Goal: Task Accomplishment & Management: Complete application form

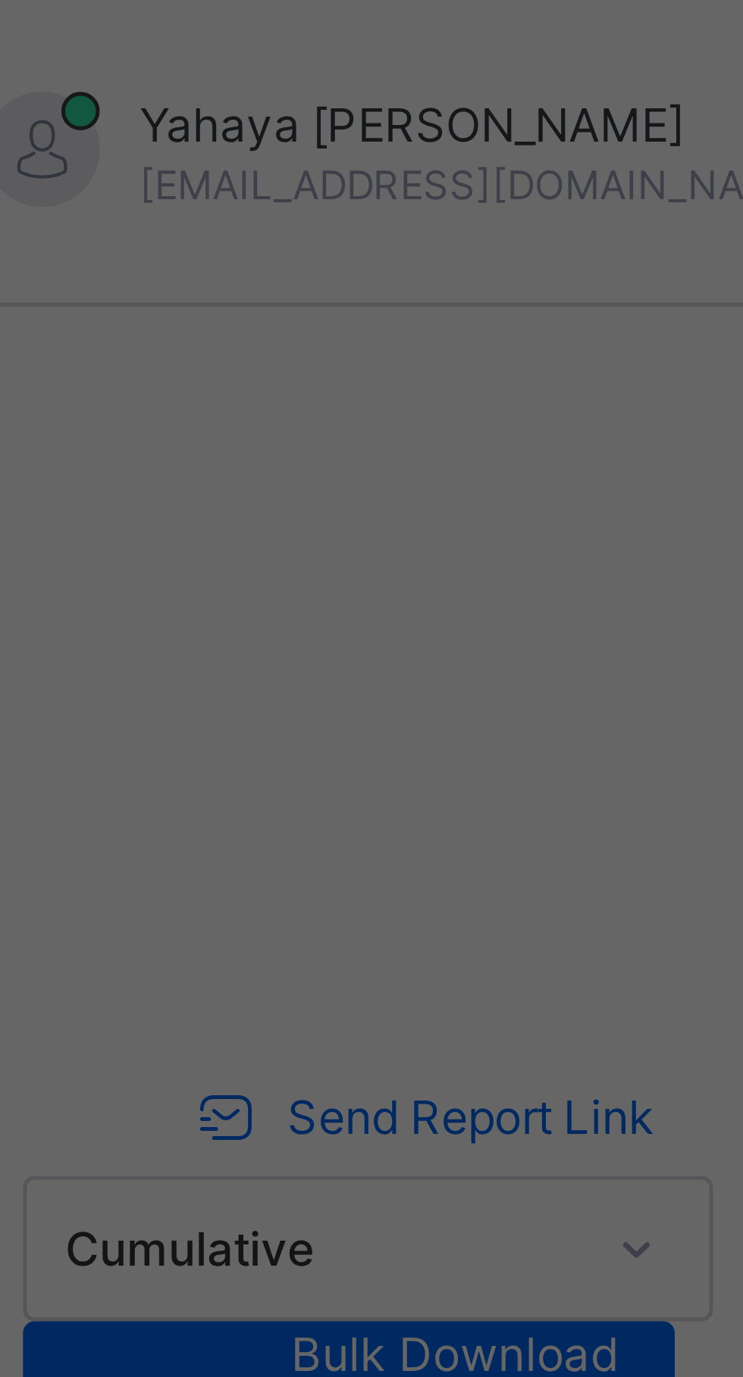
scroll to position [73, 278]
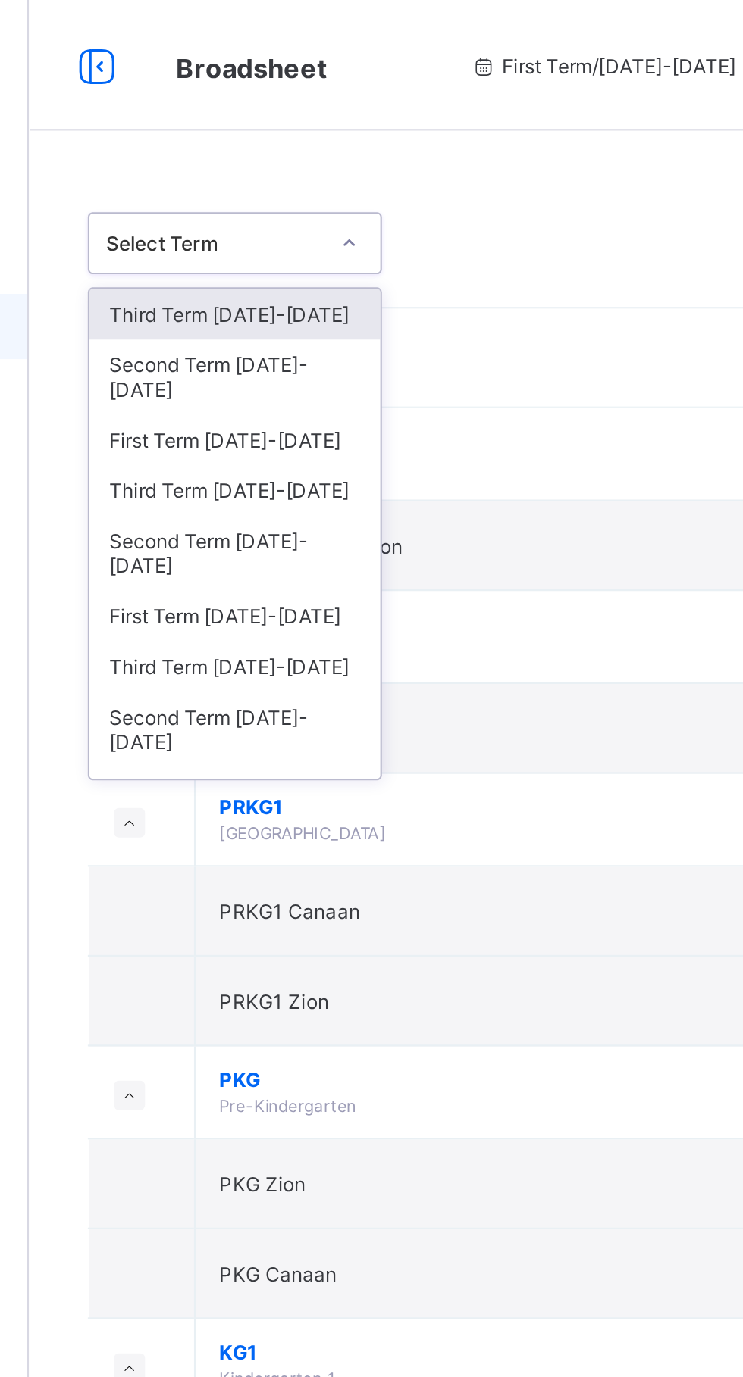
click at [288, 356] on div "First Term 2023-2024" at bounding box center [277, 367] width 135 height 23
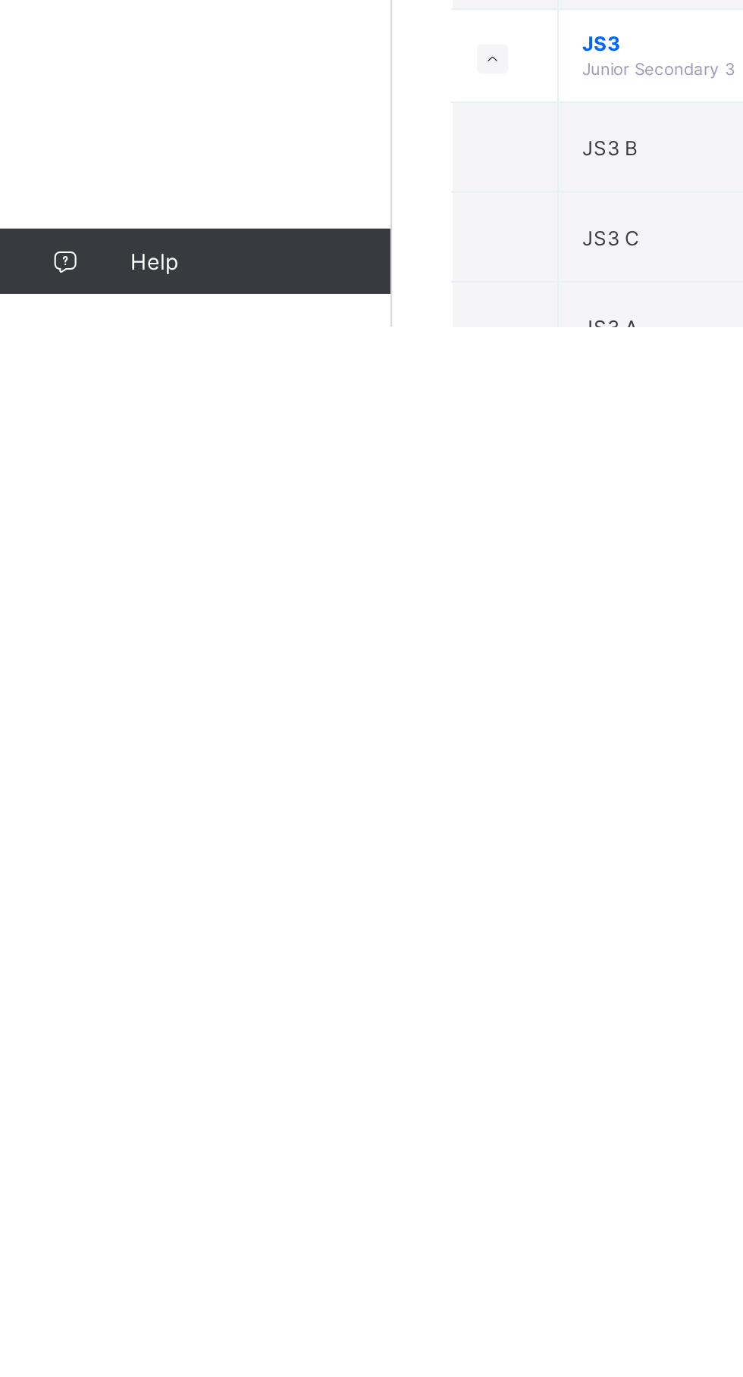
scroll to position [1681, 0]
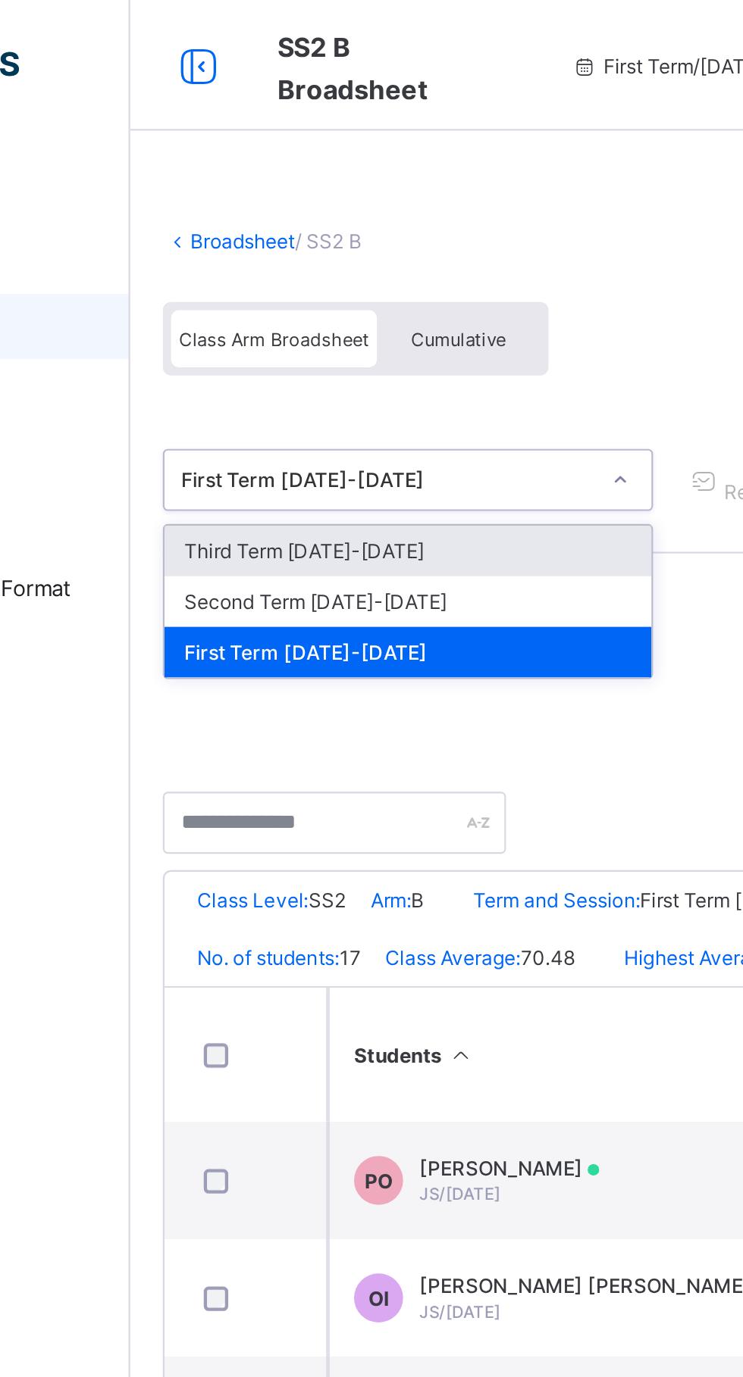
click at [245, 275] on div "Second Term 2023-2024" at bounding box center [311, 278] width 226 height 23
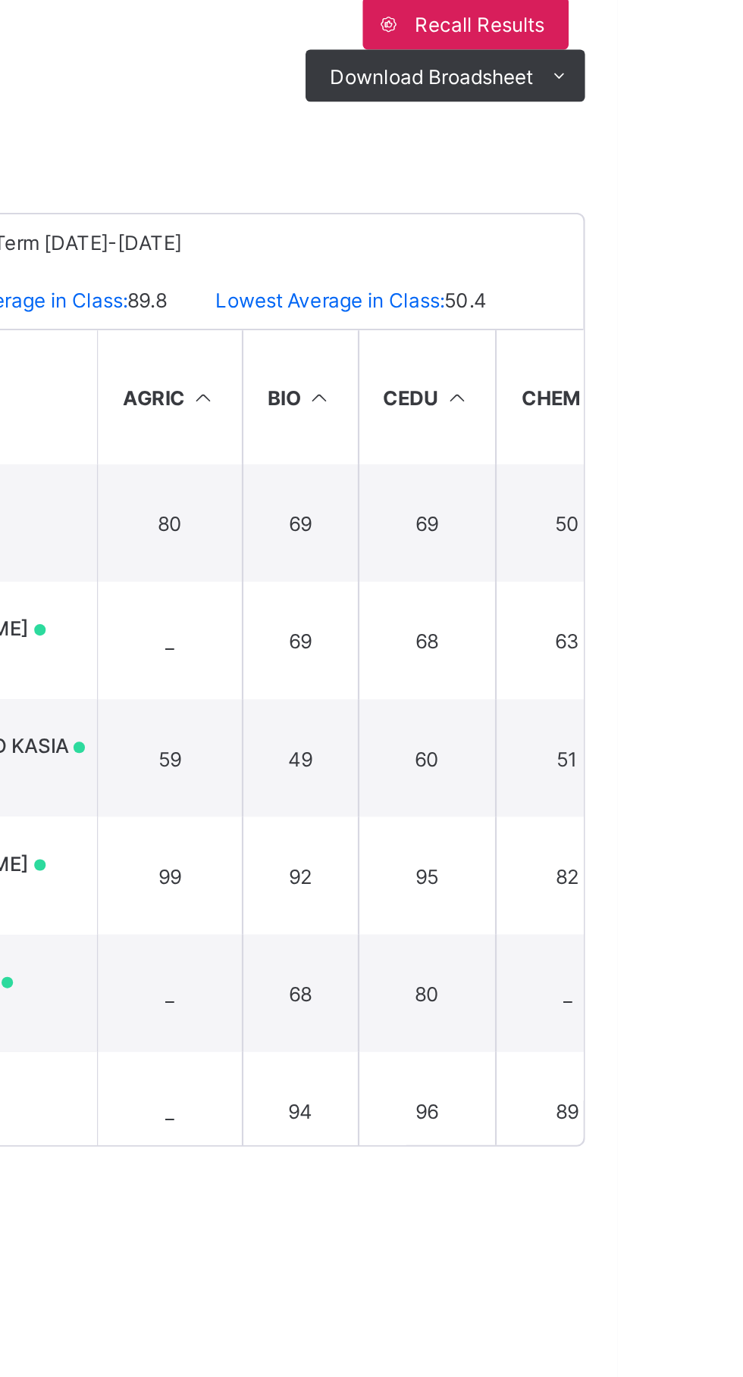
click at [652, 335] on span "Download Broadsheet" at bounding box center [656, 340] width 94 height 11
click at [0, 0] on li "PDF" at bounding box center [0, 0] width 0 height 0
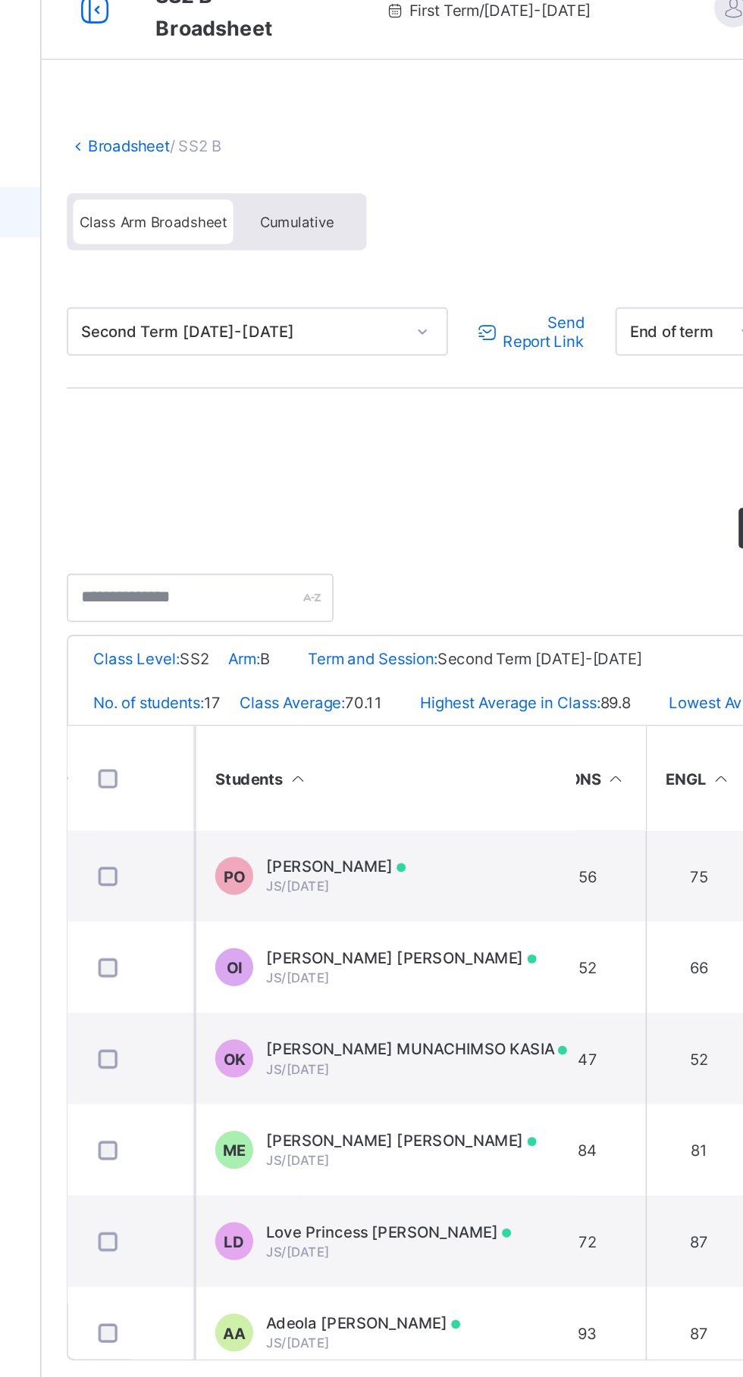
scroll to position [0, 539]
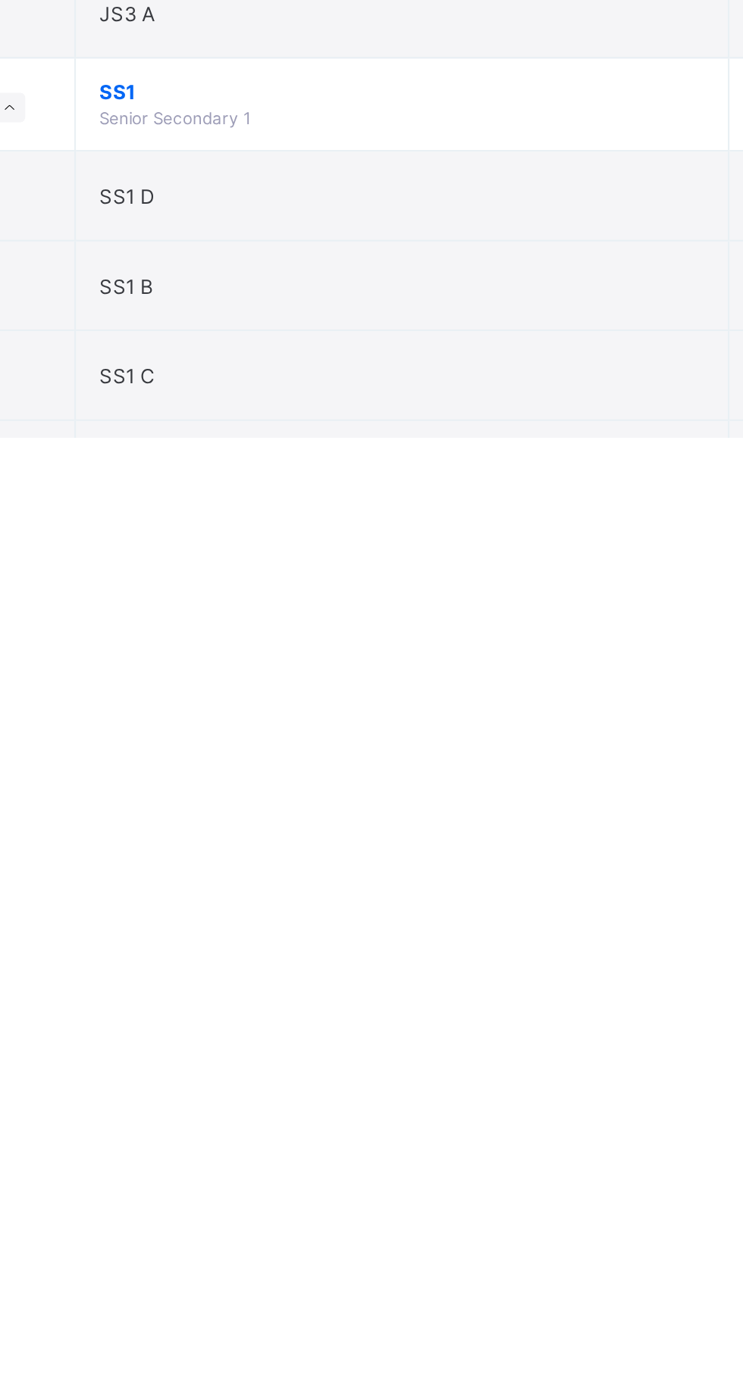
scroll to position [1628, 0]
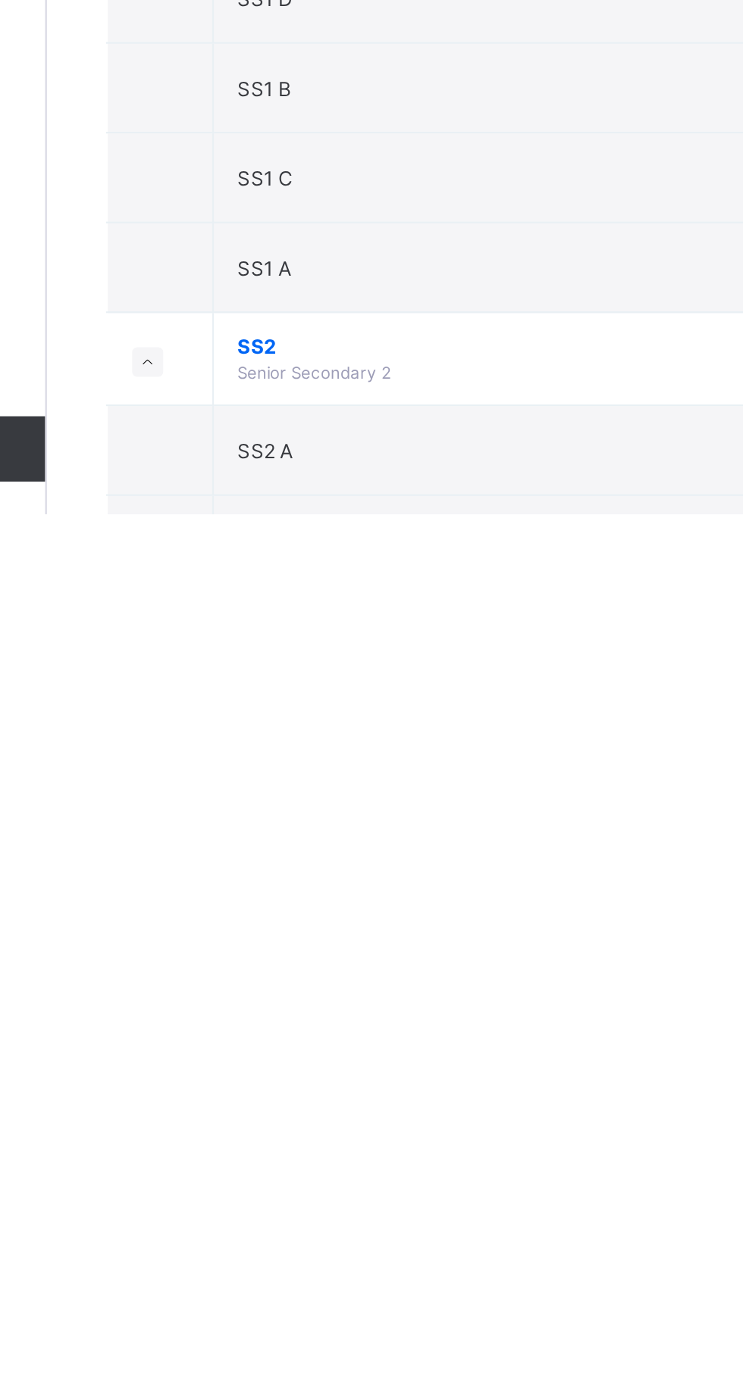
scroll to position [1774, 0]
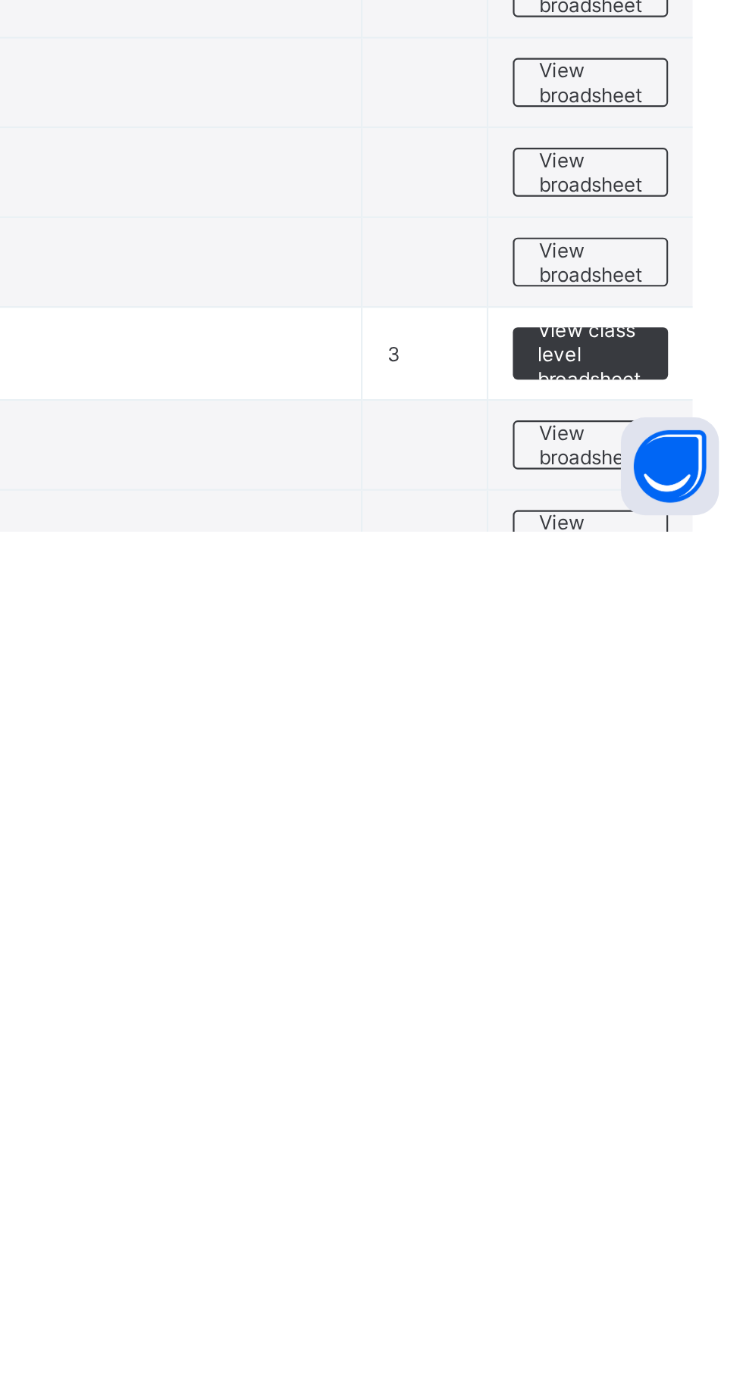
click at [666, 1377] on span "View broadsheet" at bounding box center [668, 1379] width 48 height 23
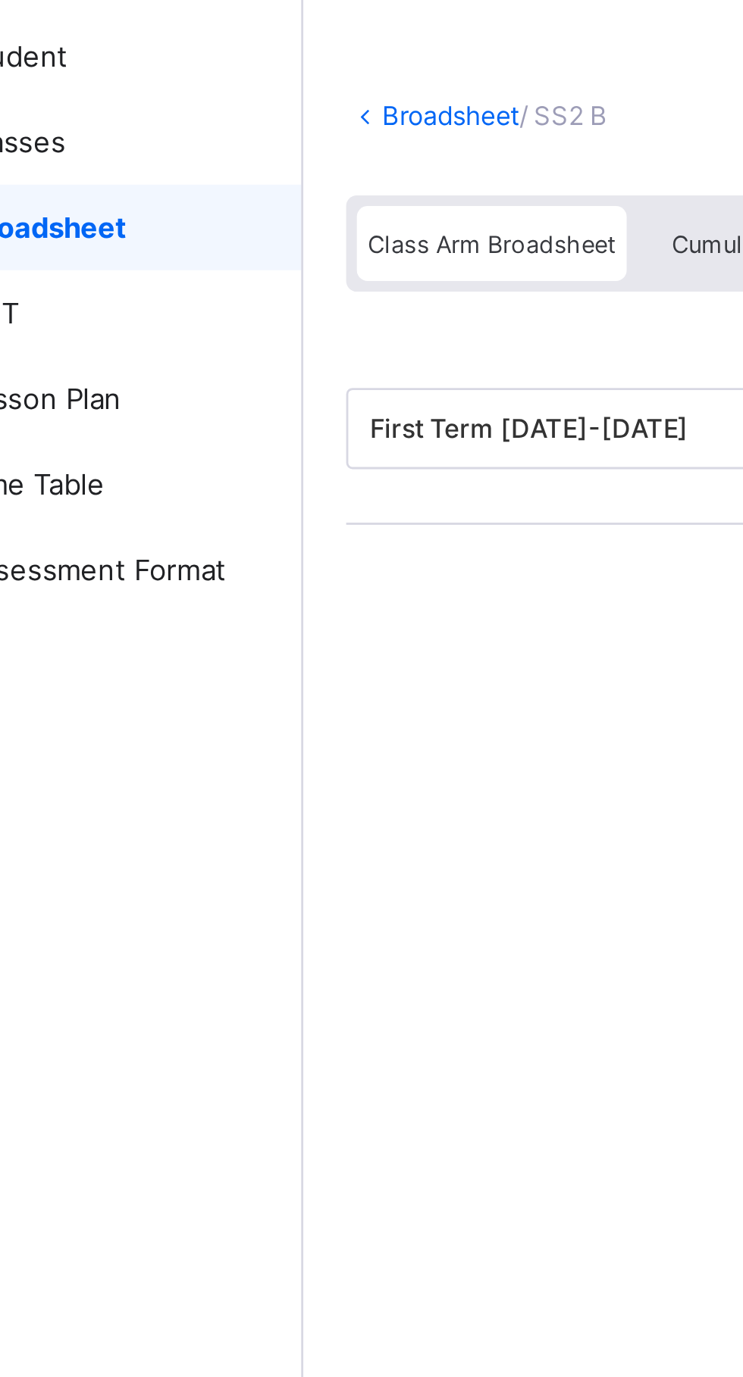
click at [123, 219] on link "Lesson Plan" at bounding box center [91, 212] width 182 height 30
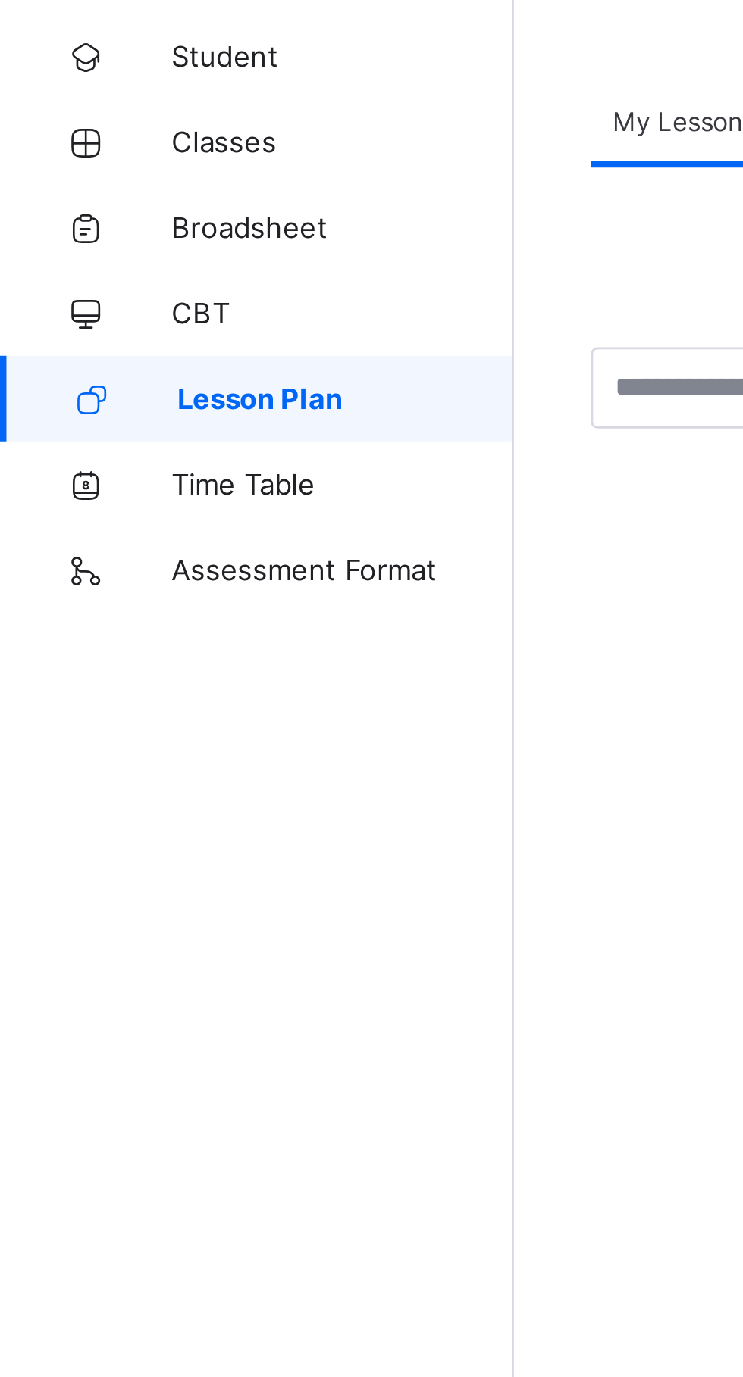
click at [78, 145] on link "Broadsheet" at bounding box center [91, 151] width 182 height 30
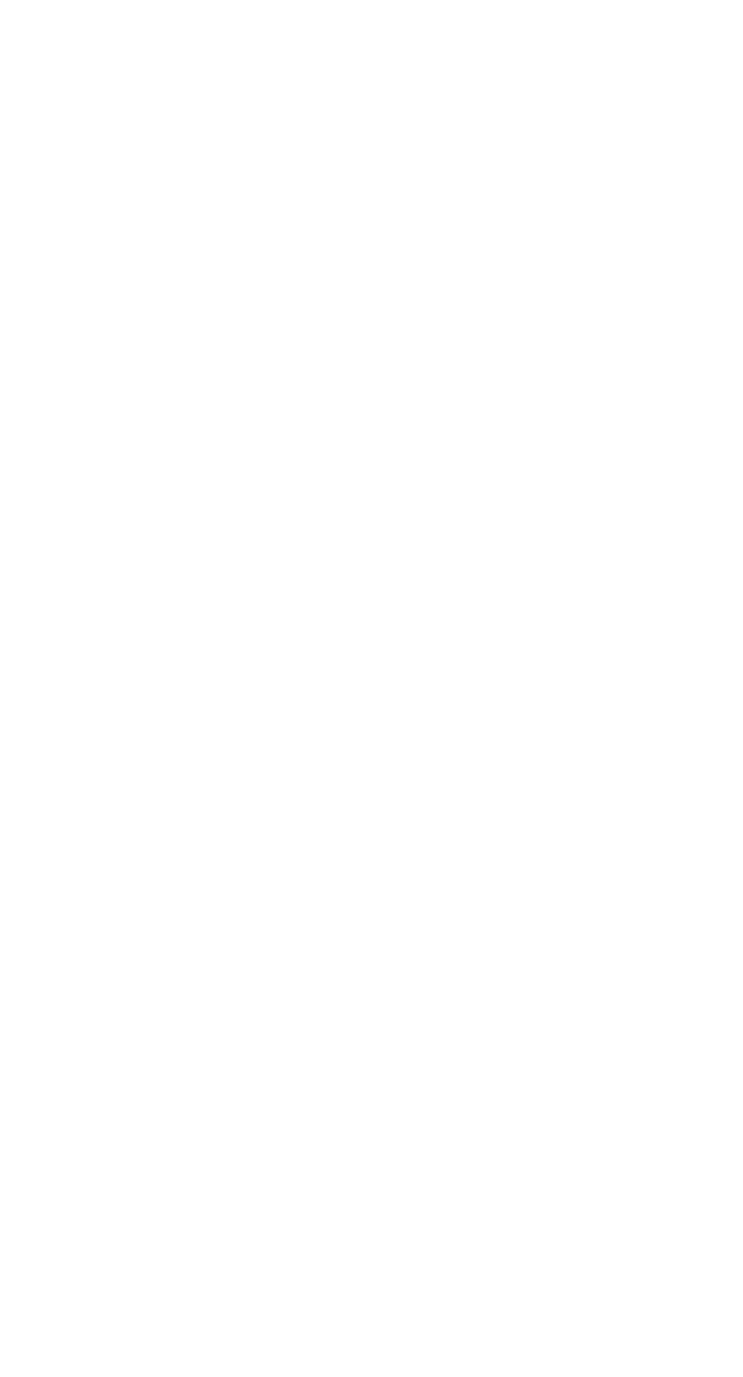
scroll to position [1628, 0]
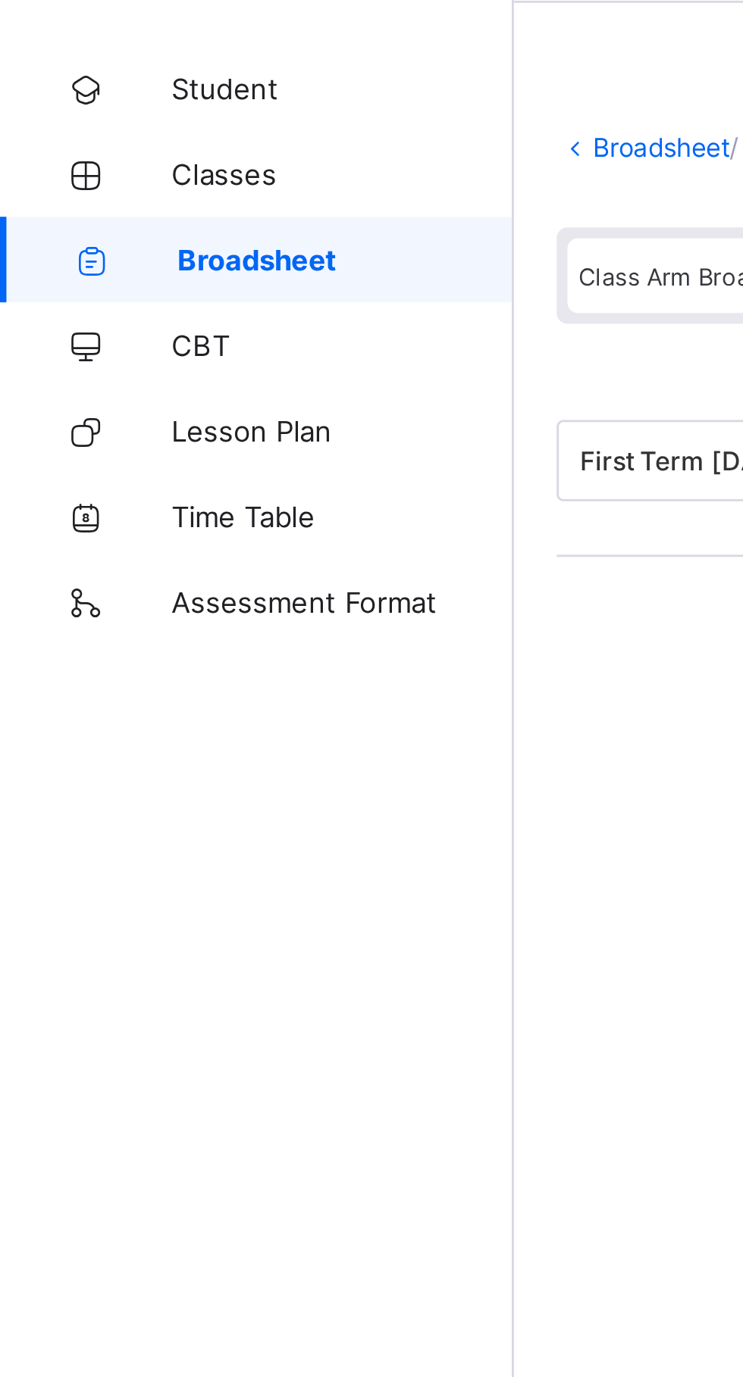
click at [132, 153] on span "Broadsheet" at bounding box center [122, 151] width 119 height 12
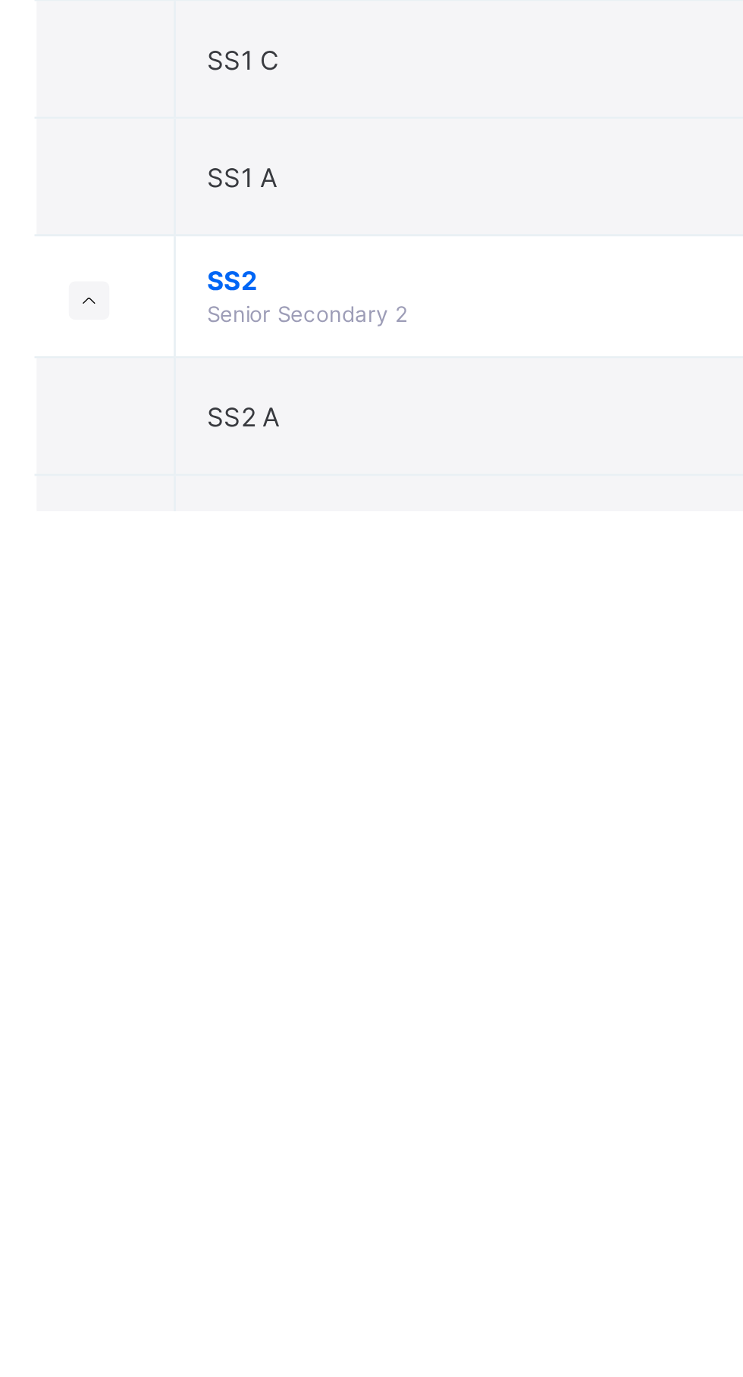
scroll to position [1767, 0]
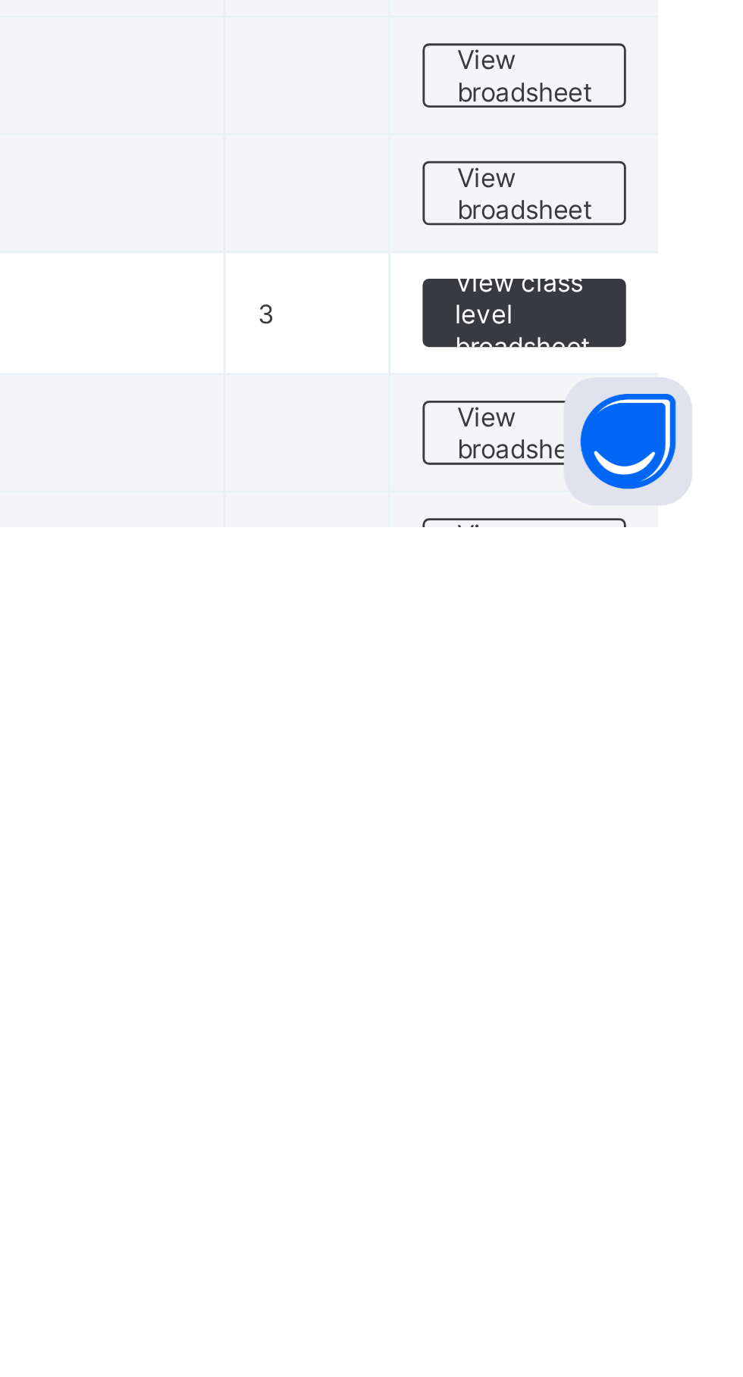
click at [680, 1377] on span "View broadsheet" at bounding box center [668, 1385] width 48 height 23
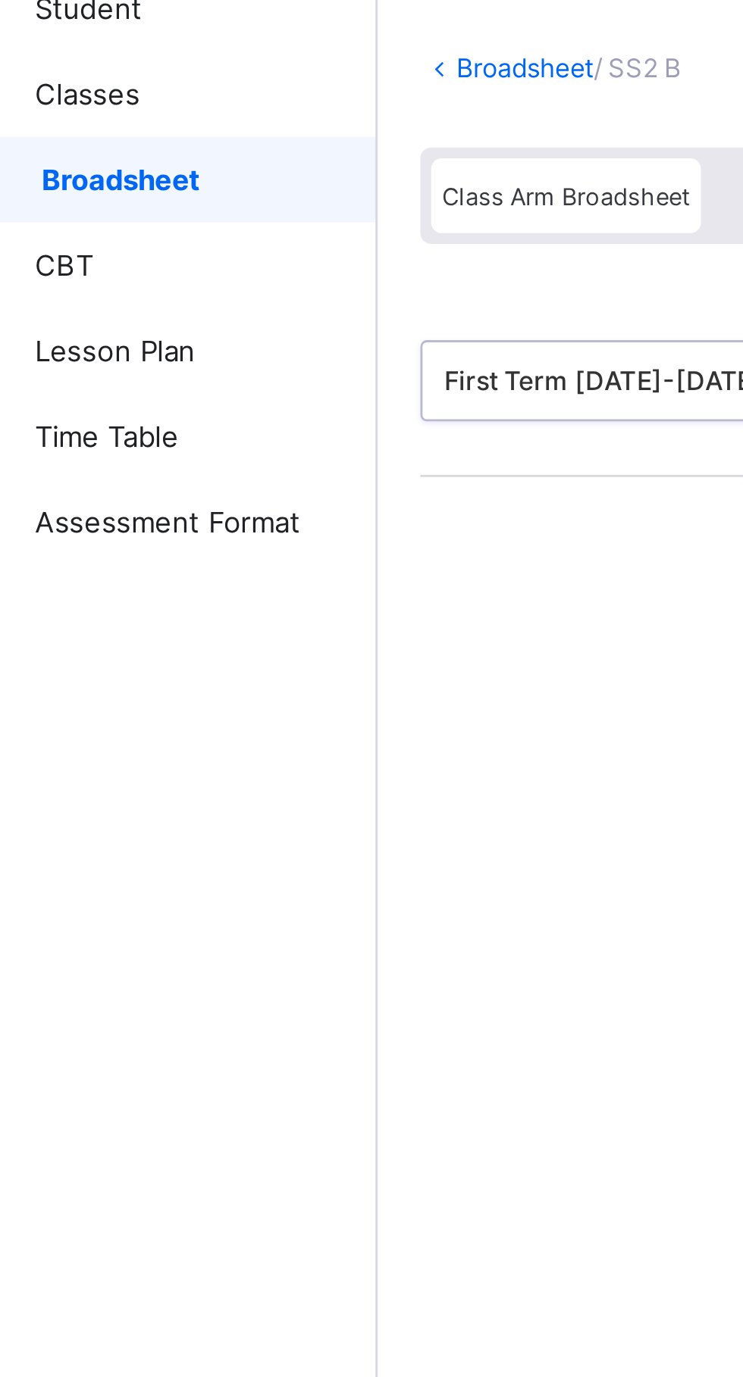
click at [142, 144] on link "Broadsheet" at bounding box center [91, 151] width 182 height 30
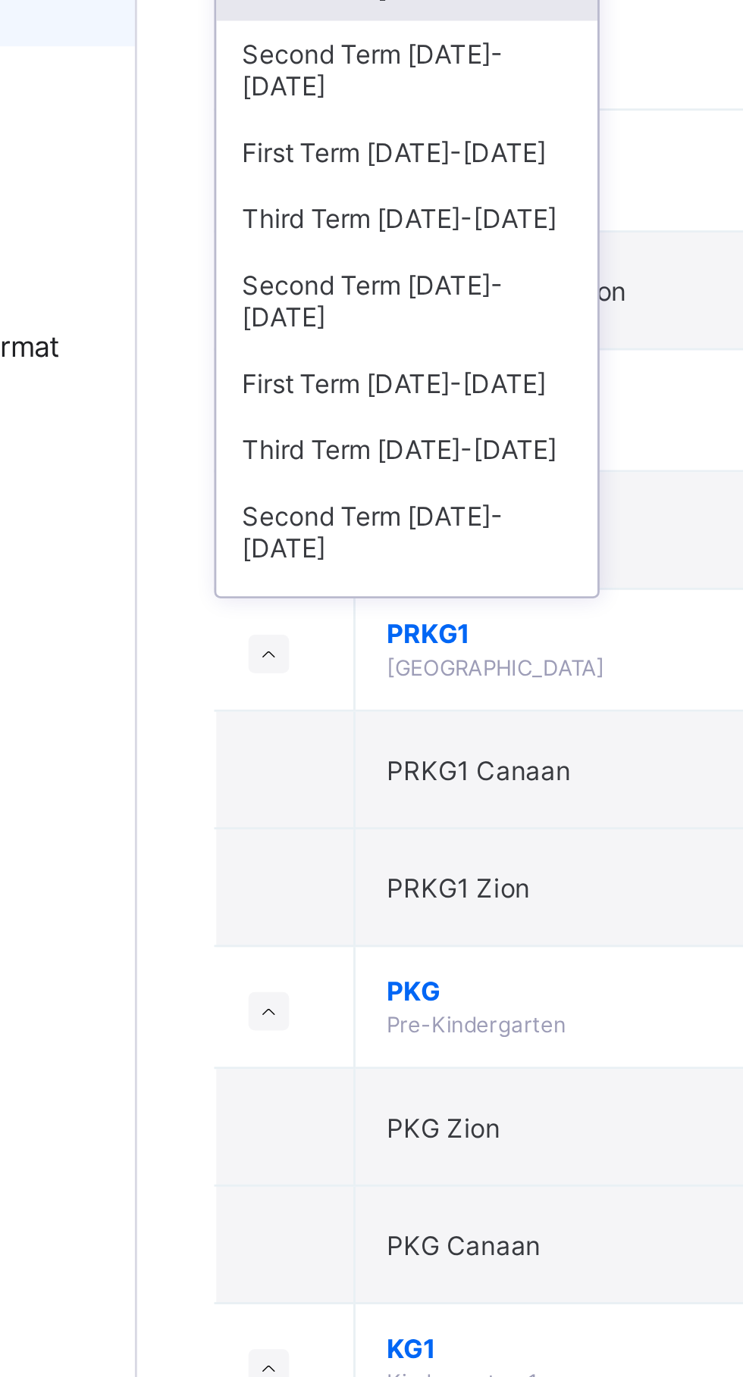
click at [308, 321] on div "Second Term 2023-2024" at bounding box center [277, 338] width 135 height 35
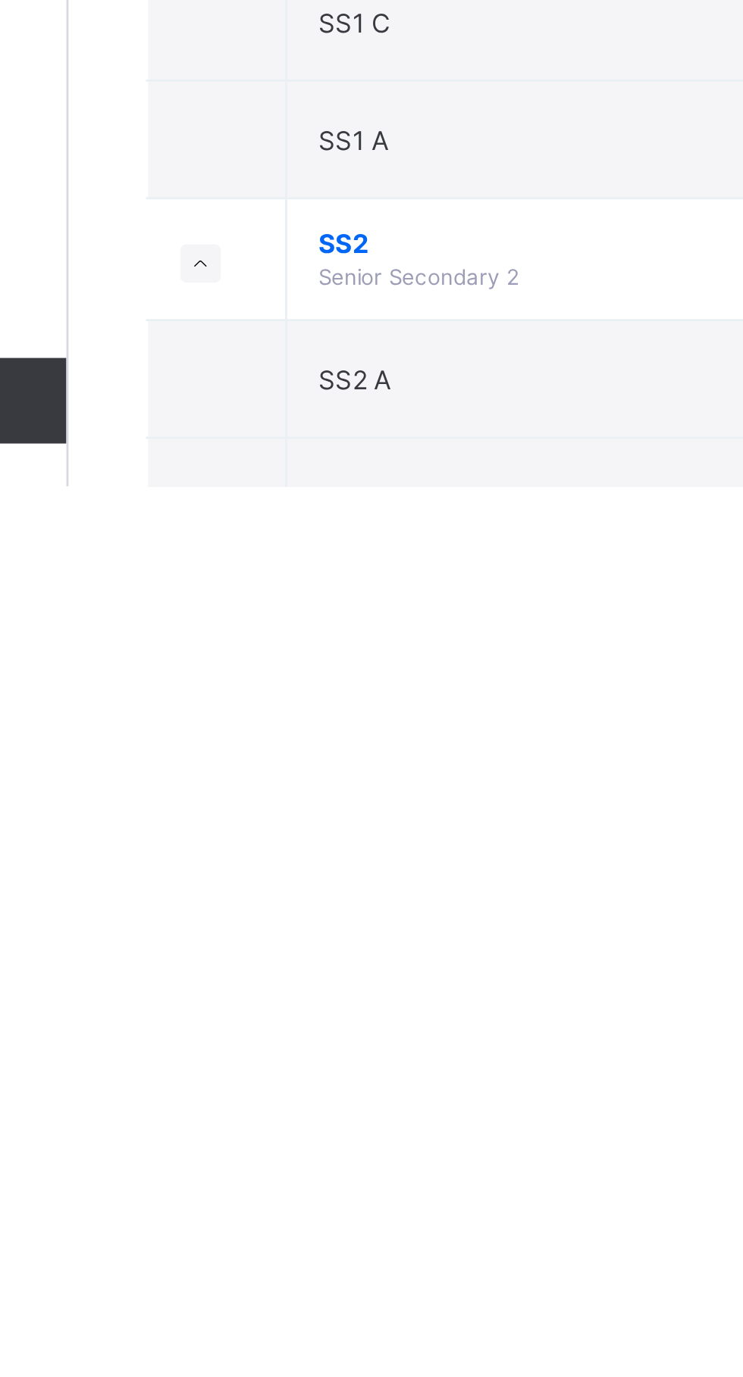
scroll to position [1573, 0]
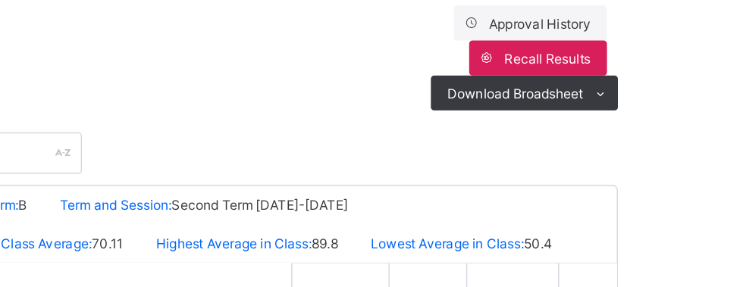
scroll to position [274, 0]
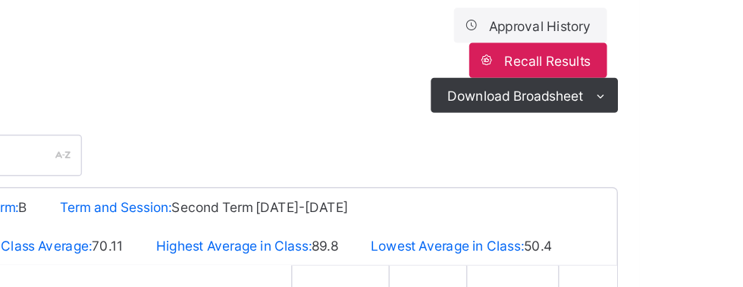
click at [702, 68] on span "Download Broadsheet" at bounding box center [656, 66] width 94 height 11
click at [0, 0] on li "PDF" at bounding box center [0, 0] width 0 height 0
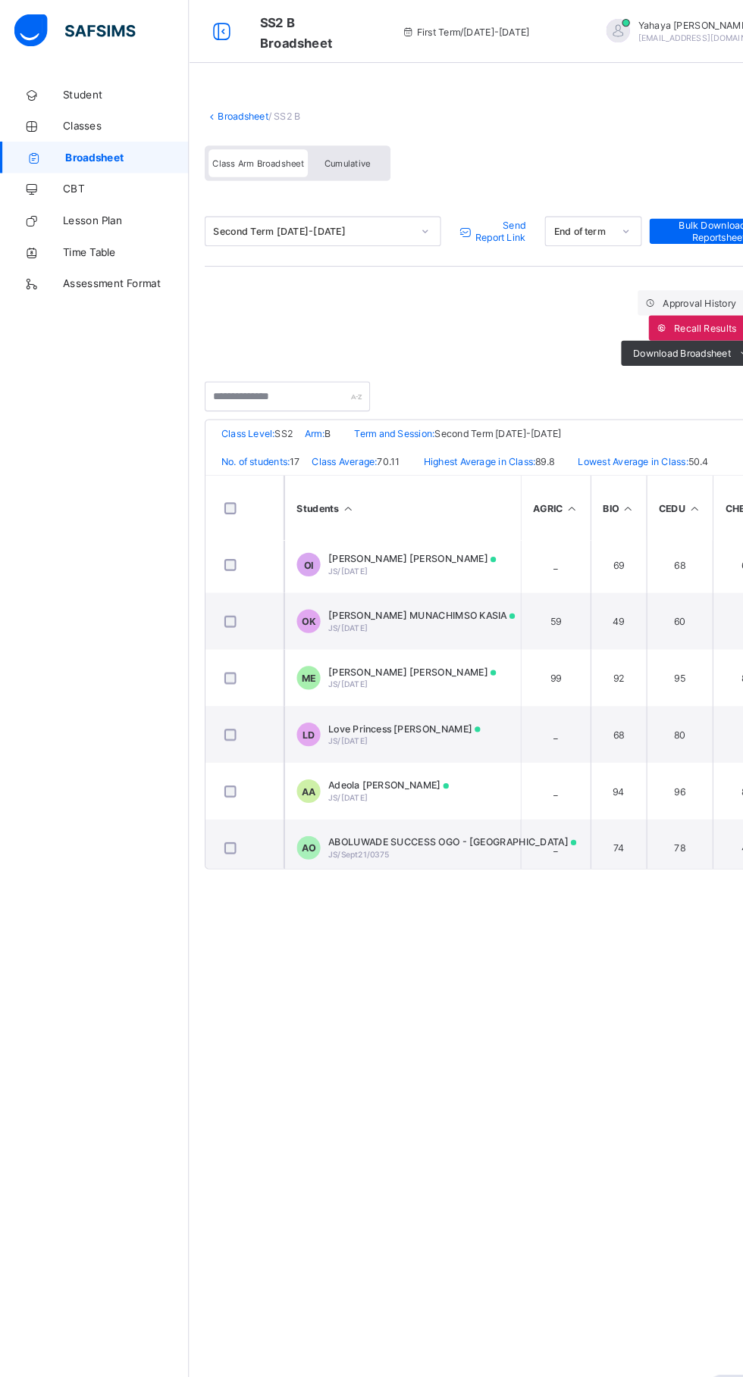
scroll to position [0, 0]
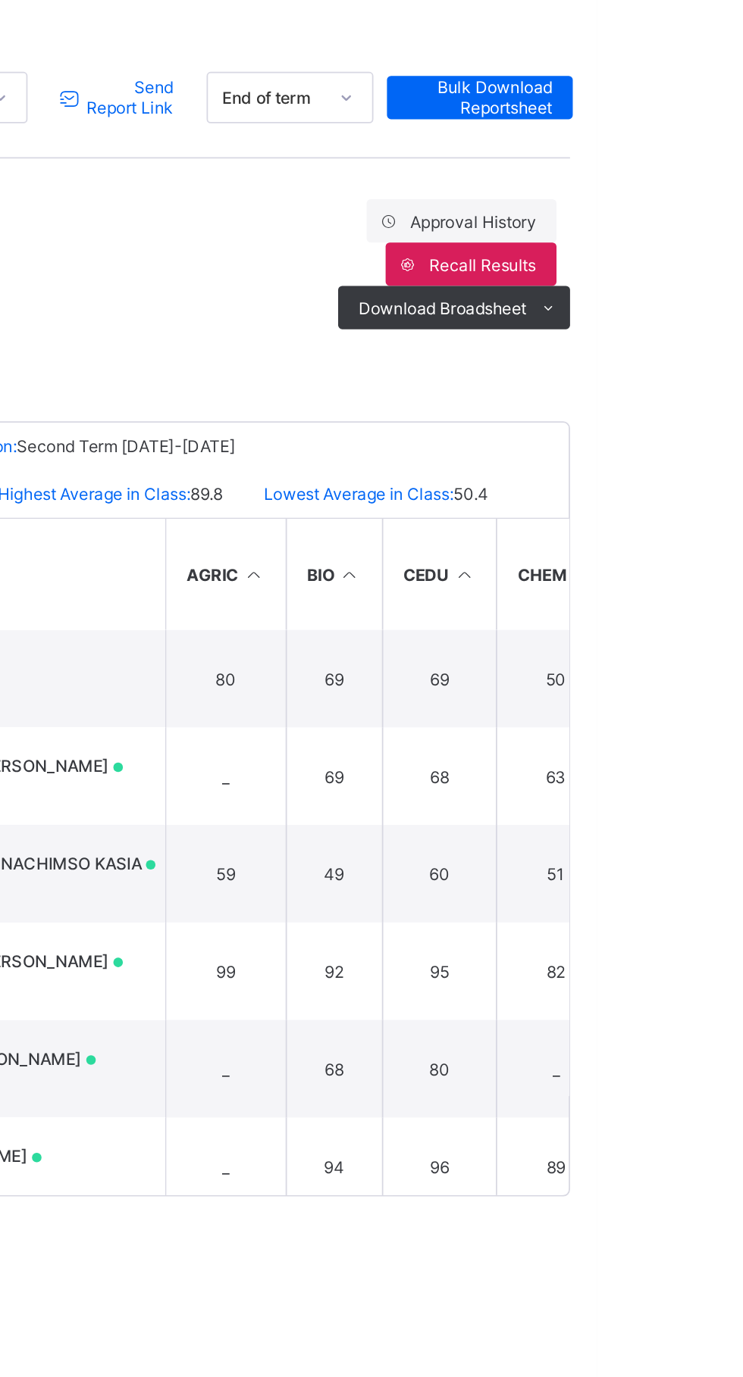
click at [680, 335] on span "Download Broadsheet" at bounding box center [656, 340] width 94 height 11
click at [0, 0] on li "PDF" at bounding box center [0, 0] width 0 height 0
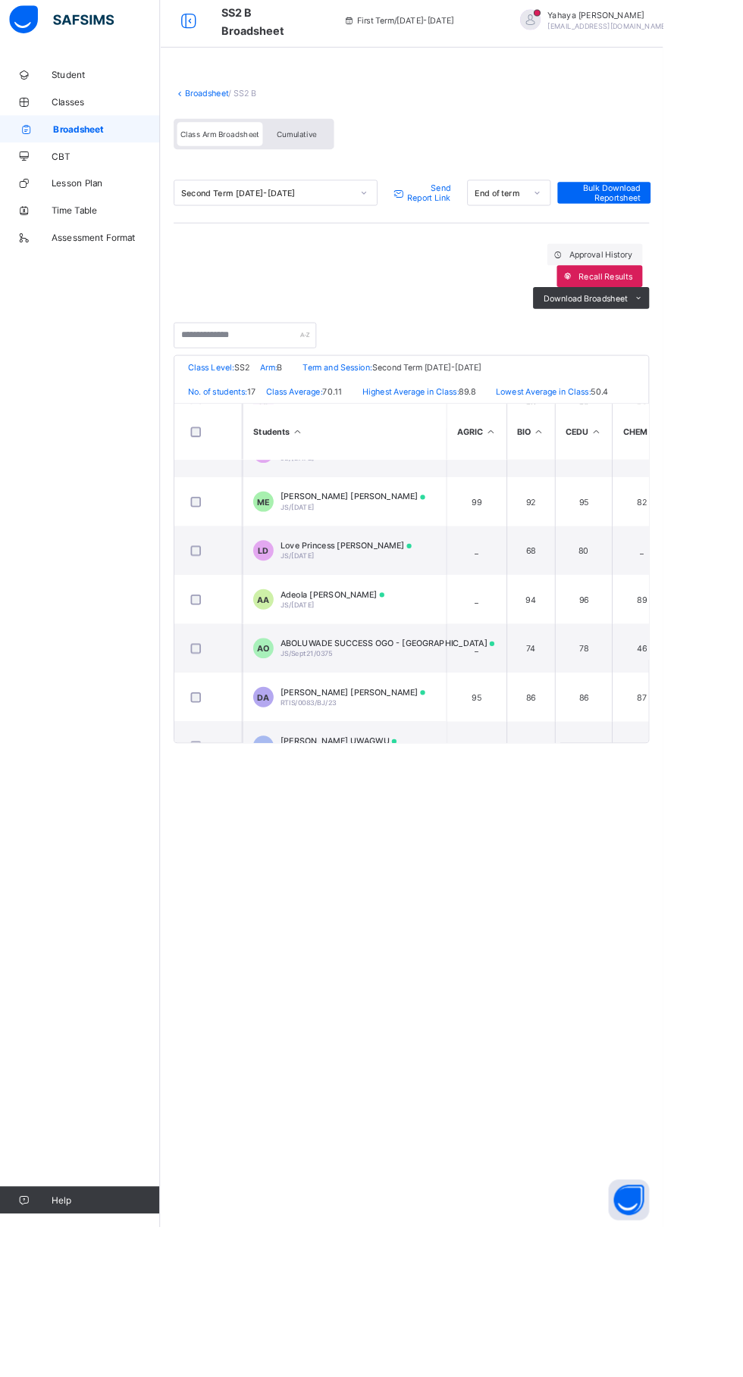
scroll to position [146, 0]
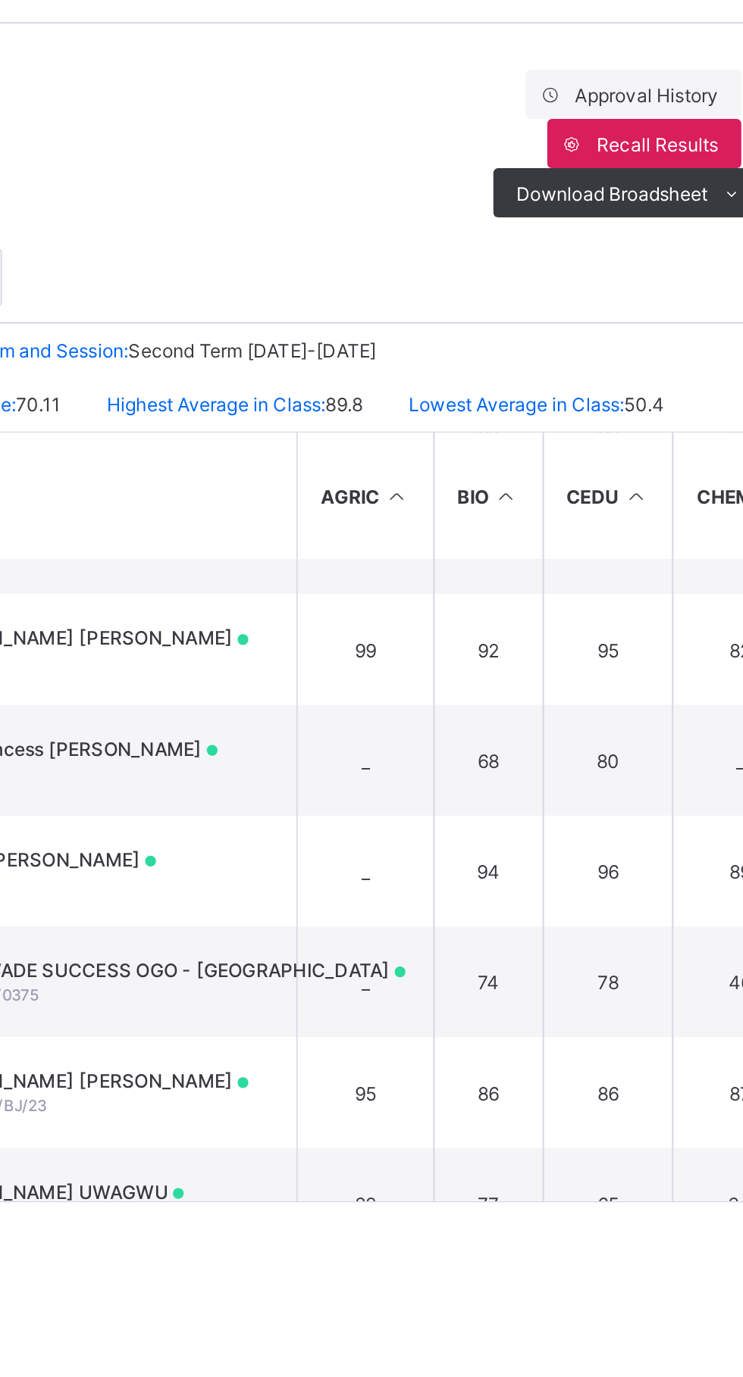
click at [664, 339] on span "Download Broadsheet" at bounding box center [656, 340] width 94 height 11
click at [0, 0] on li "PDF" at bounding box center [0, 0] width 0 height 0
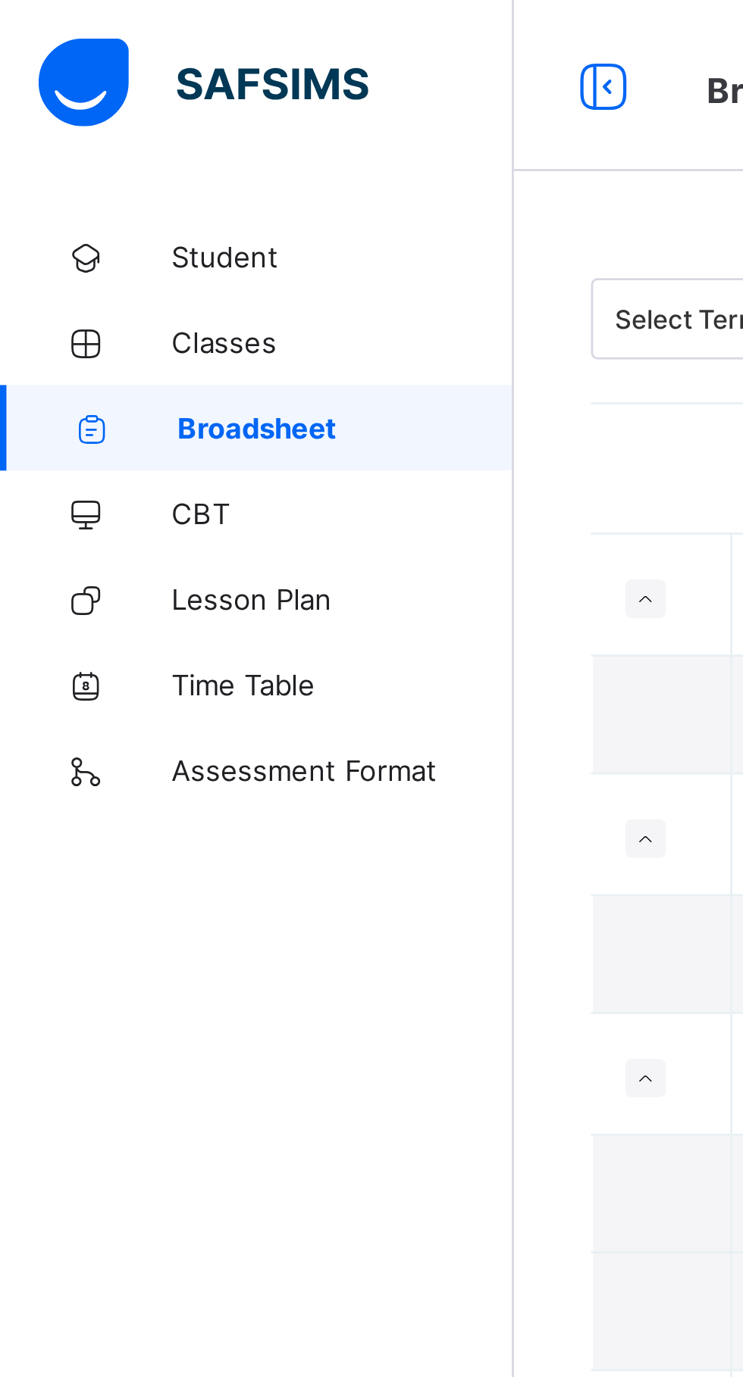
click at [130, 154] on span "Broadsheet" at bounding box center [122, 151] width 119 height 12
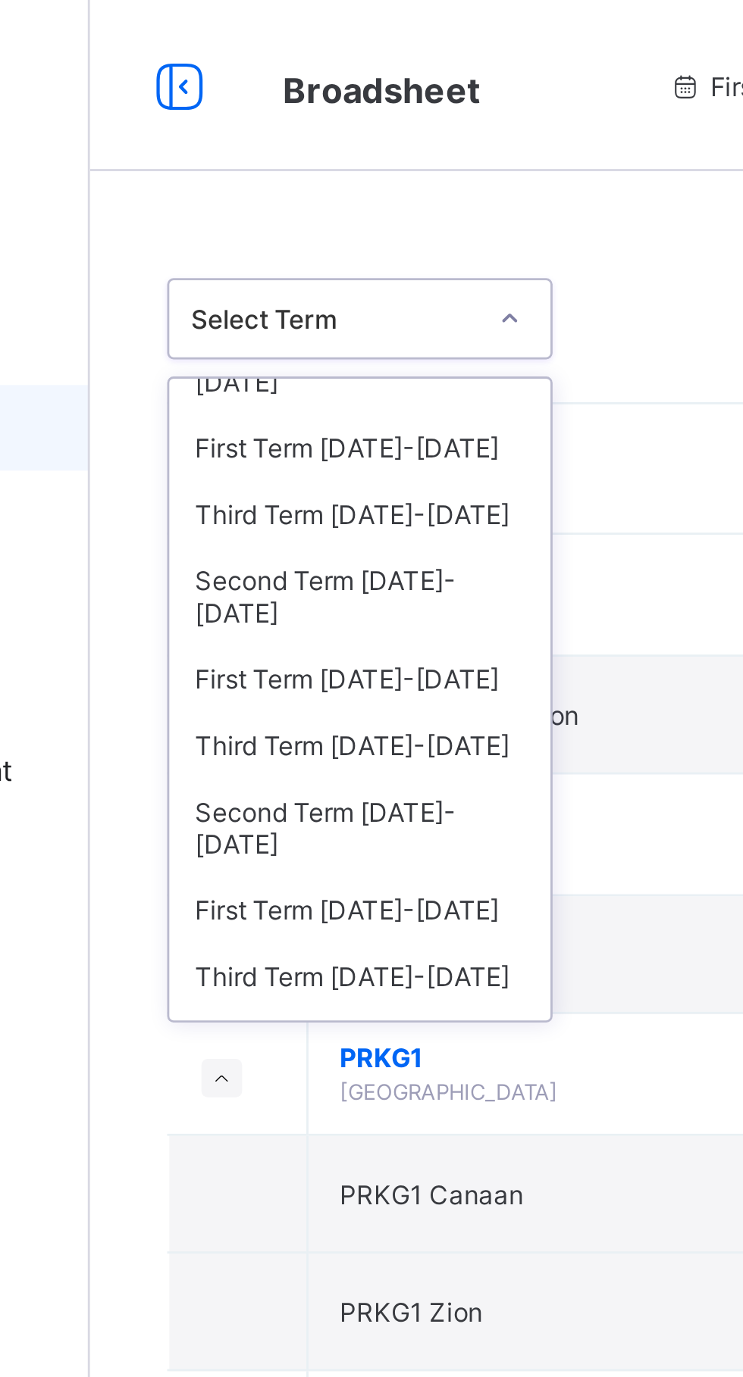
scroll to position [52, 0]
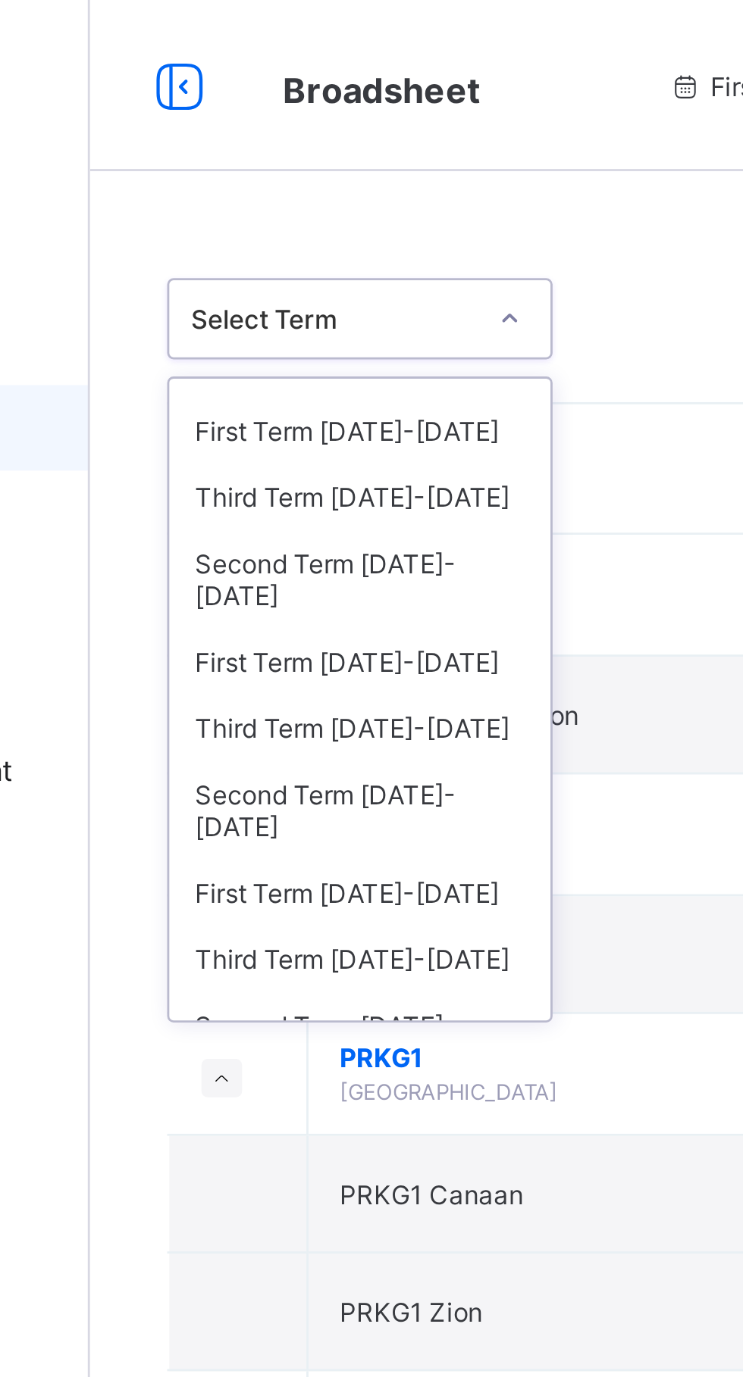
click at [292, 246] on div "Third Term [DATE]-[DATE]" at bounding box center [277, 257] width 135 height 23
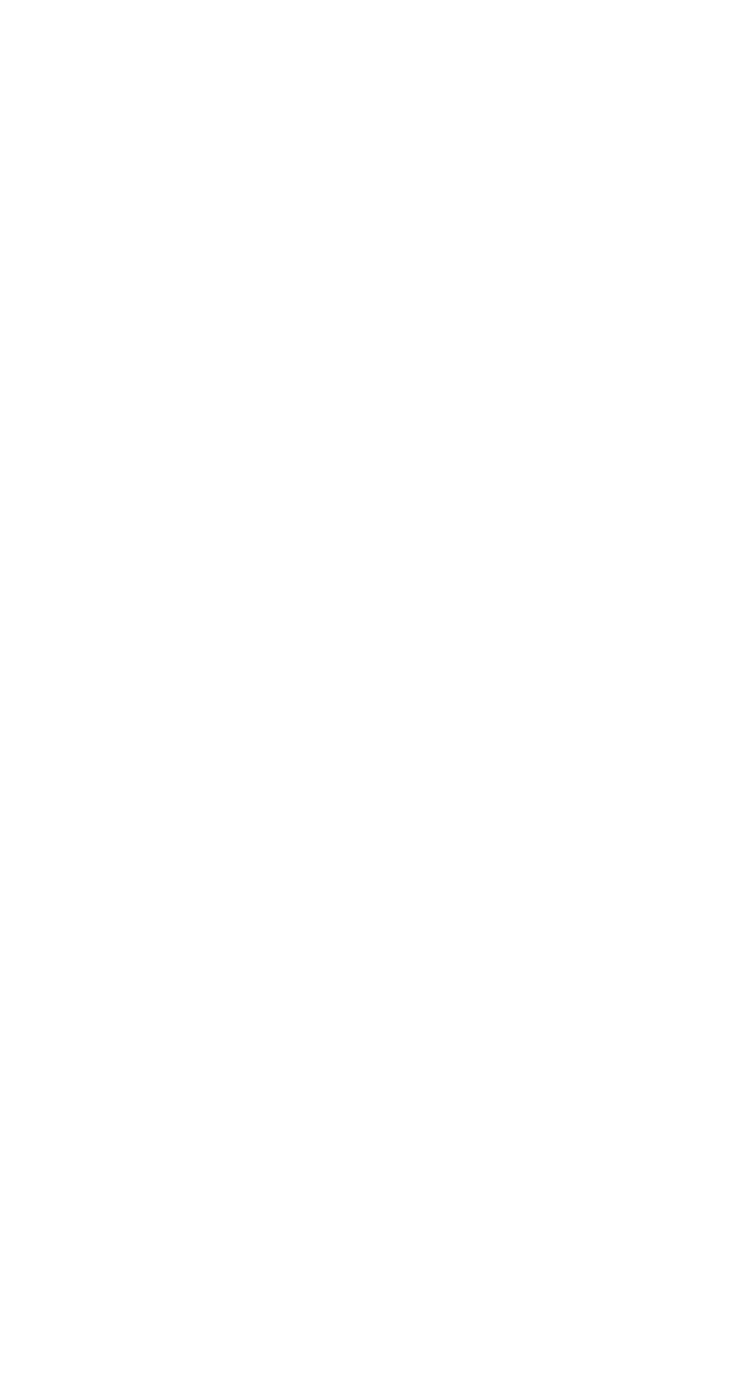
scroll to position [1471, 0]
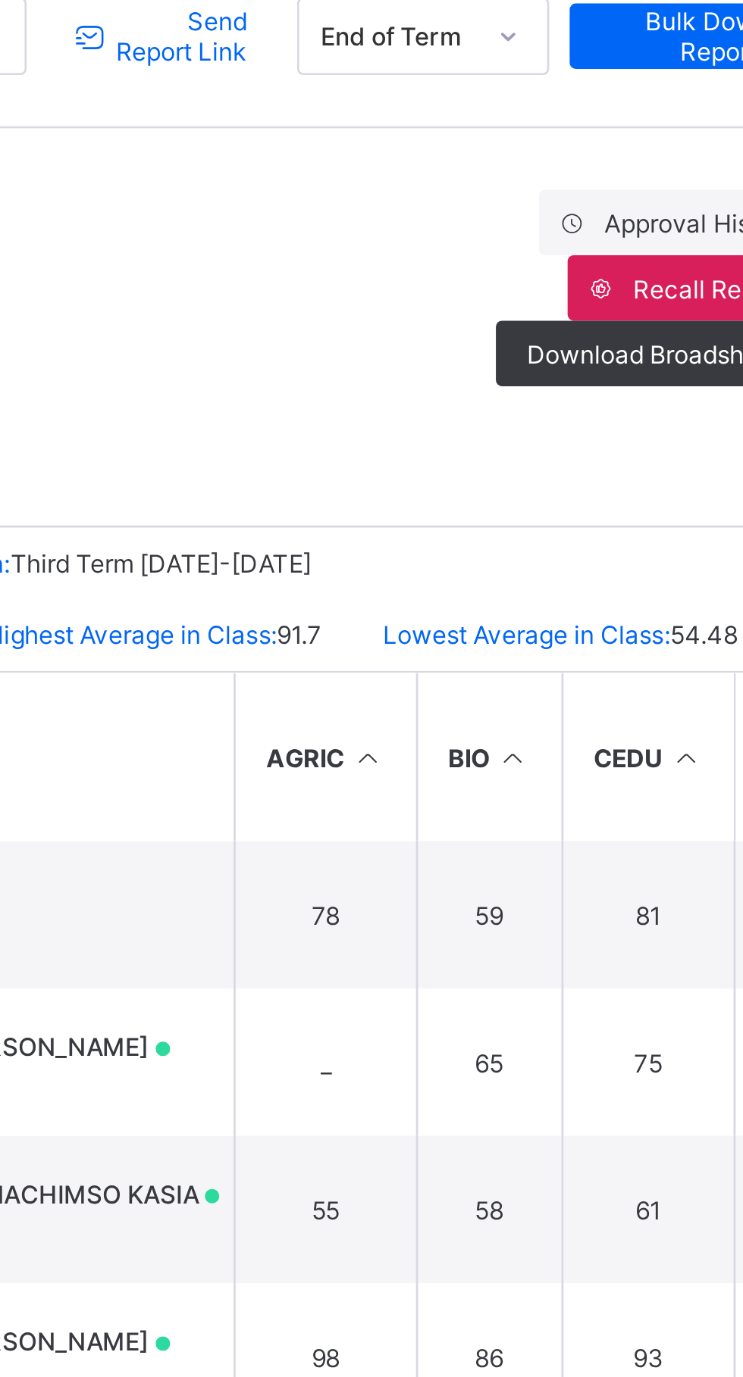
click at [641, 335] on span "Download Broadsheet" at bounding box center [656, 340] width 94 height 11
click at [0, 0] on li "PDF" at bounding box center [0, 0] width 0 height 0
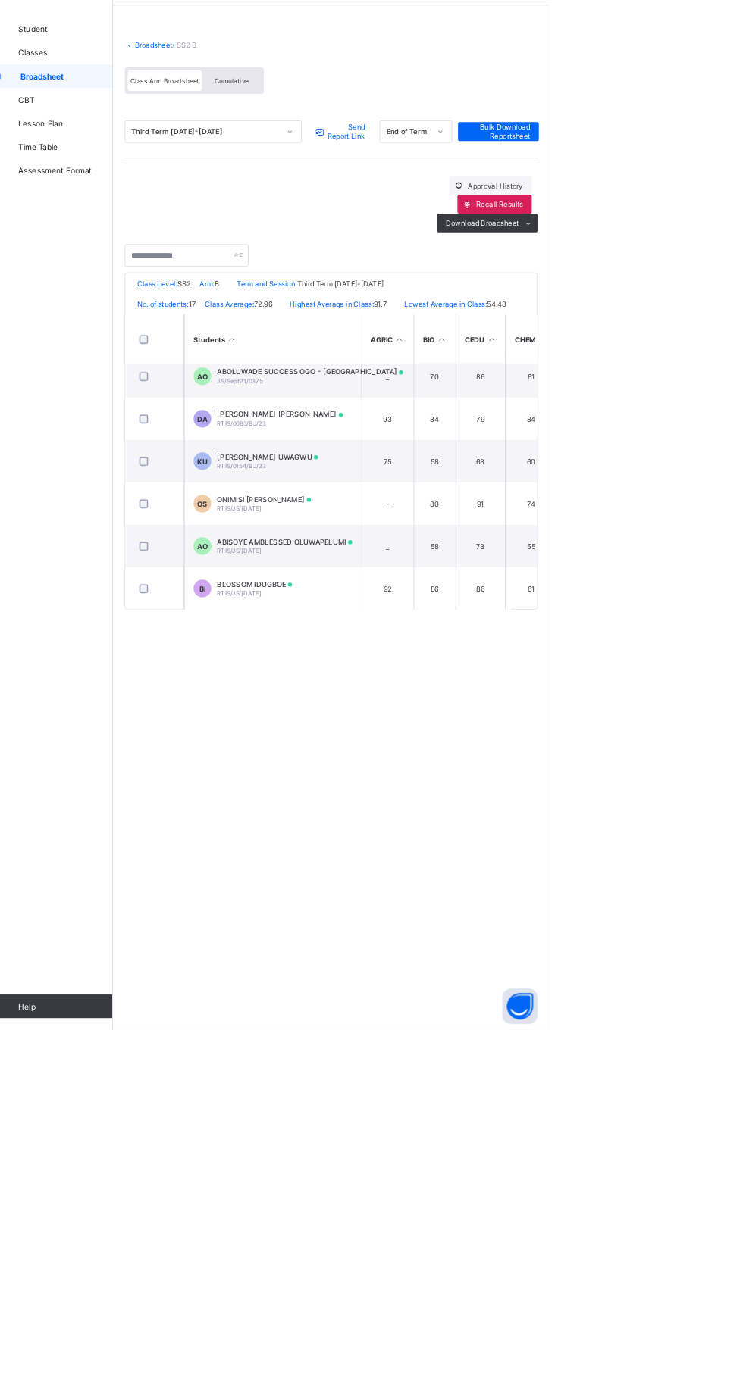
scroll to position [336, 2]
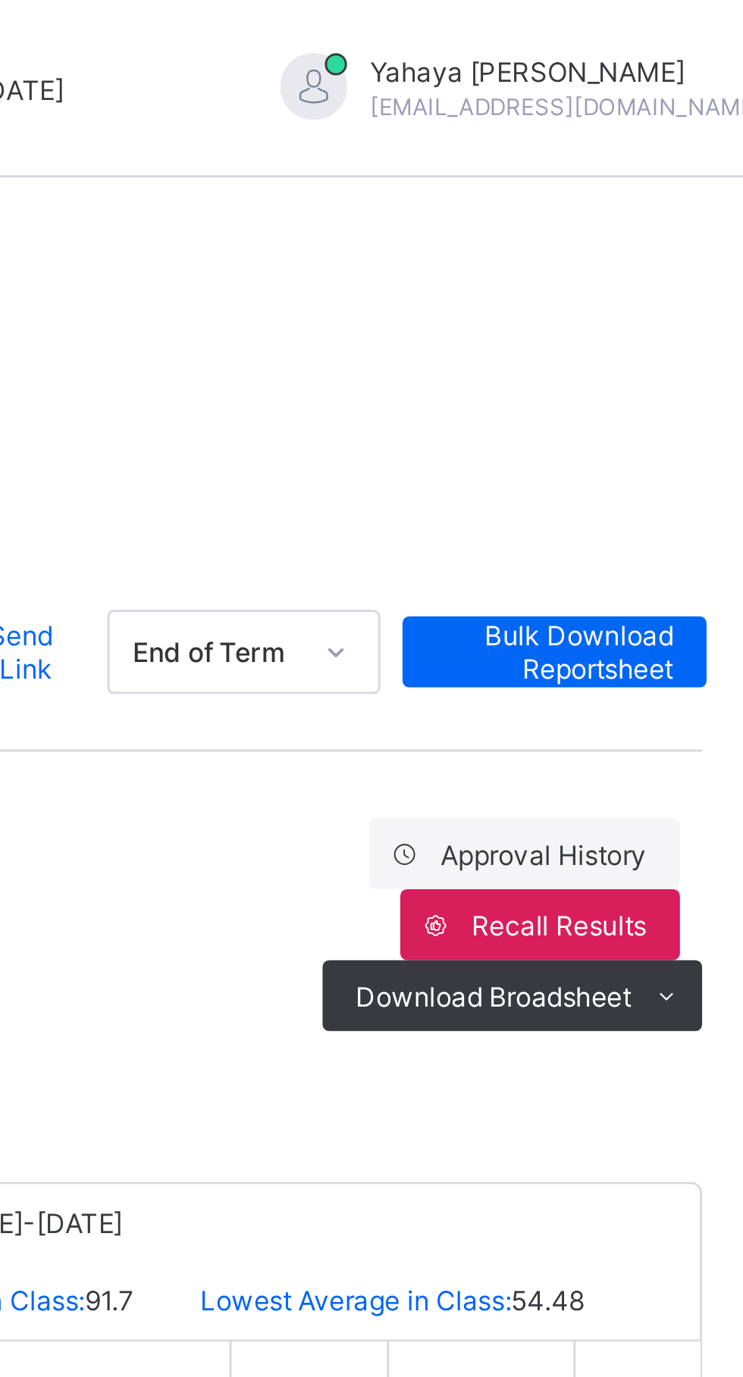
click at [697, 342] on span "Download Broadsheet" at bounding box center [656, 340] width 94 height 11
click at [0, 0] on li "PDF" at bounding box center [0, 0] width 0 height 0
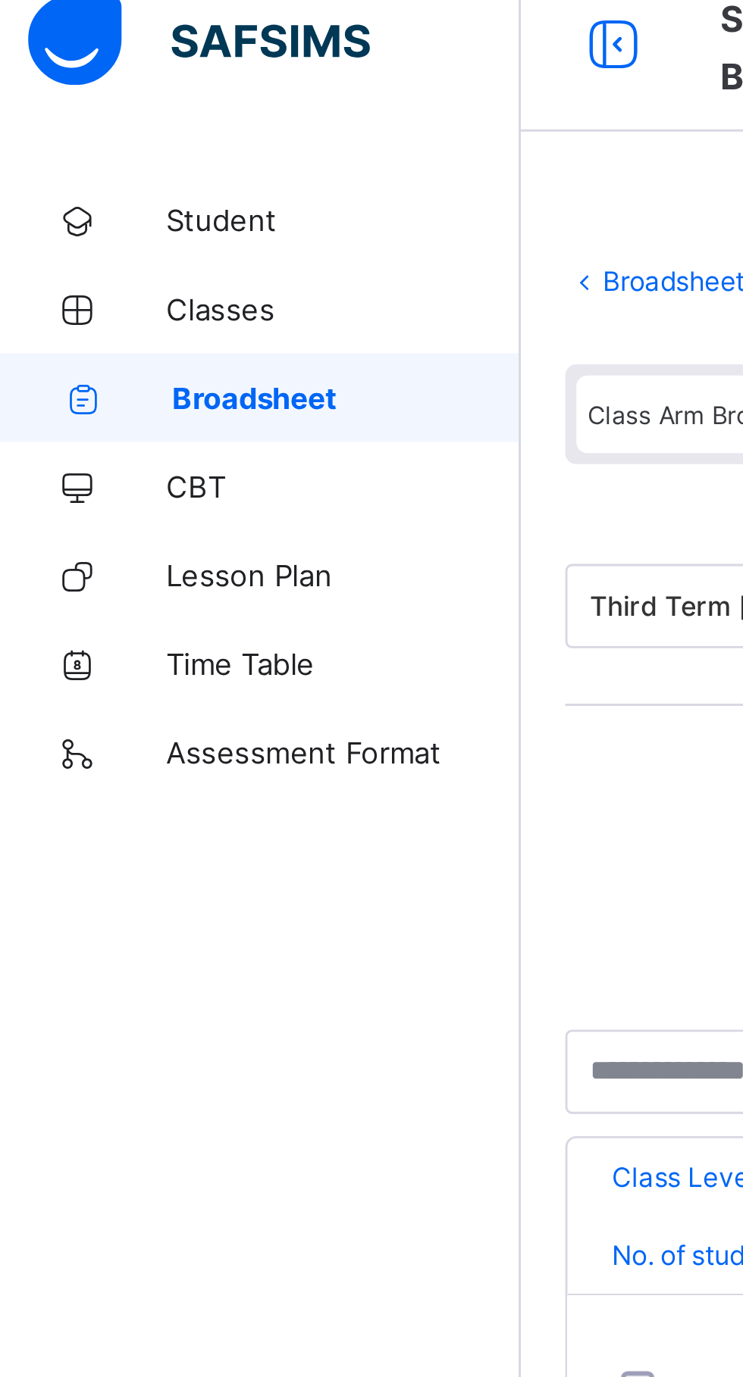
click at [121, 152] on span "Broadsheet" at bounding box center [122, 151] width 119 height 12
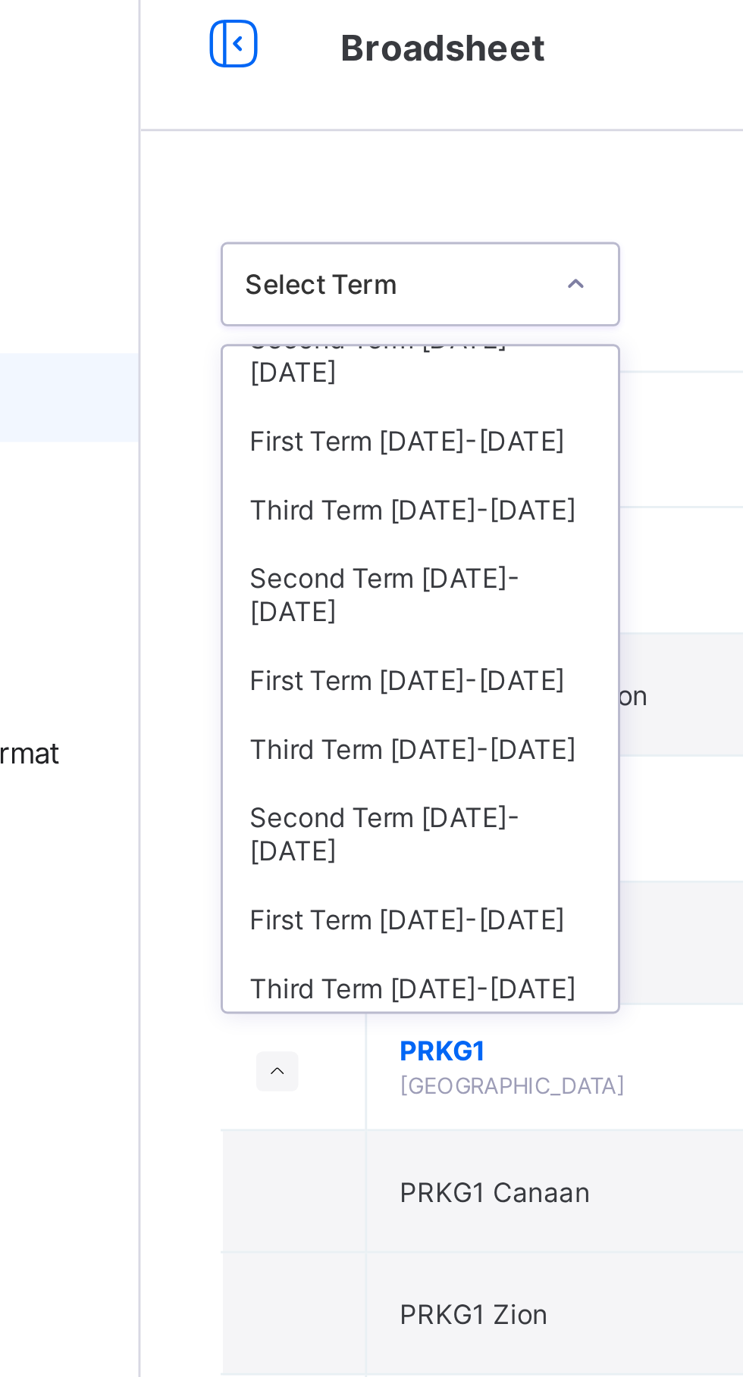
scroll to position [52, 0]
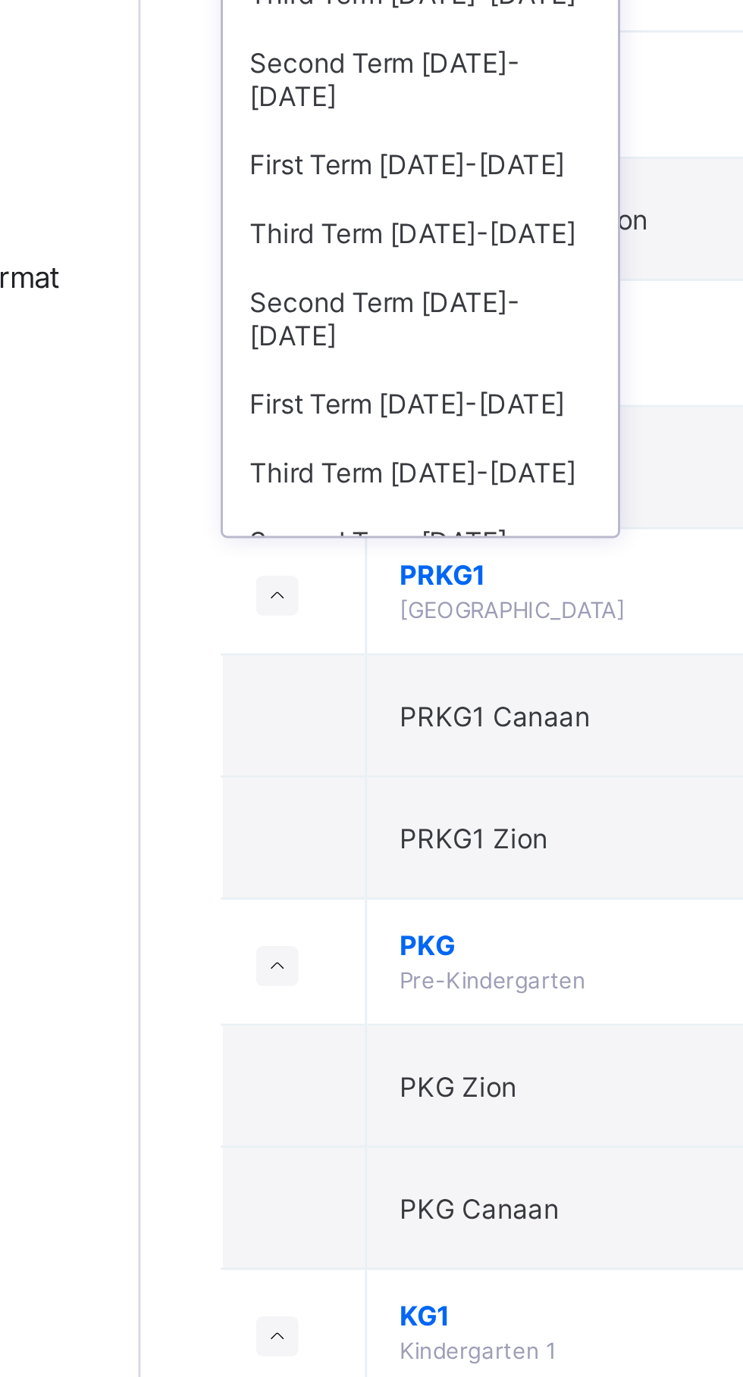
click at [309, 386] on div "First Term 2022-2023" at bounding box center [277, 397] width 135 height 23
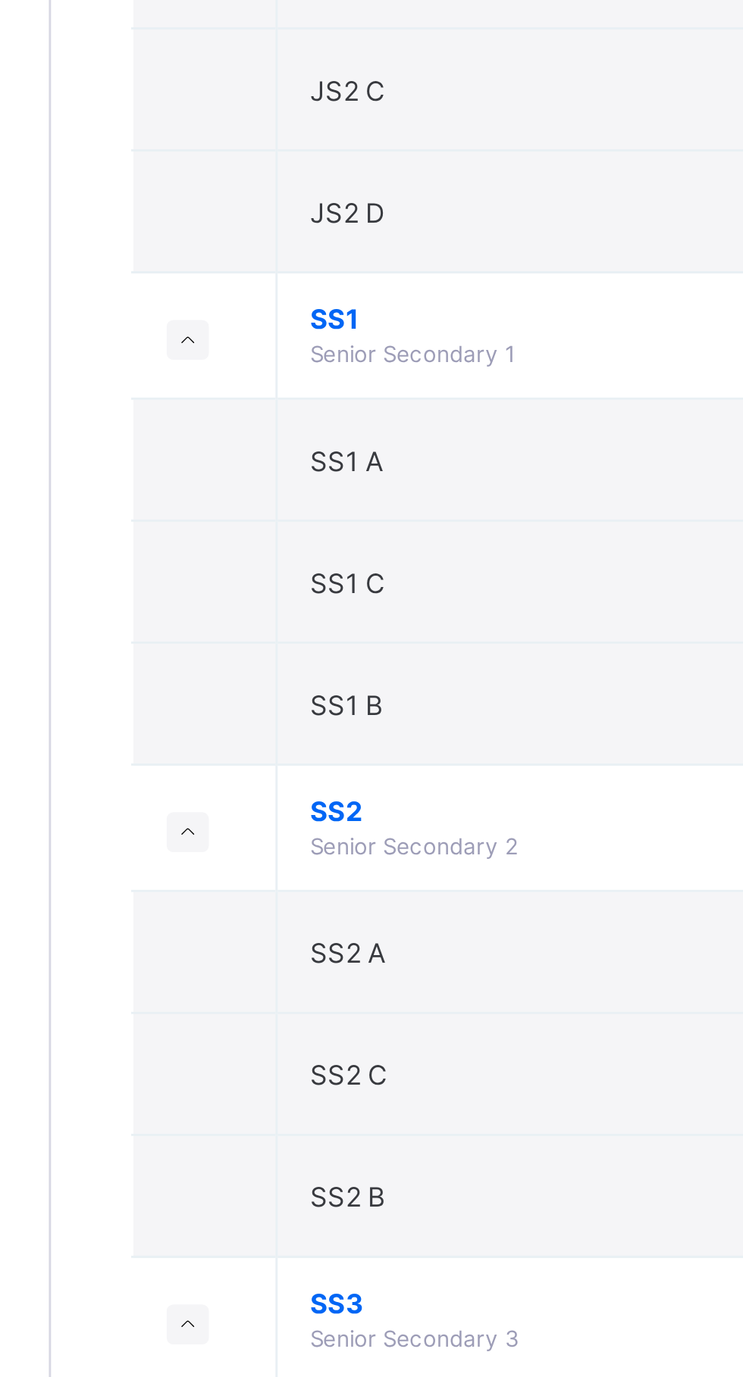
scroll to position [1614, 0]
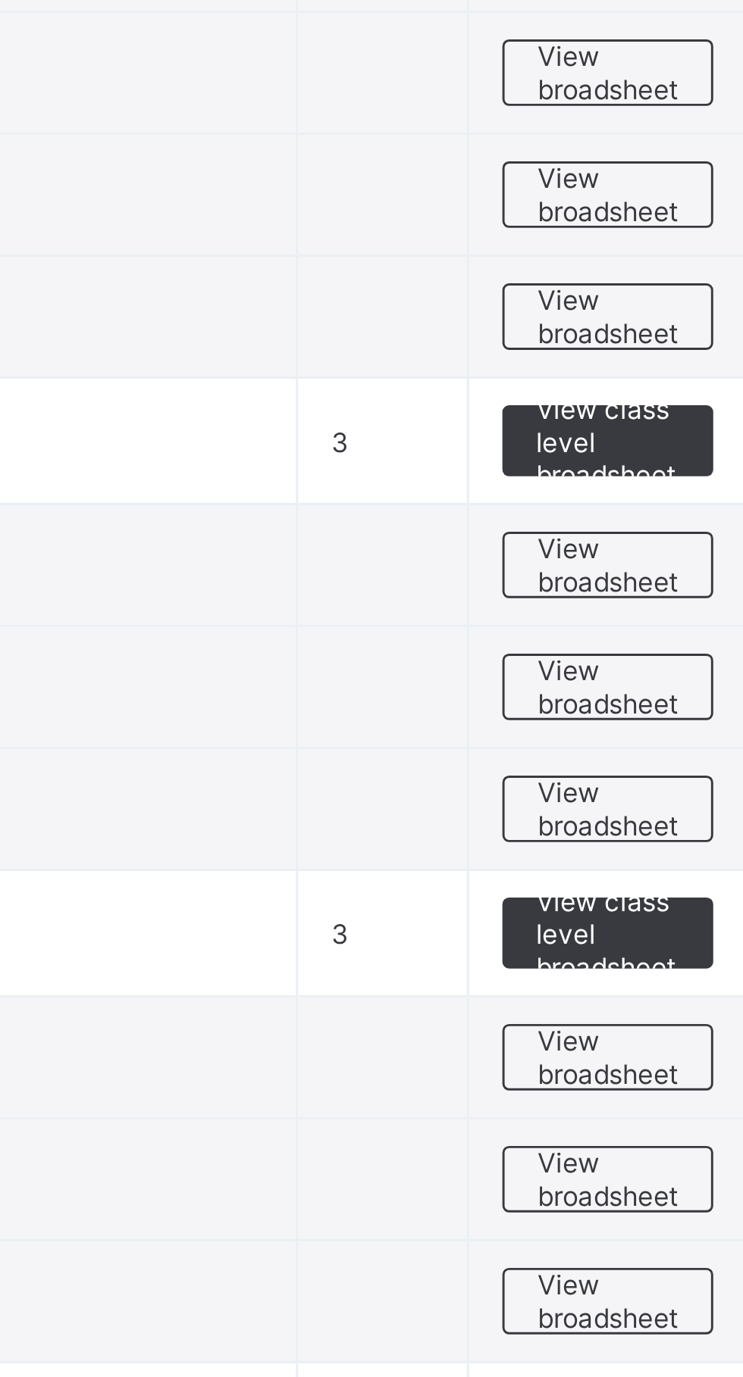
click at [673, 1090] on span "View broadsheet" at bounding box center [668, 1087] width 48 height 23
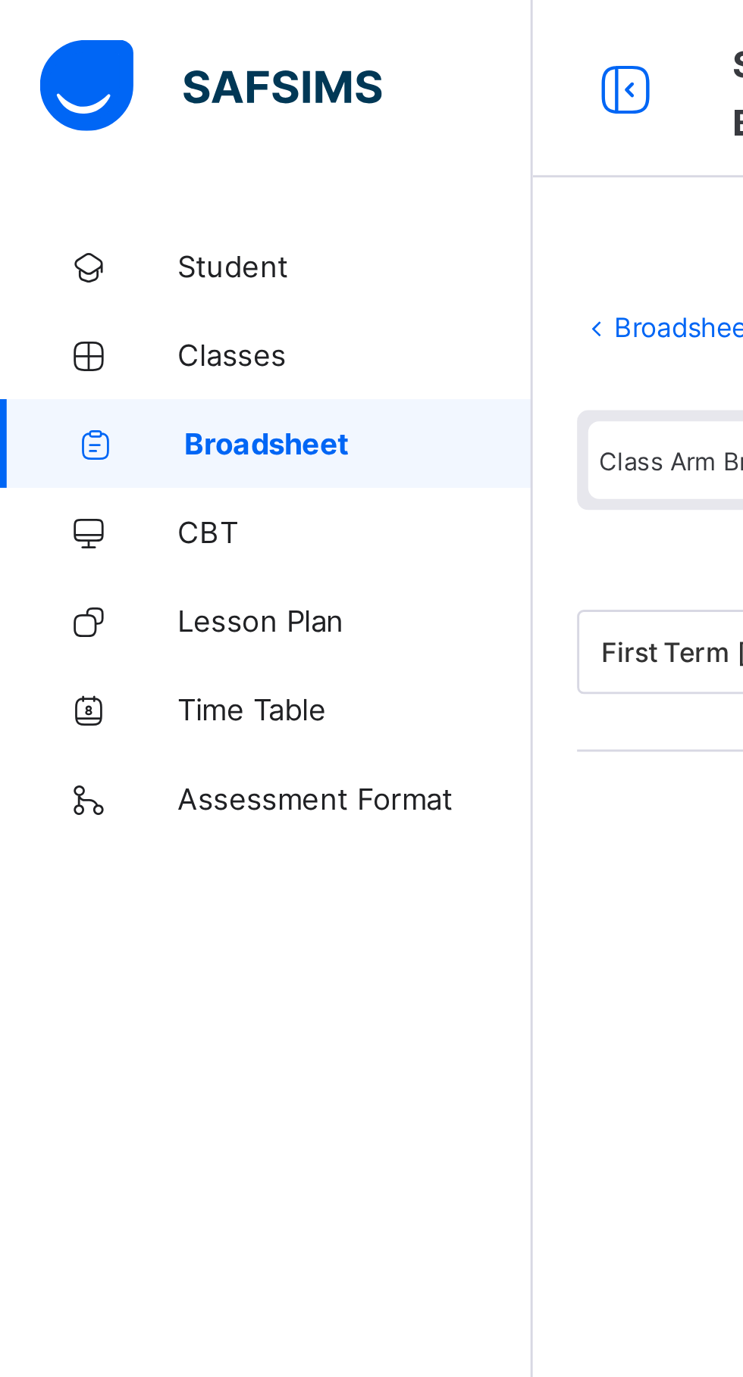
click at [130, 153] on span "Broadsheet" at bounding box center [122, 151] width 119 height 12
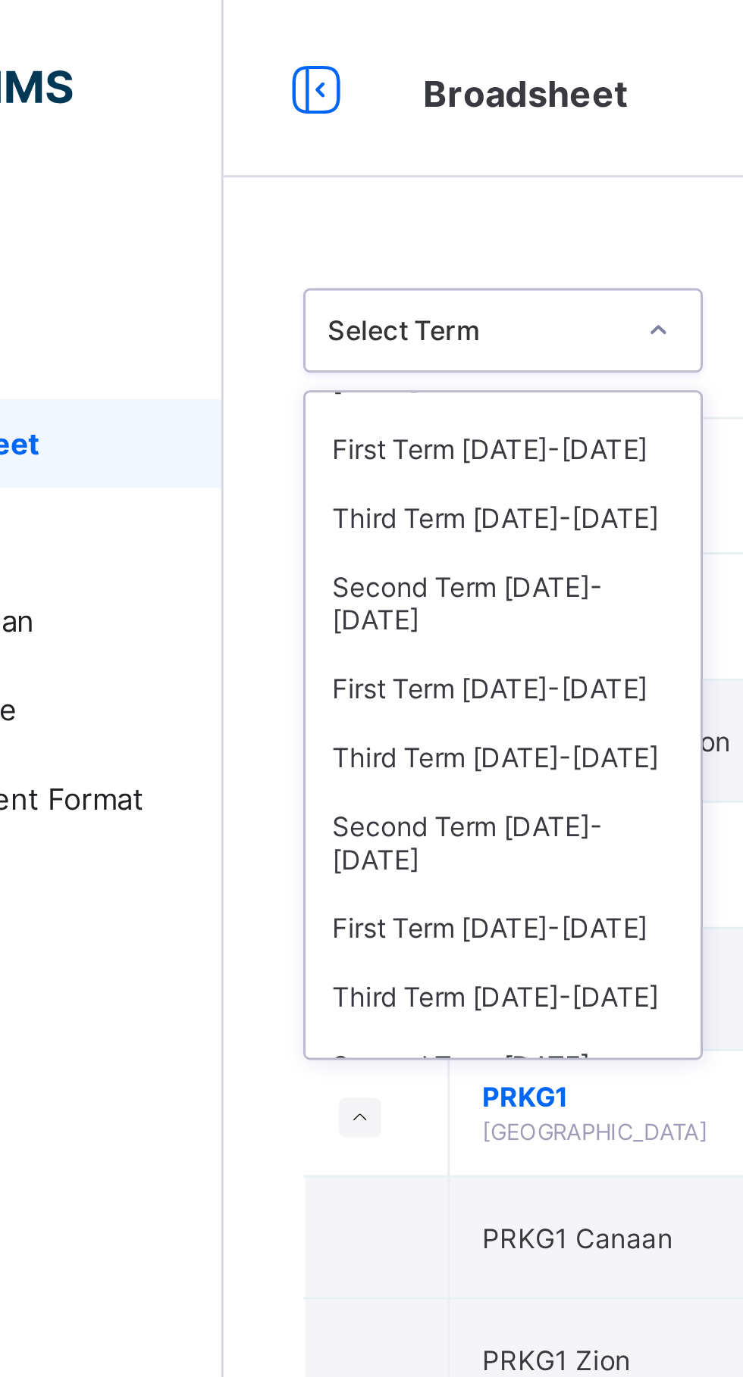
scroll to position [52, 0]
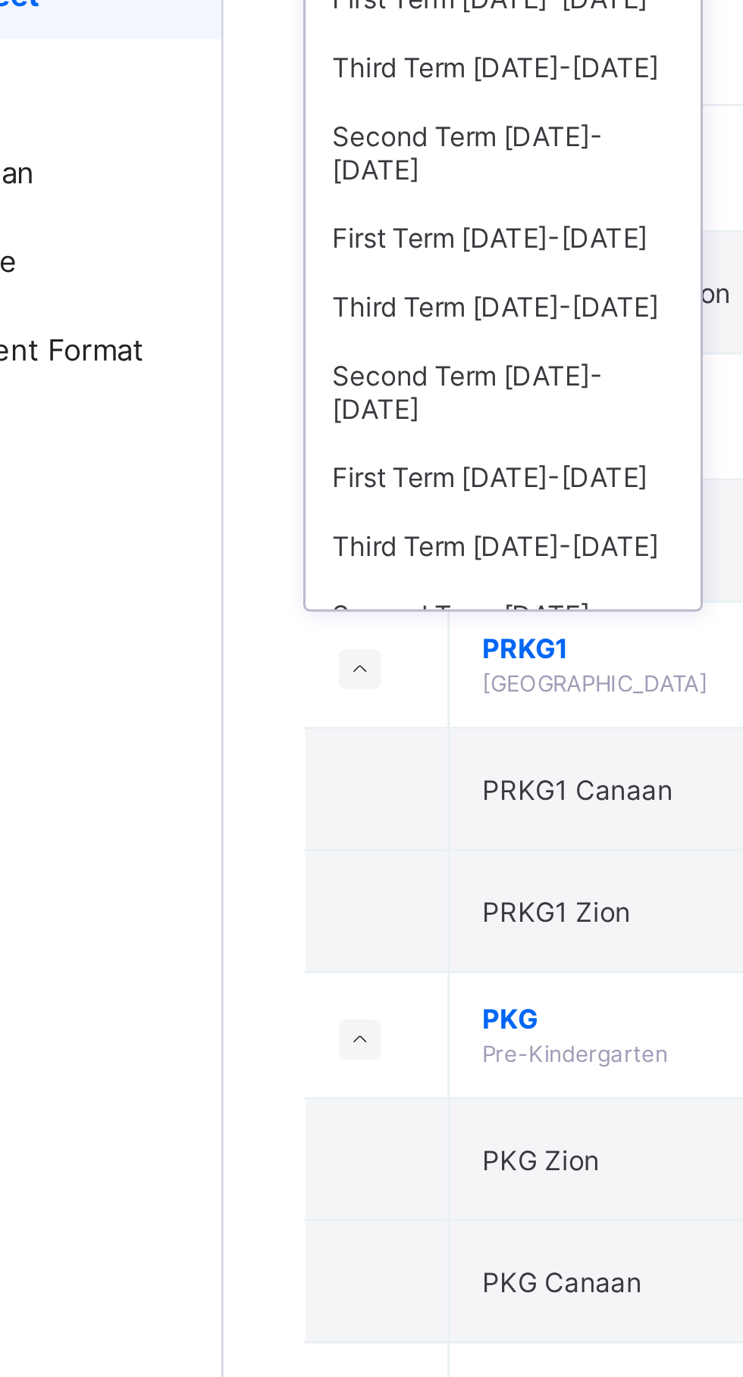
click at [312, 386] on div "First Term 2022-2023" at bounding box center [277, 397] width 135 height 23
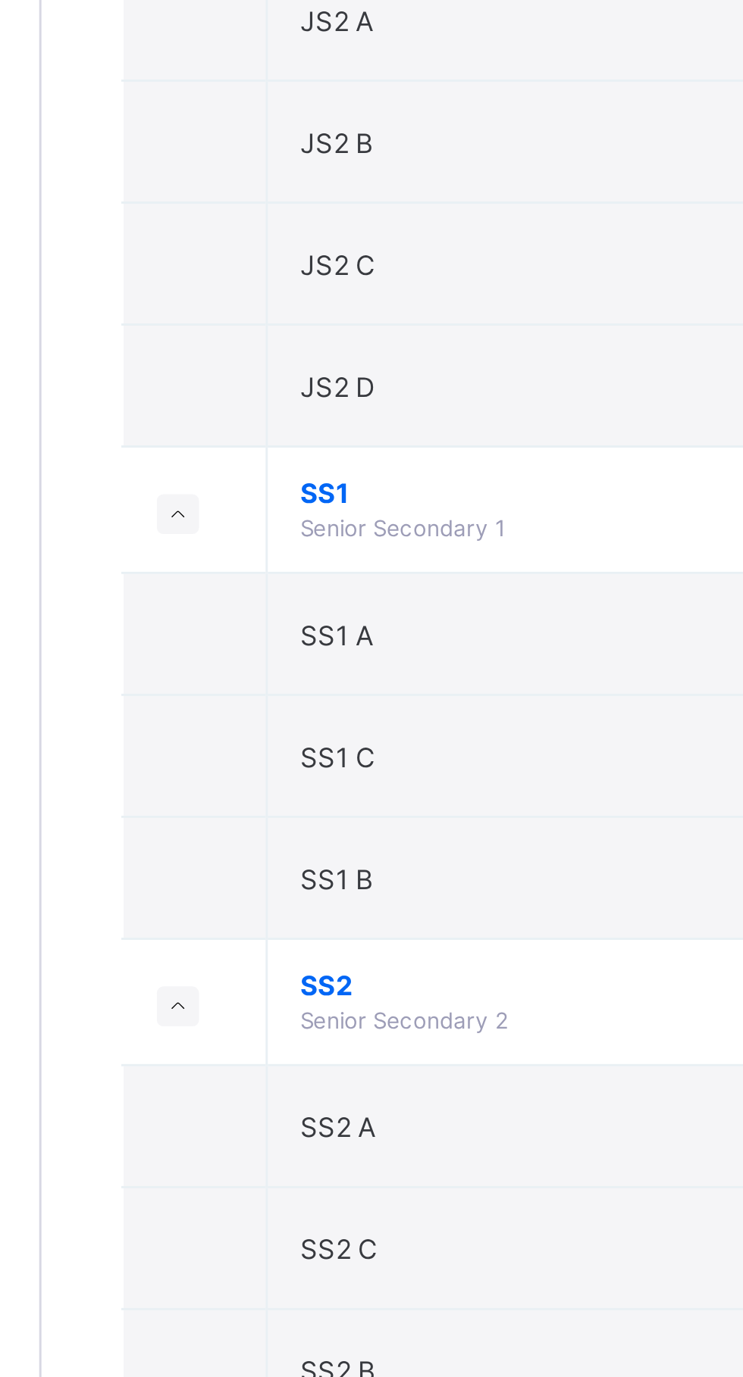
scroll to position [1610, 0]
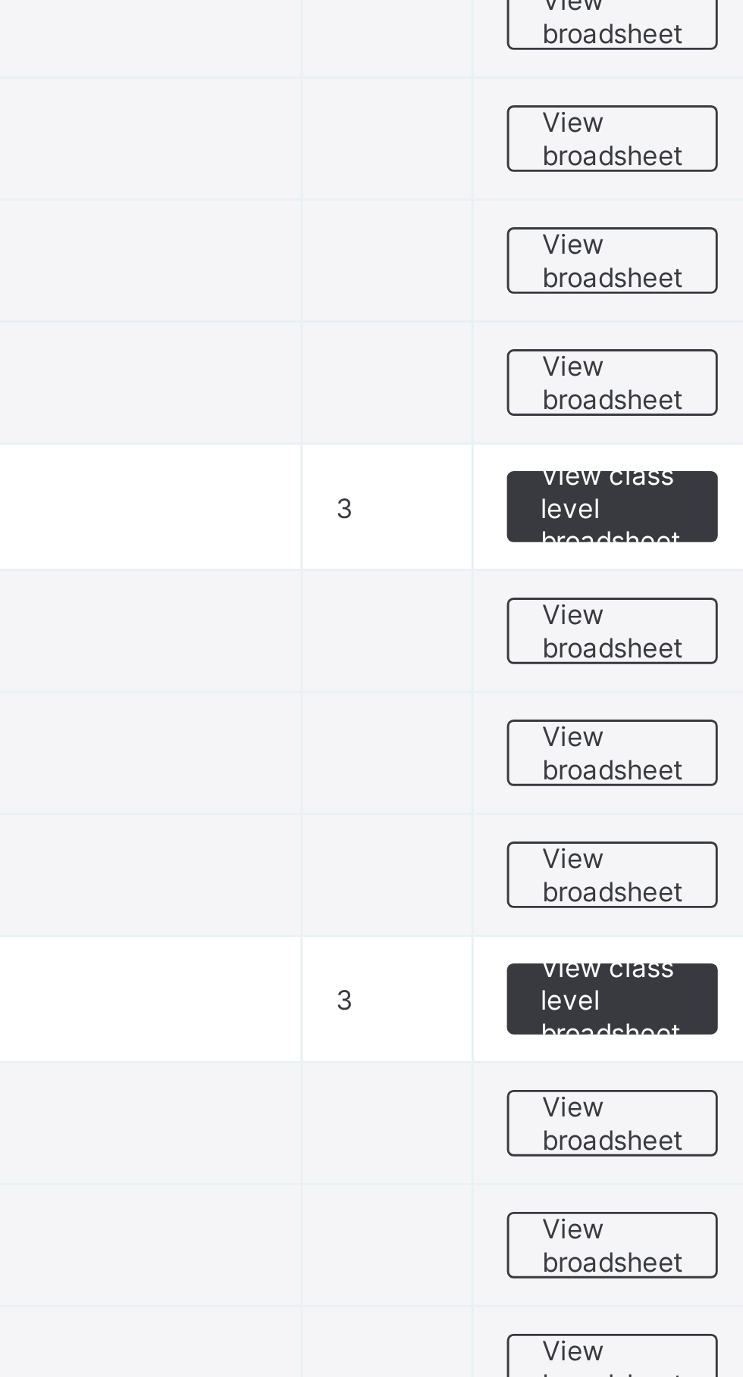
click at [674, 1050] on span "View broadsheet" at bounding box center [668, 1049] width 48 height 23
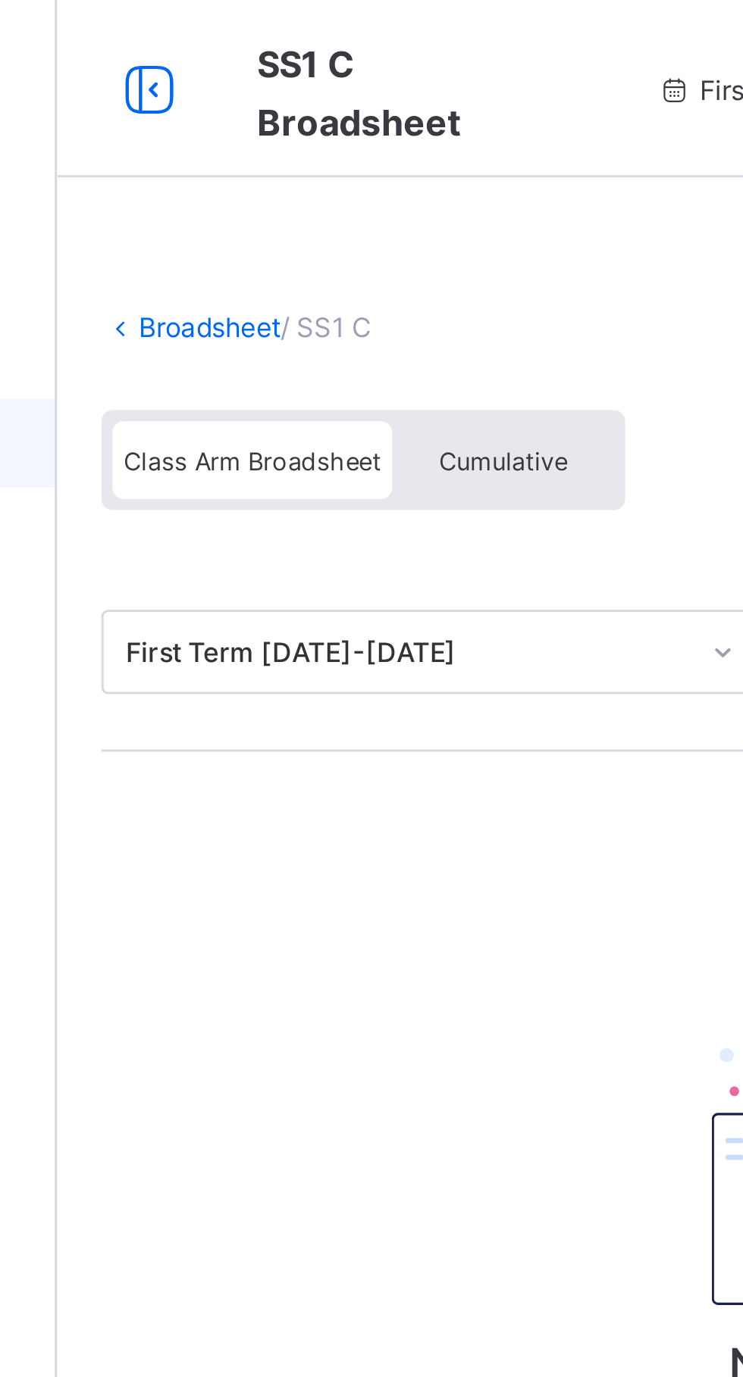
click at [250, 154] on span "Class Arm Broadsheet" at bounding box center [249, 157] width 88 height 11
click at [235, 167] on div "Class Arm Broadsheet" at bounding box center [248, 157] width 95 height 27
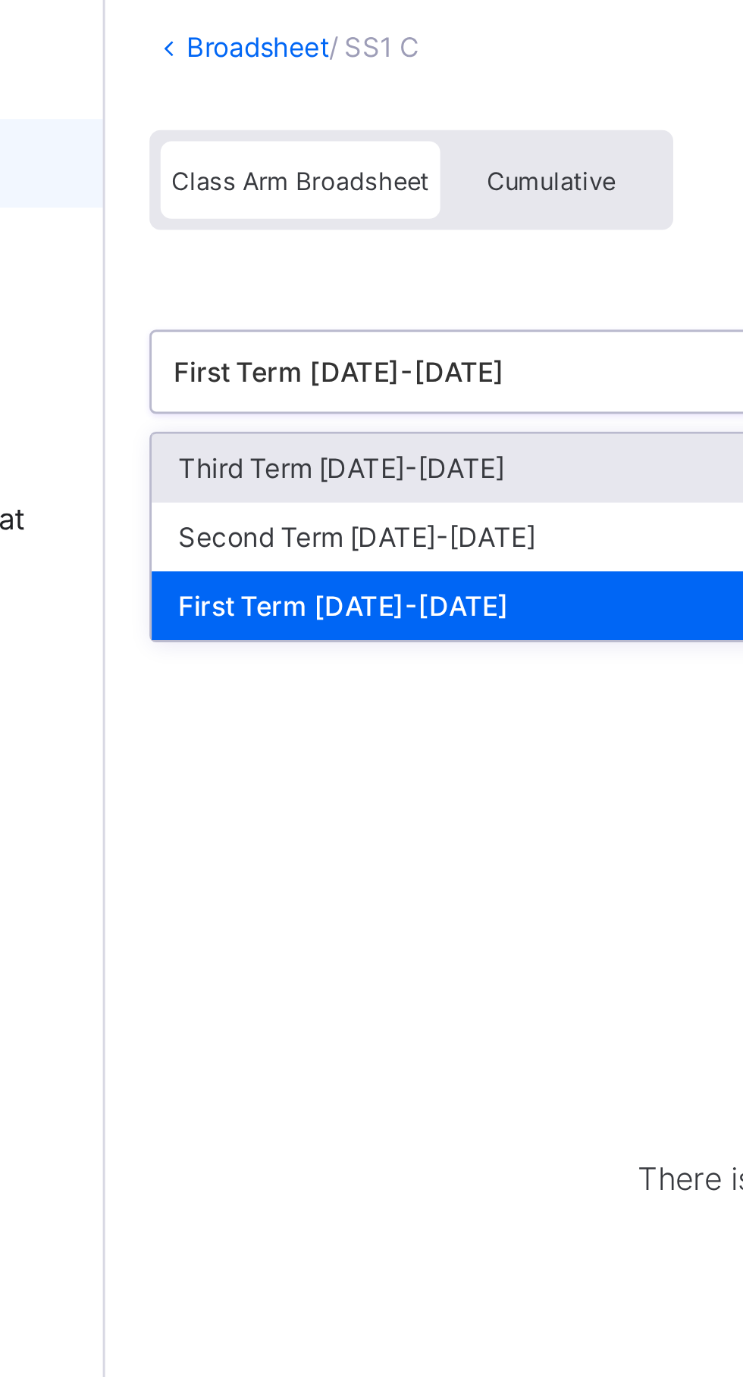
click at [244, 248] on div "Third Term 2022-2023" at bounding box center [311, 255] width 226 height 23
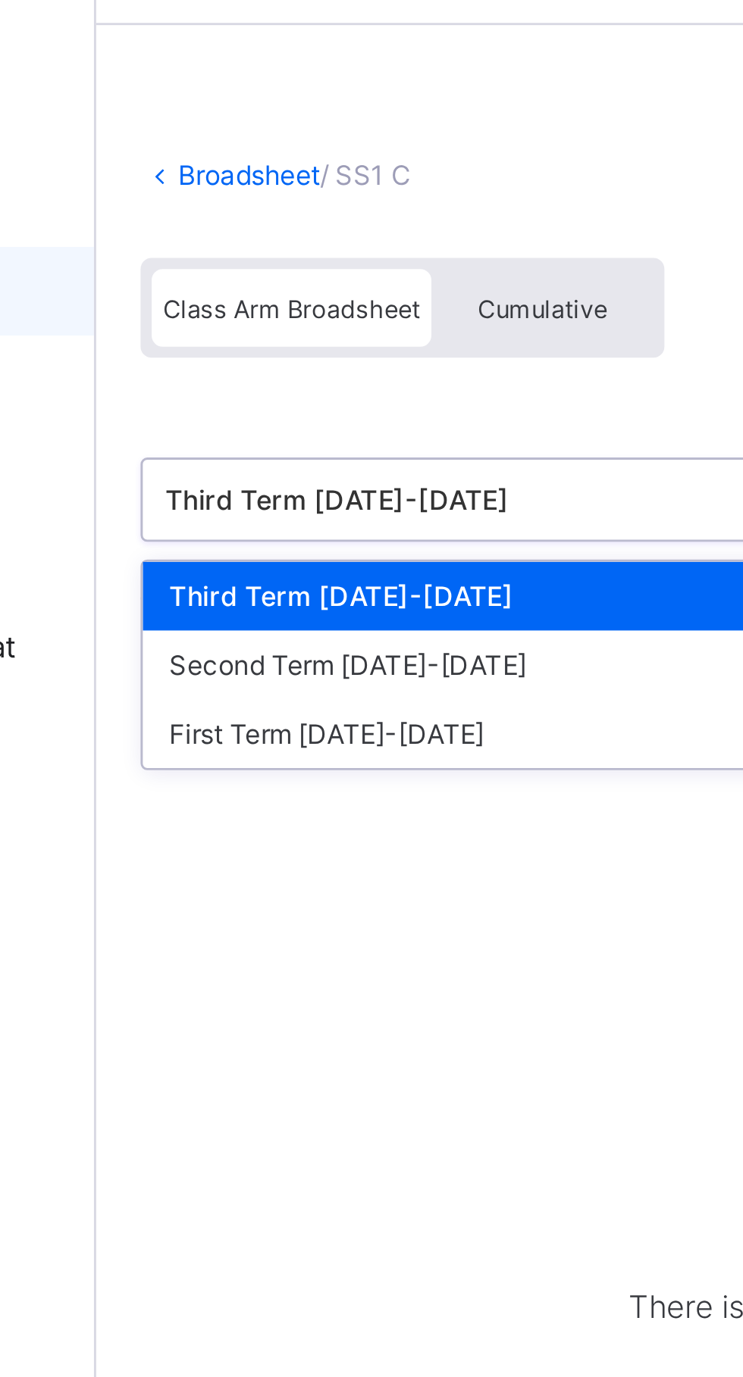
click at [270, 247] on div "Third Term 2022-2023" at bounding box center [311, 255] width 226 height 23
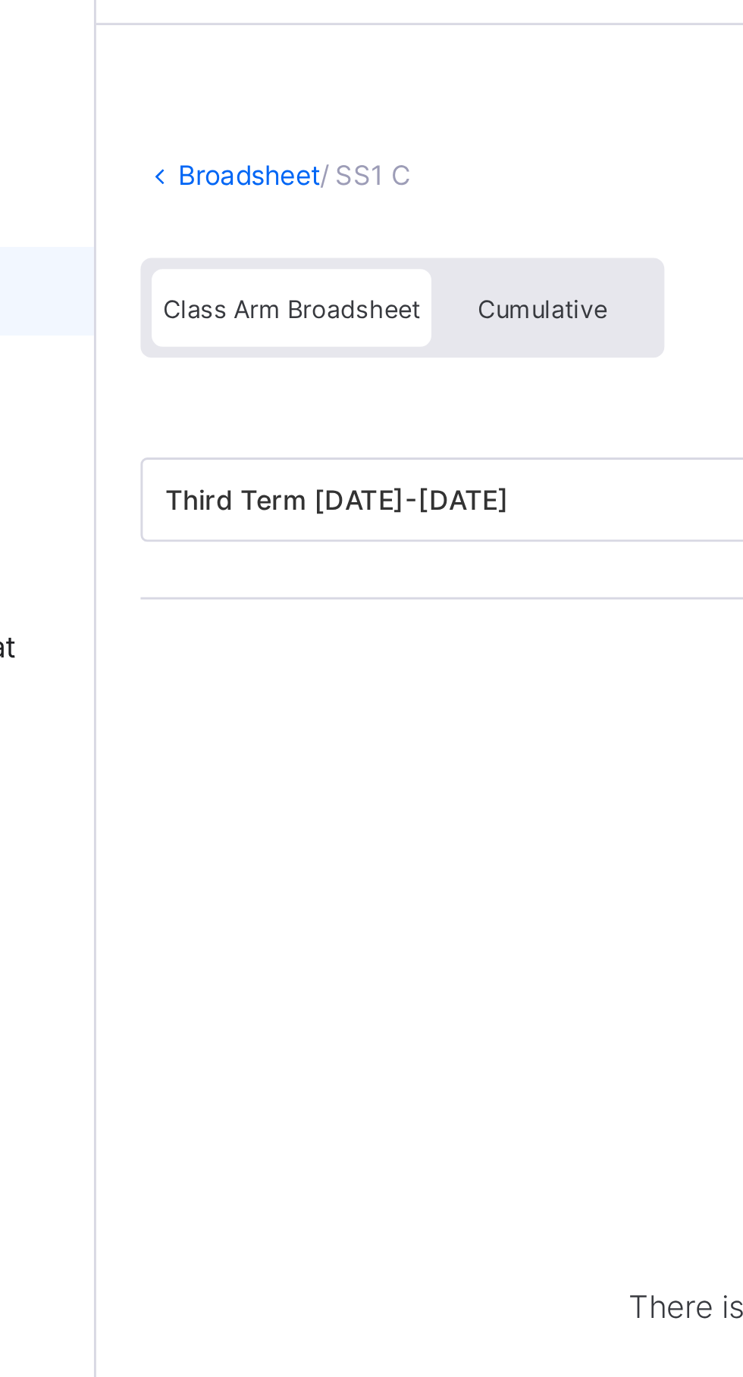
click at [238, 152] on div "Class Arm Broadsheet" at bounding box center [248, 157] width 95 height 27
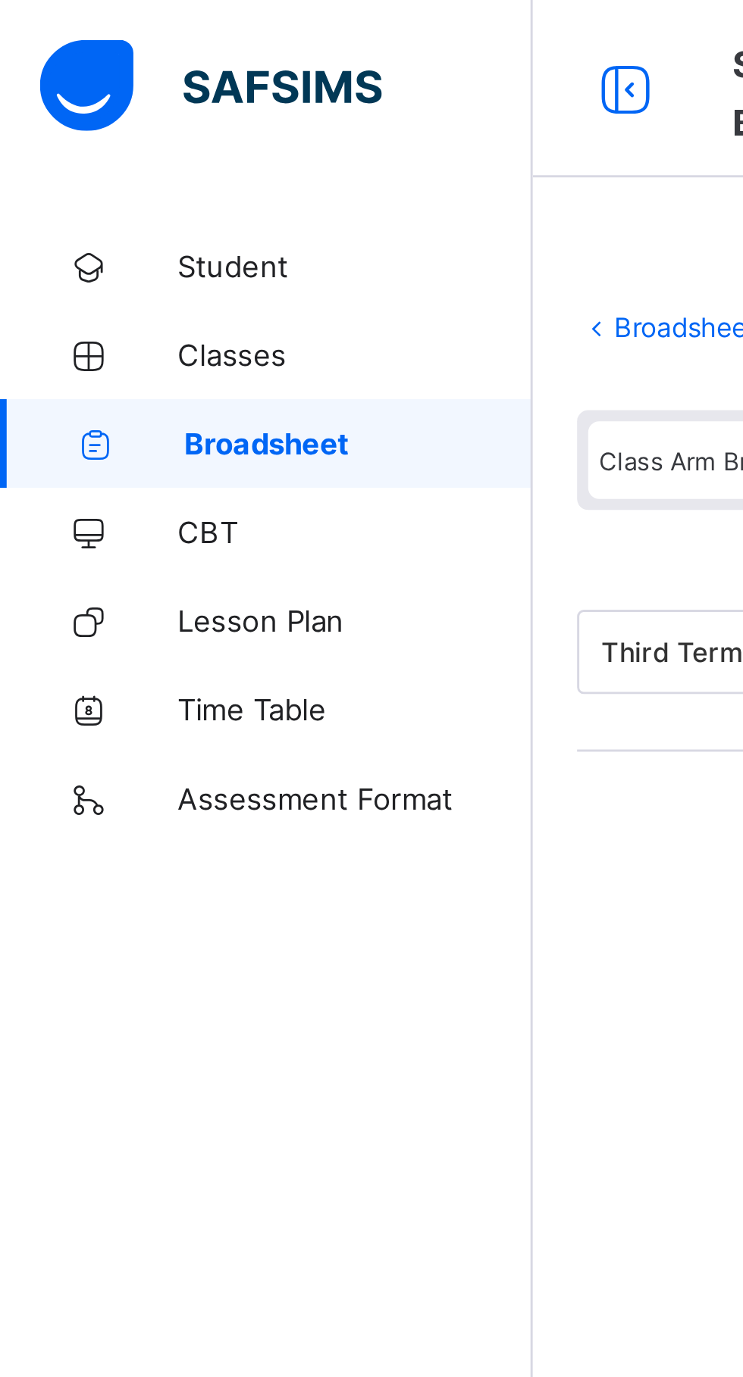
click at [136, 152] on span "Broadsheet" at bounding box center [122, 151] width 119 height 12
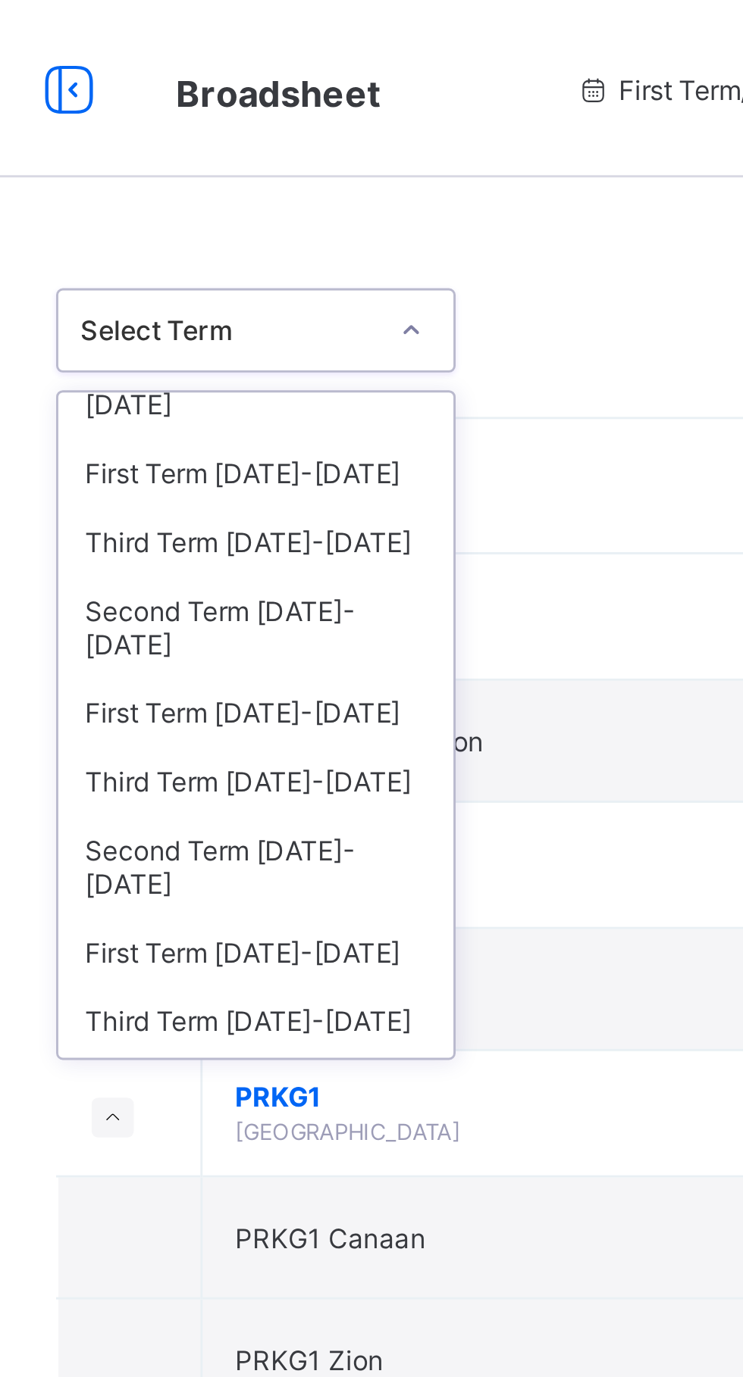
scroll to position [52, 0]
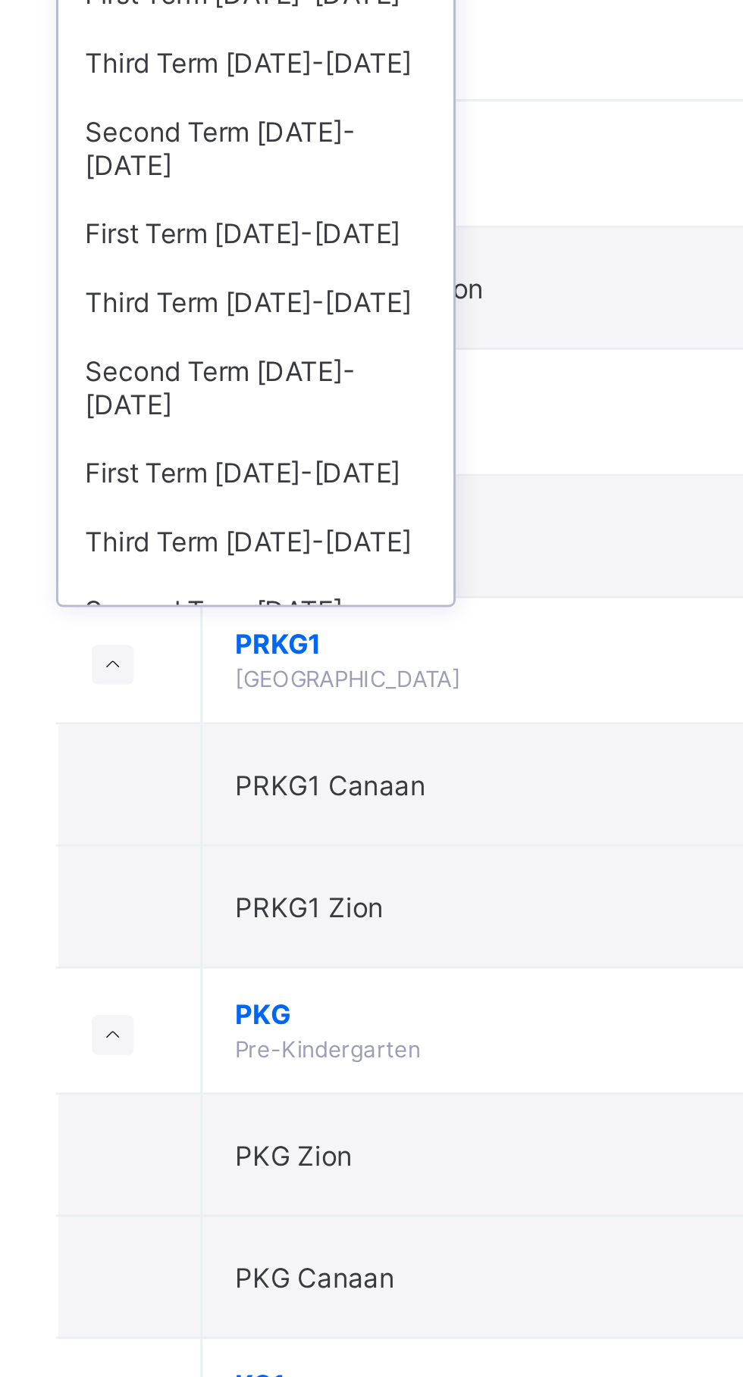
click at [303, 328] on div "Third Term 2022-2023" at bounding box center [277, 339] width 135 height 23
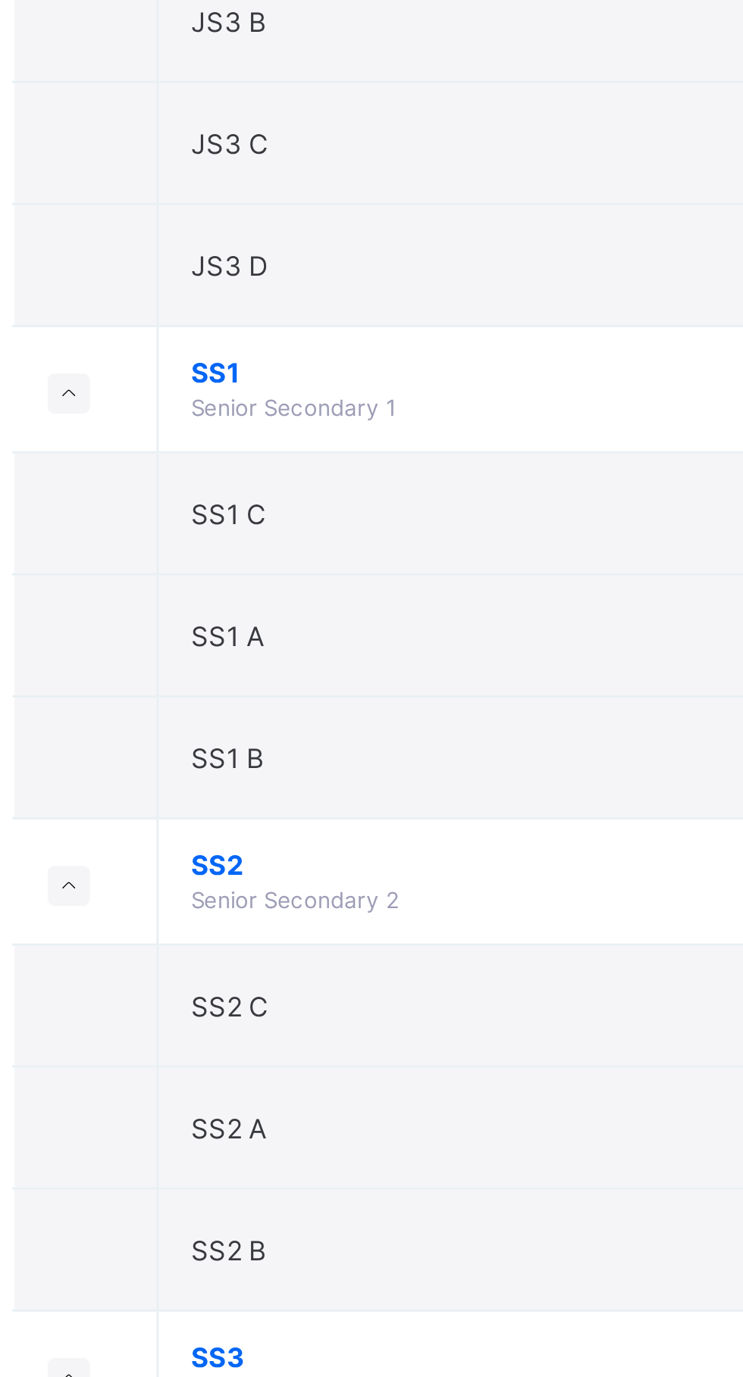
scroll to position [1897, 0]
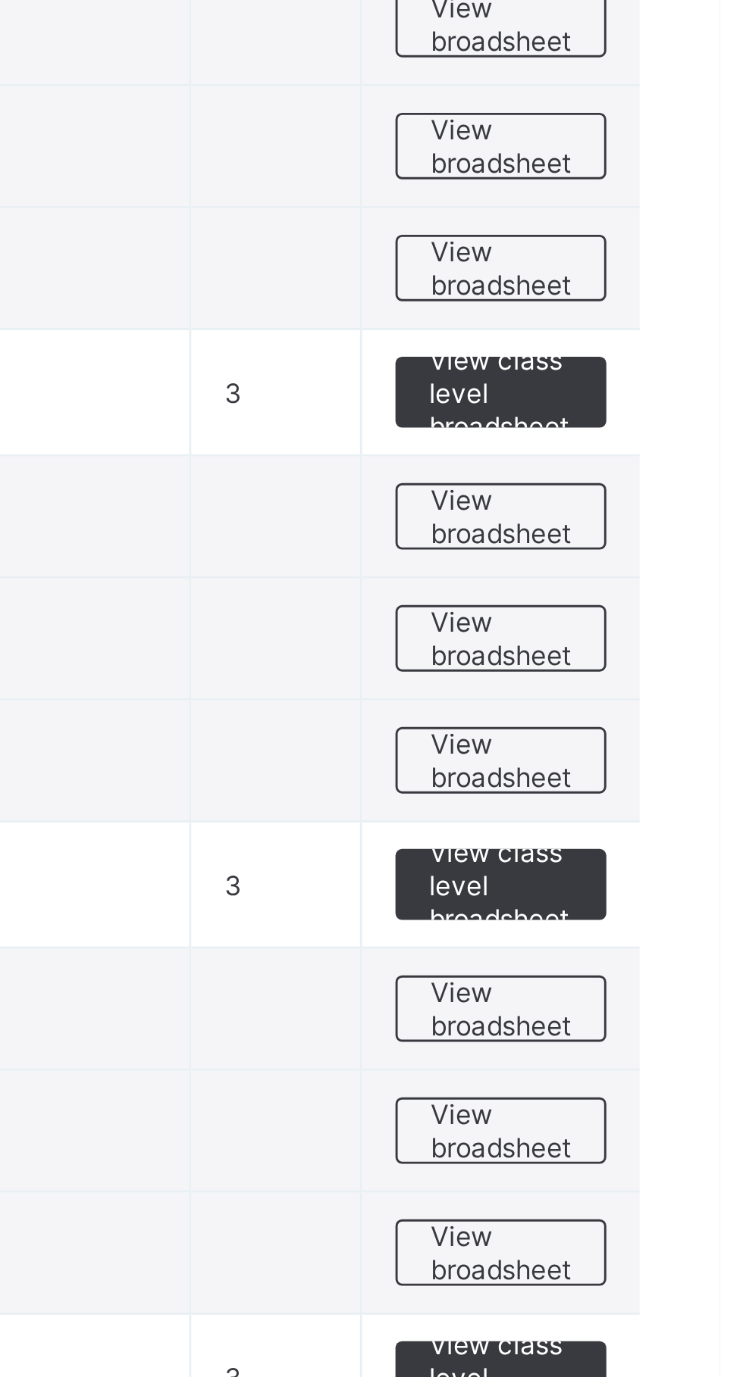
click at [667, 1098] on span "View broadsheet" at bounding box center [668, 1098] width 48 height 23
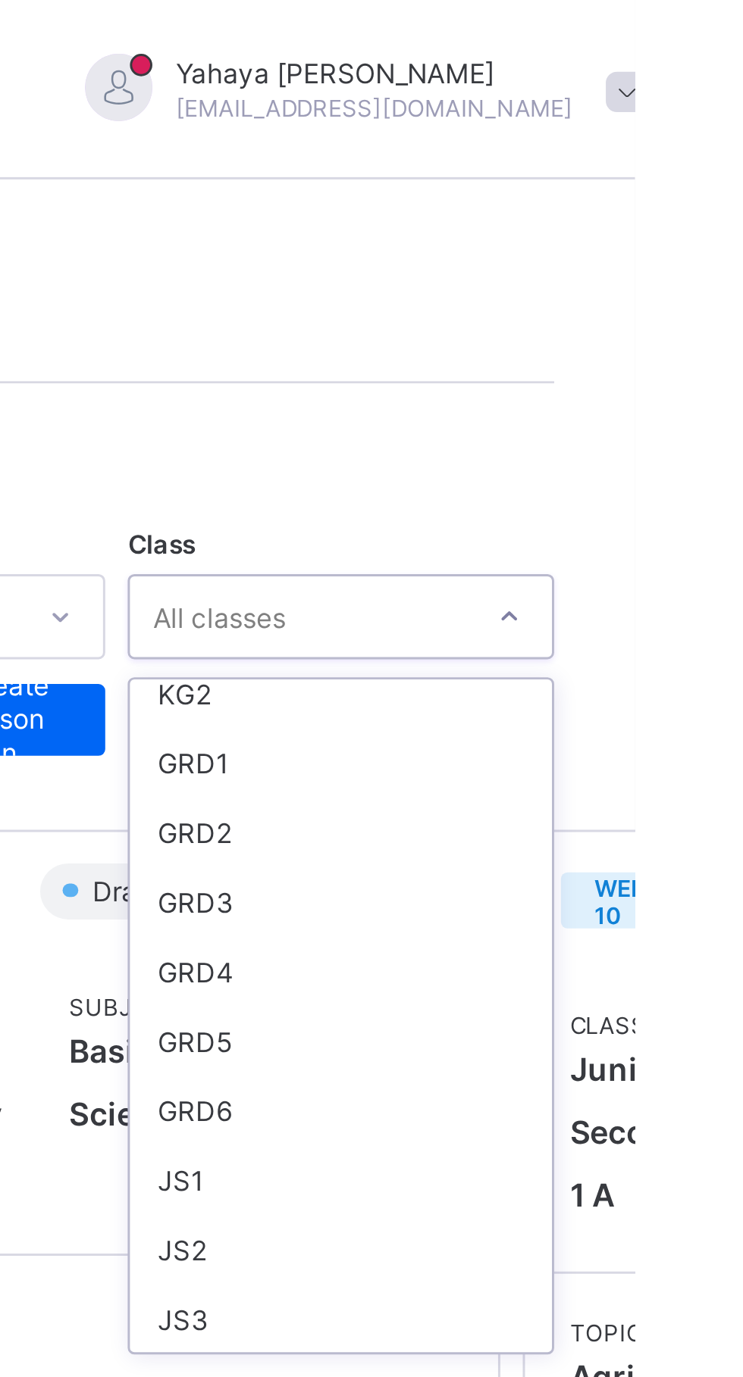
scroll to position [127, 0]
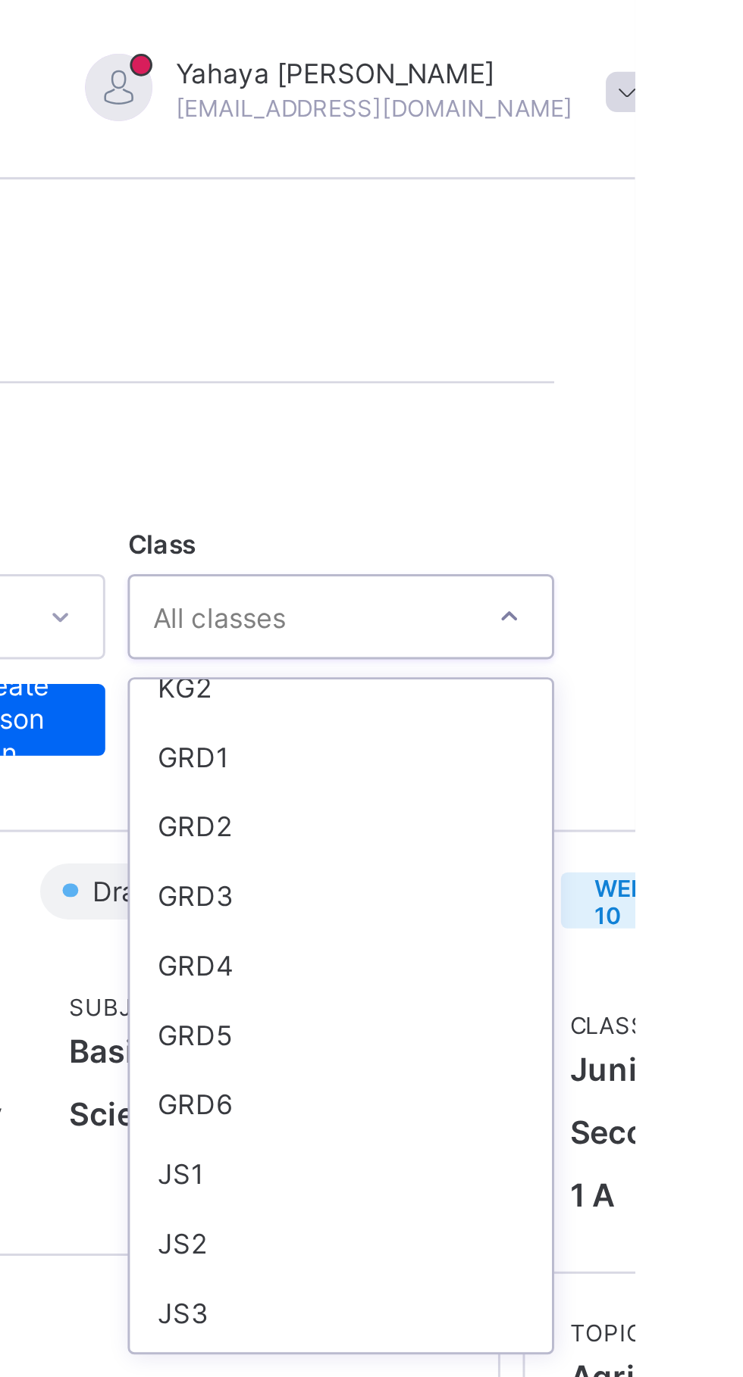
click at [618, 393] on div "JS1" at bounding box center [643, 396] width 142 height 23
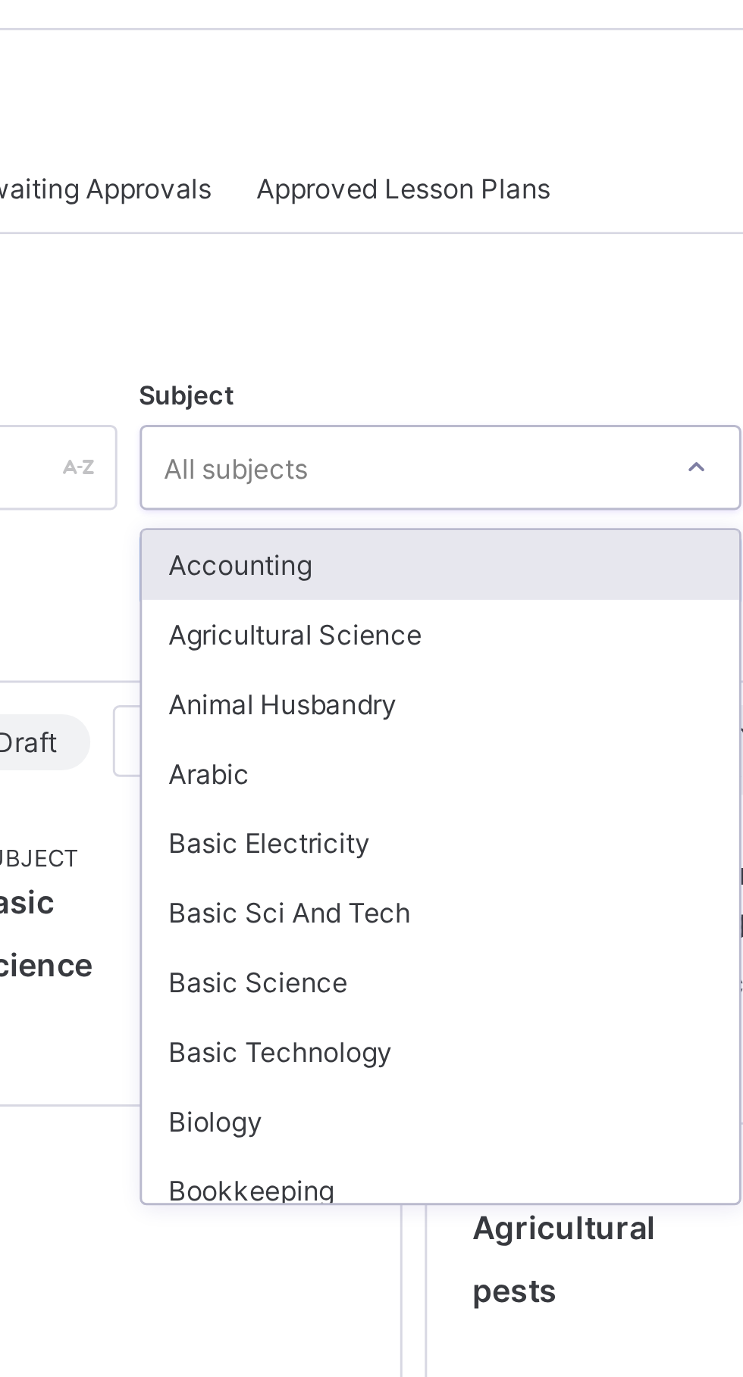
click at [411, 268] on div "Agricultural Science" at bounding box center [462, 264] width 202 height 23
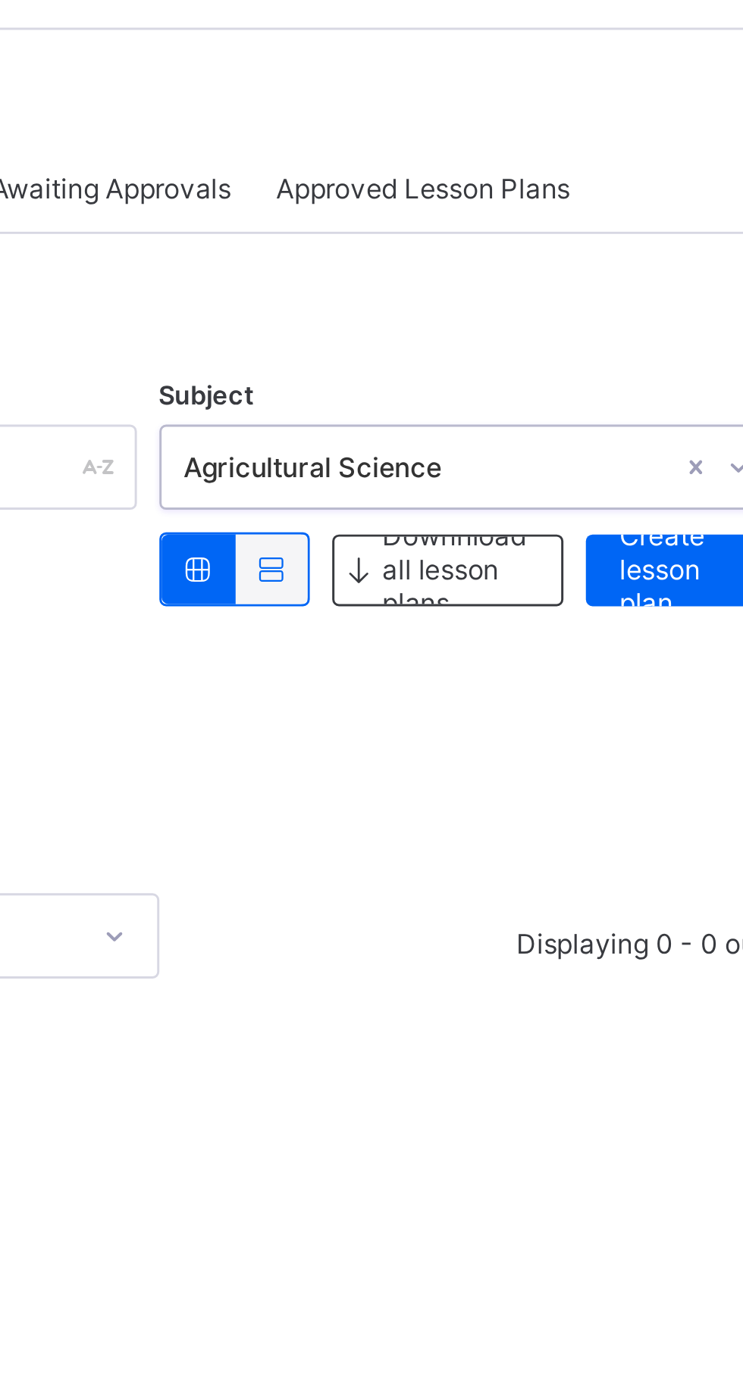
click at [539, 241] on span "Create lesson plan" at bounding box center [534, 243] width 36 height 34
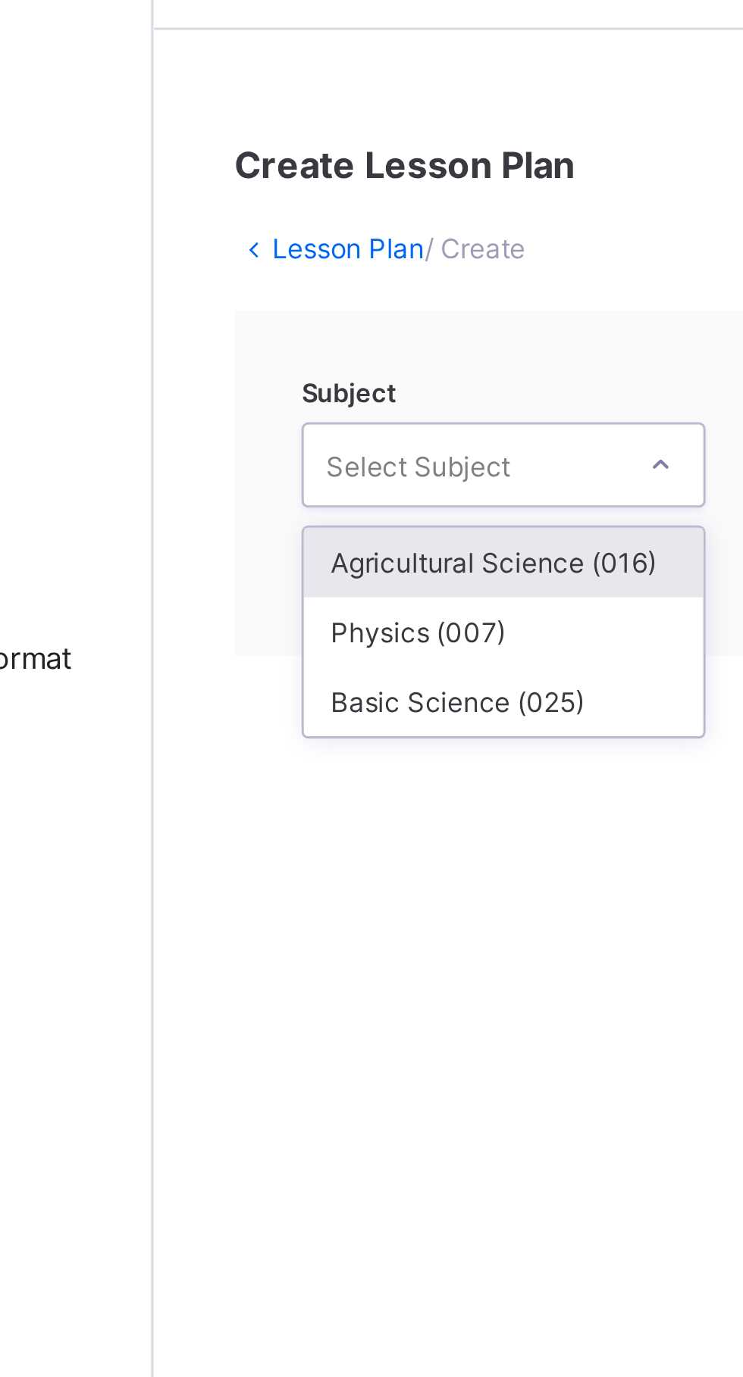
click at [330, 236] on div "Agricultural Science (016)" at bounding box center [300, 240] width 135 height 23
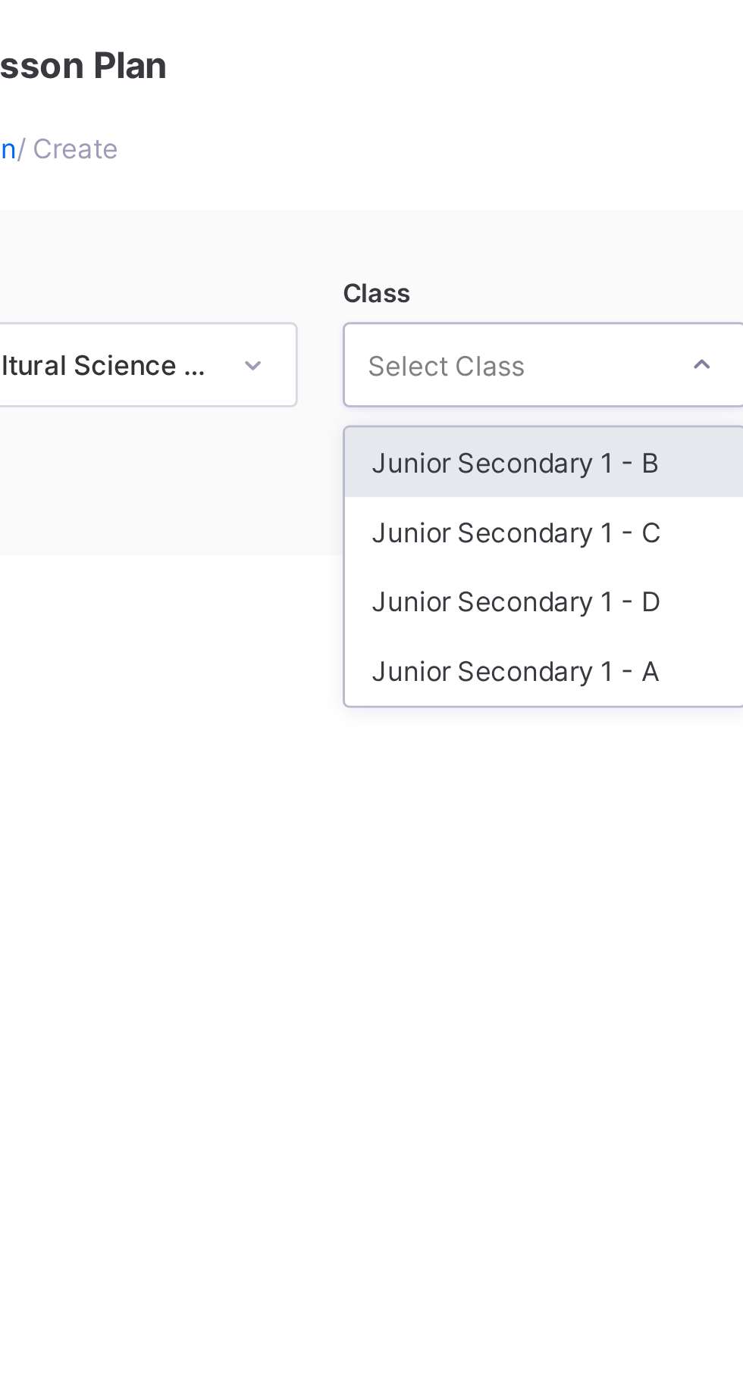
click at [464, 314] on div "Junior Secondary 1 - A" at bounding box center [451, 310] width 135 height 23
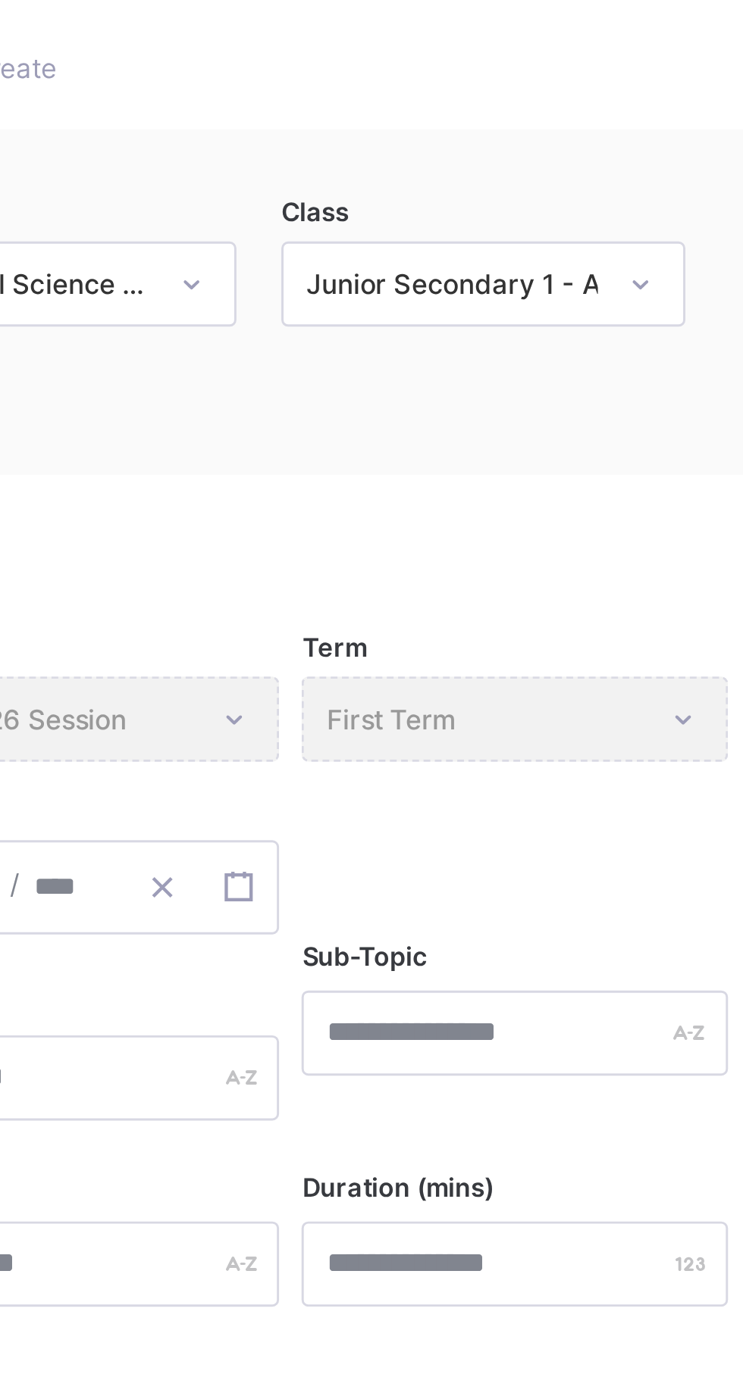
click at [499, 355] on div "Term First Term" at bounding box center [461, 354] width 143 height 29
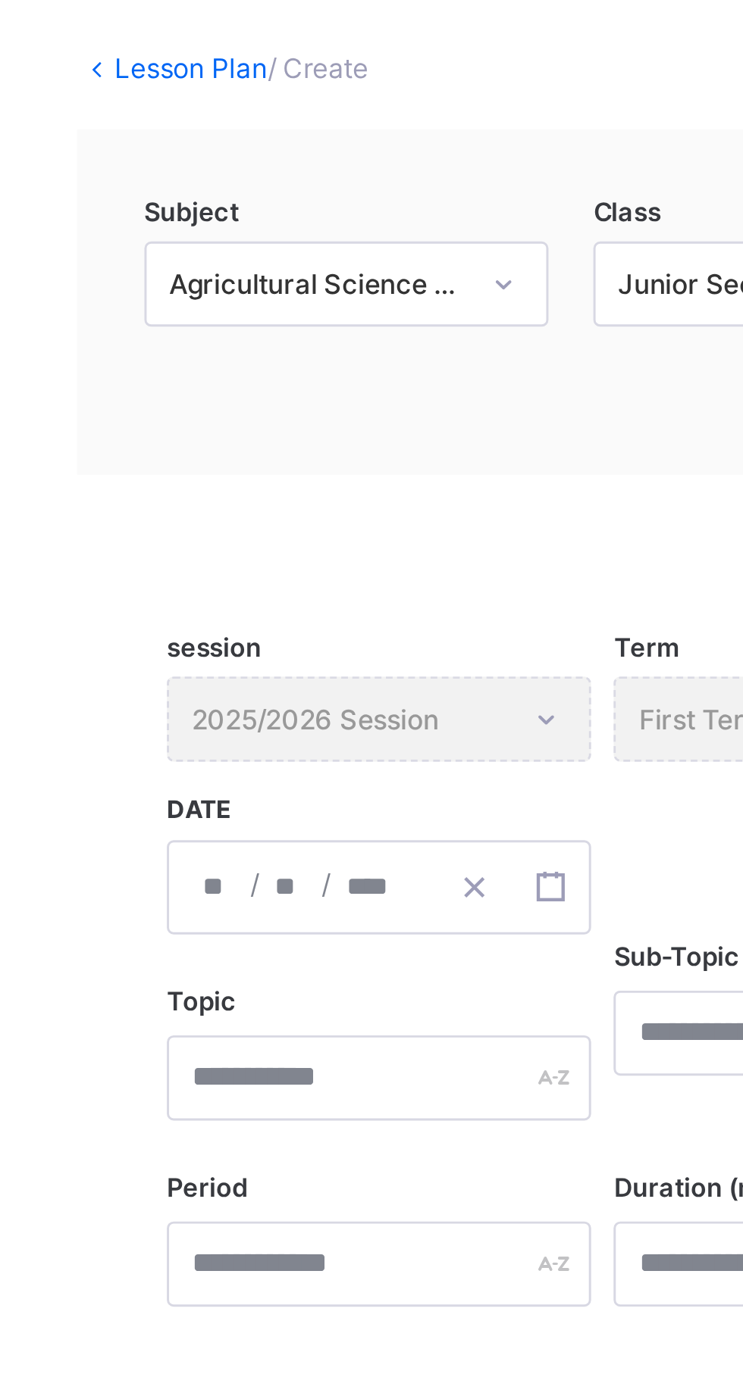
click at [255, 414] on div "/ /" at bounding box center [310, 412] width 143 height 32
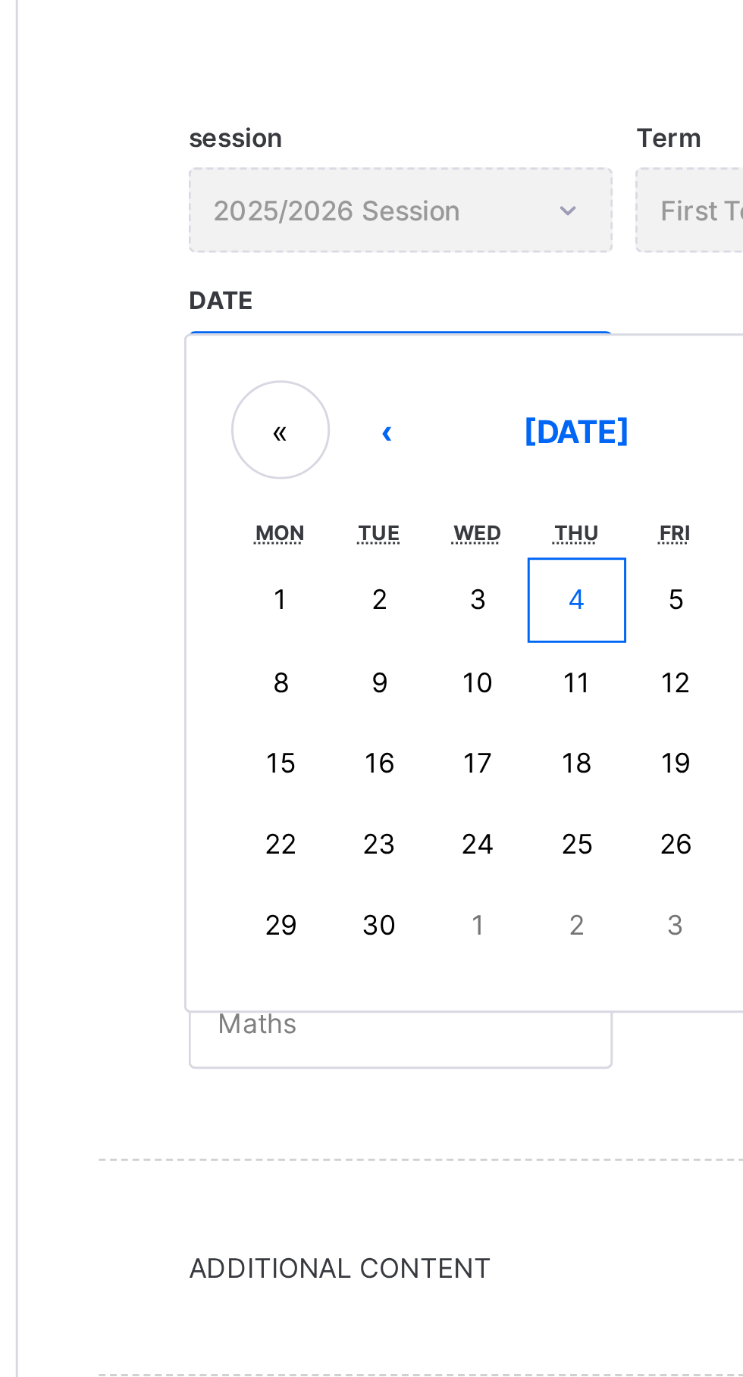
click at [277, 515] on button "8" at bounding box center [270, 514] width 33 height 27
type input "**********"
type input "*"
type input "****"
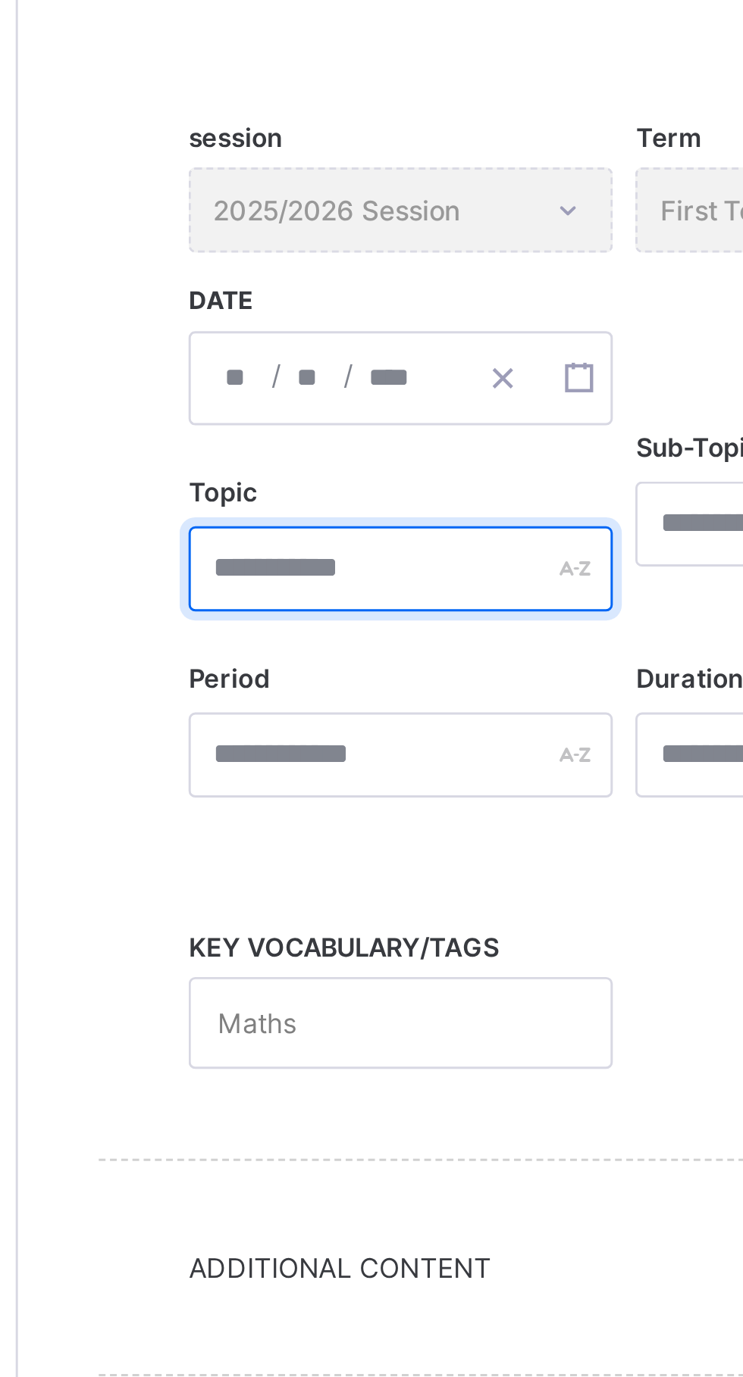
click at [364, 471] on input "text" at bounding box center [310, 475] width 143 height 29
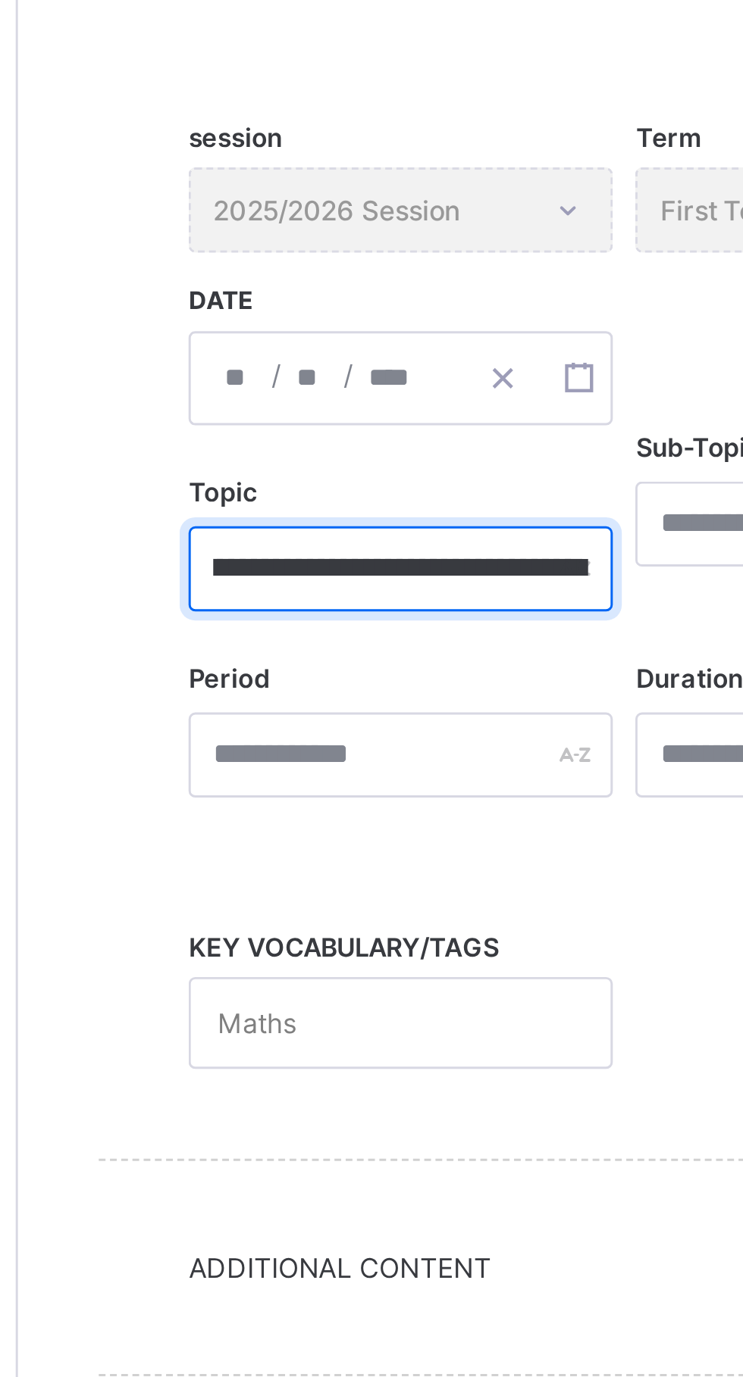
scroll to position [0, 42]
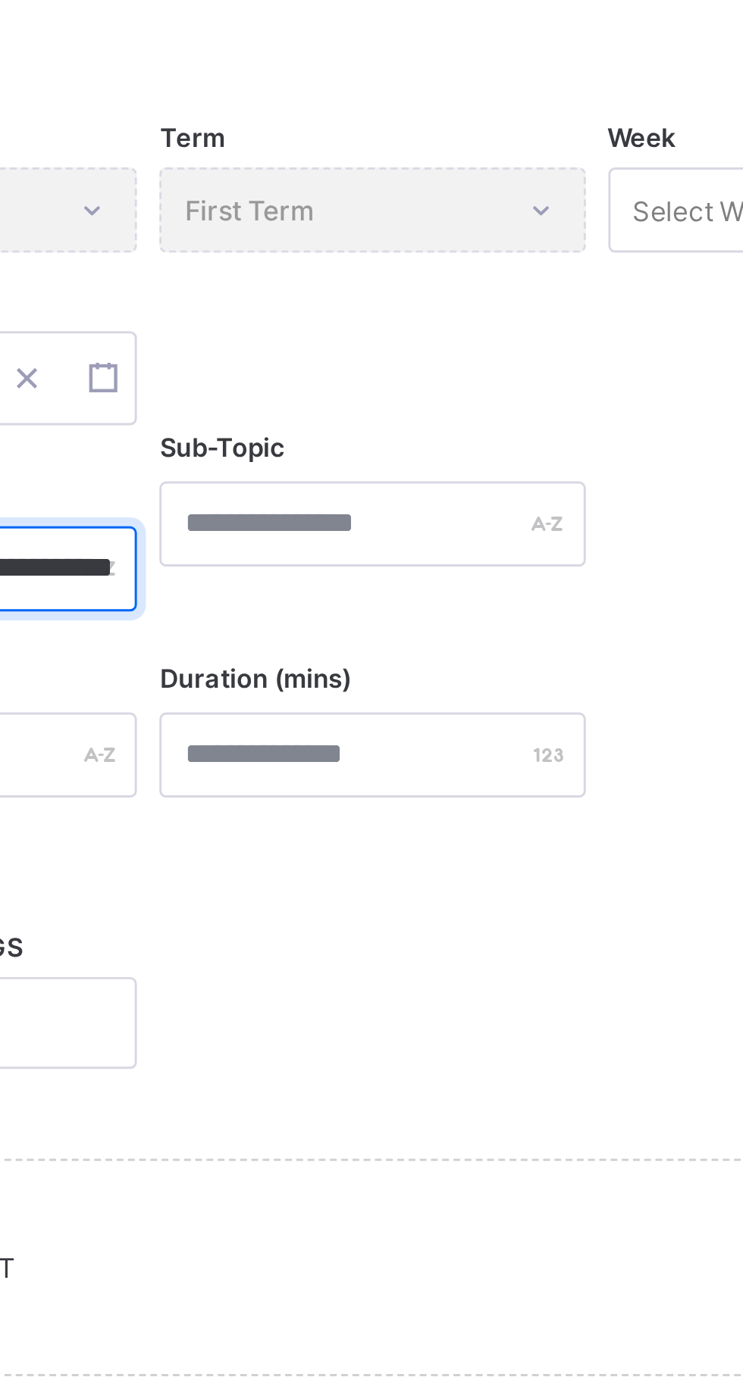
type input "**********"
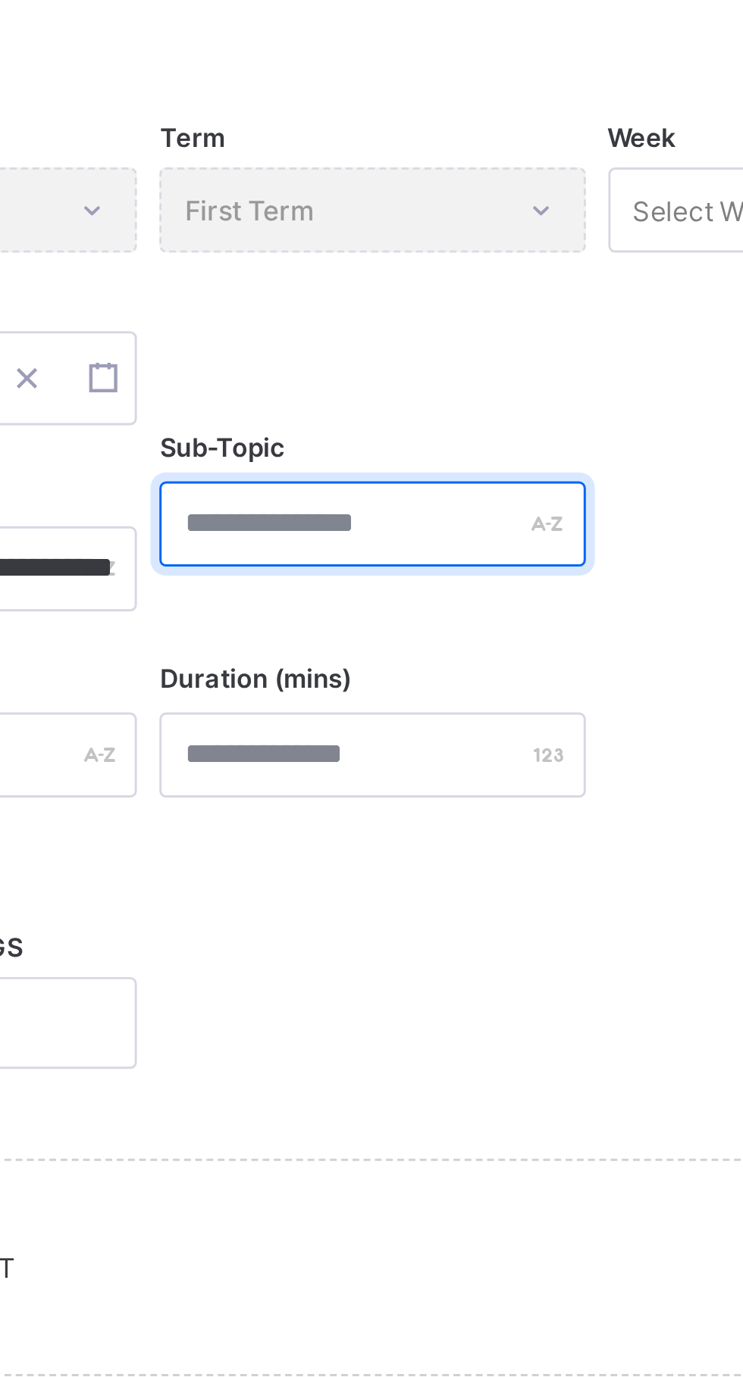
click at [452, 457] on input "text" at bounding box center [461, 460] width 143 height 29
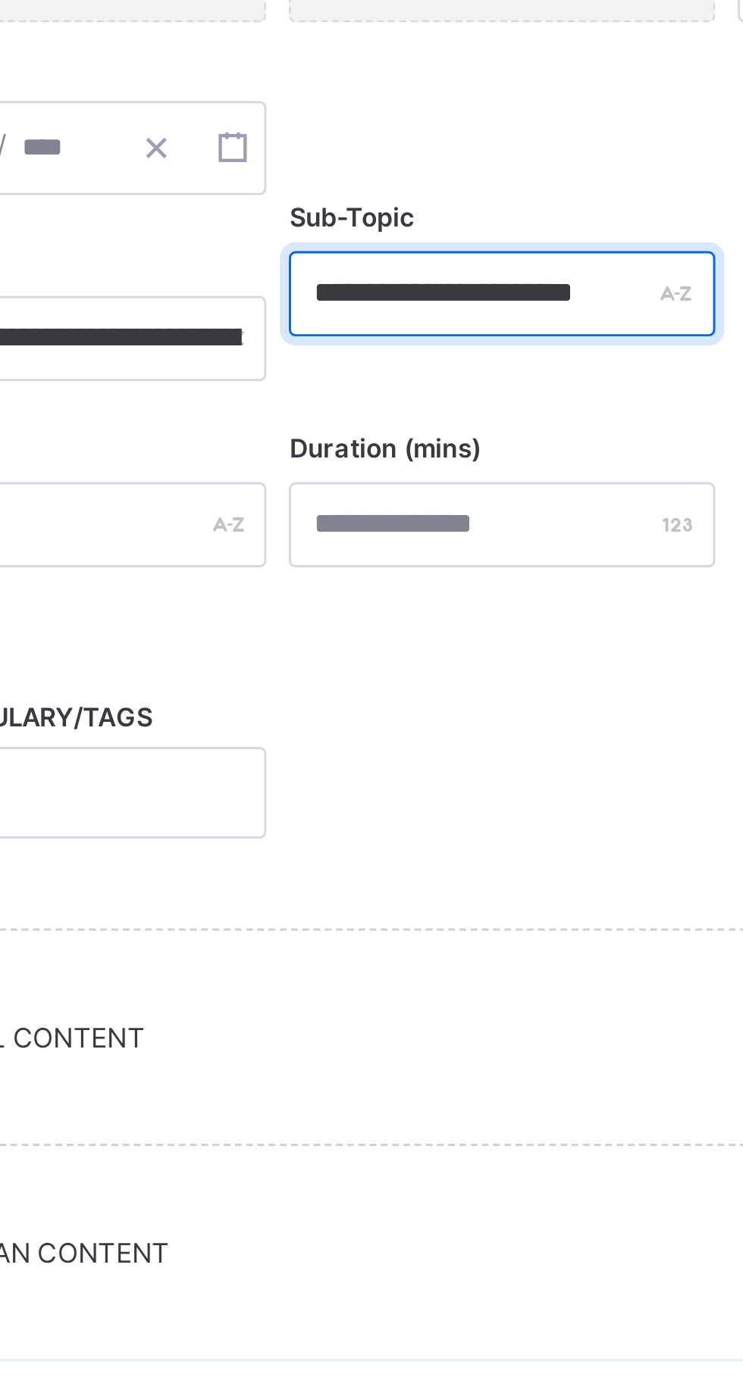
type input "**********"
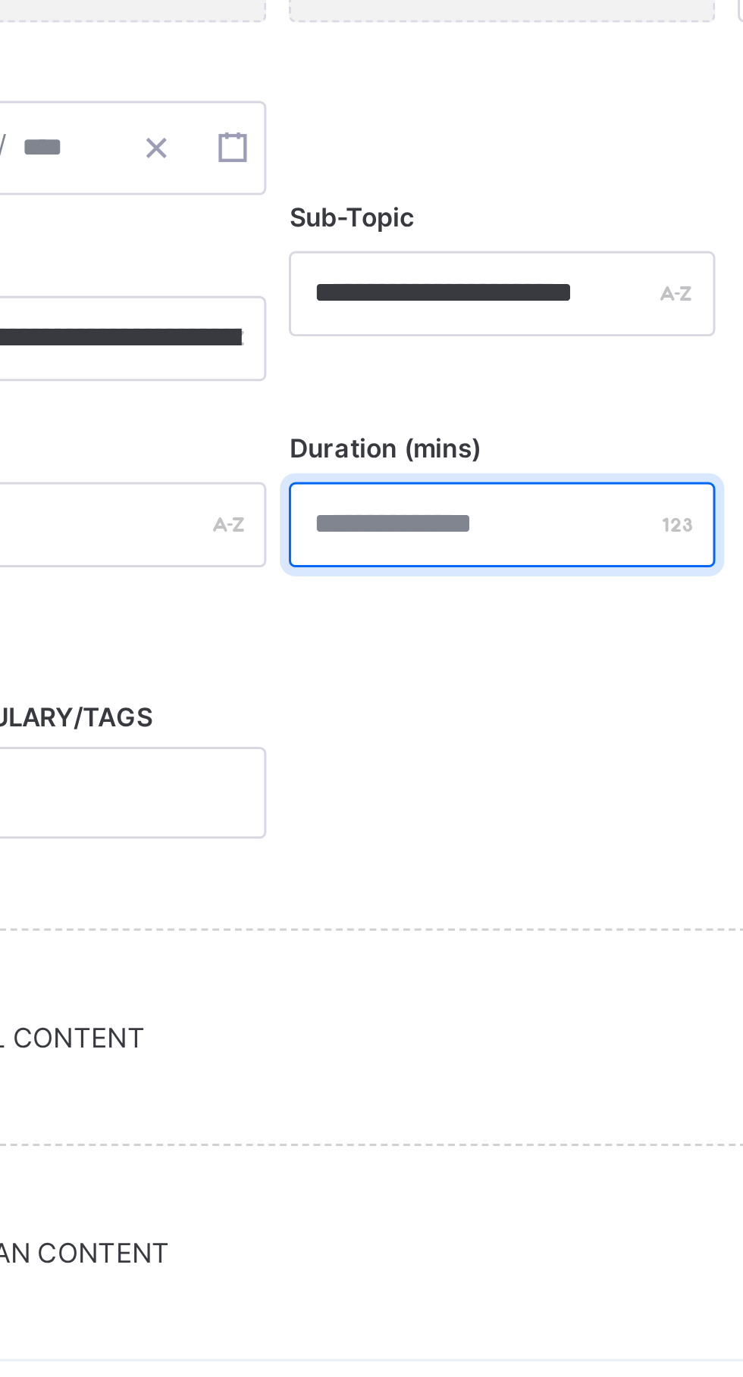
click at [452, 533] on input "number" at bounding box center [461, 538] width 143 height 29
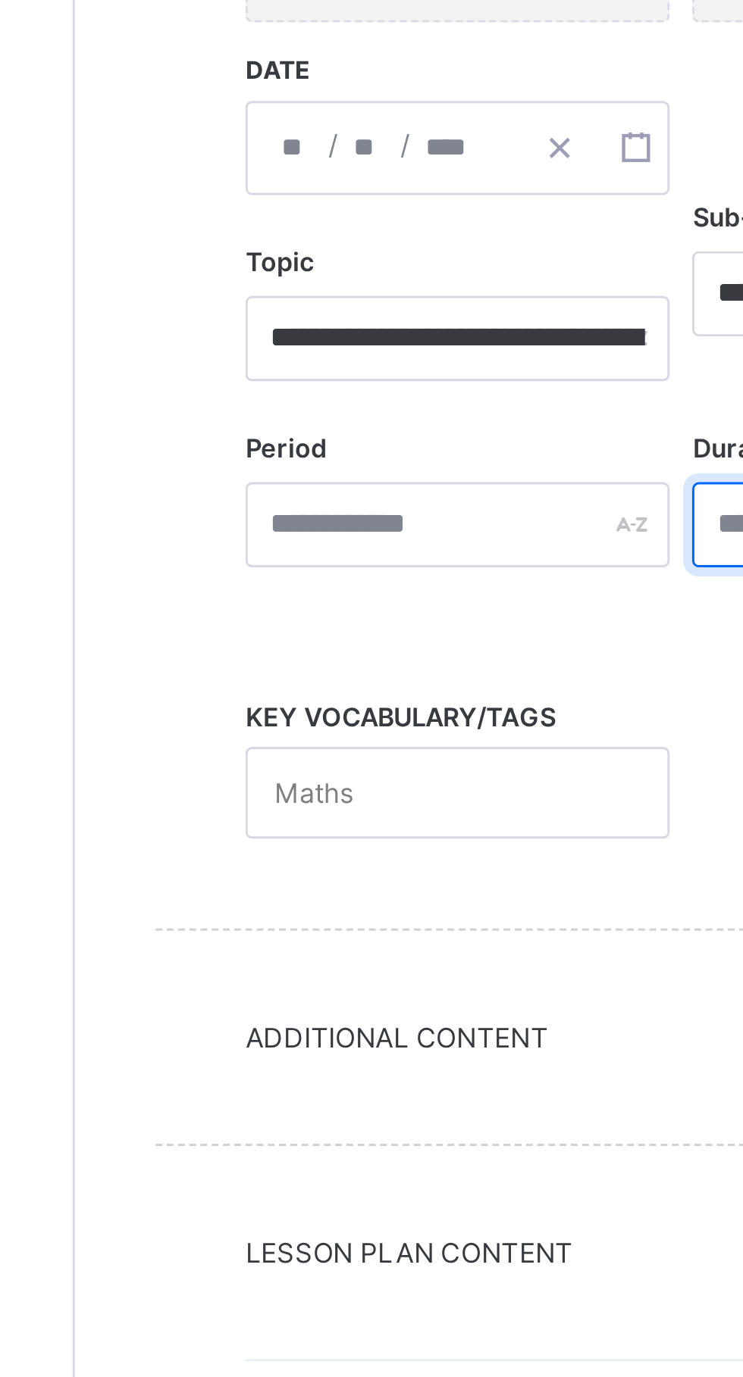
type input "**"
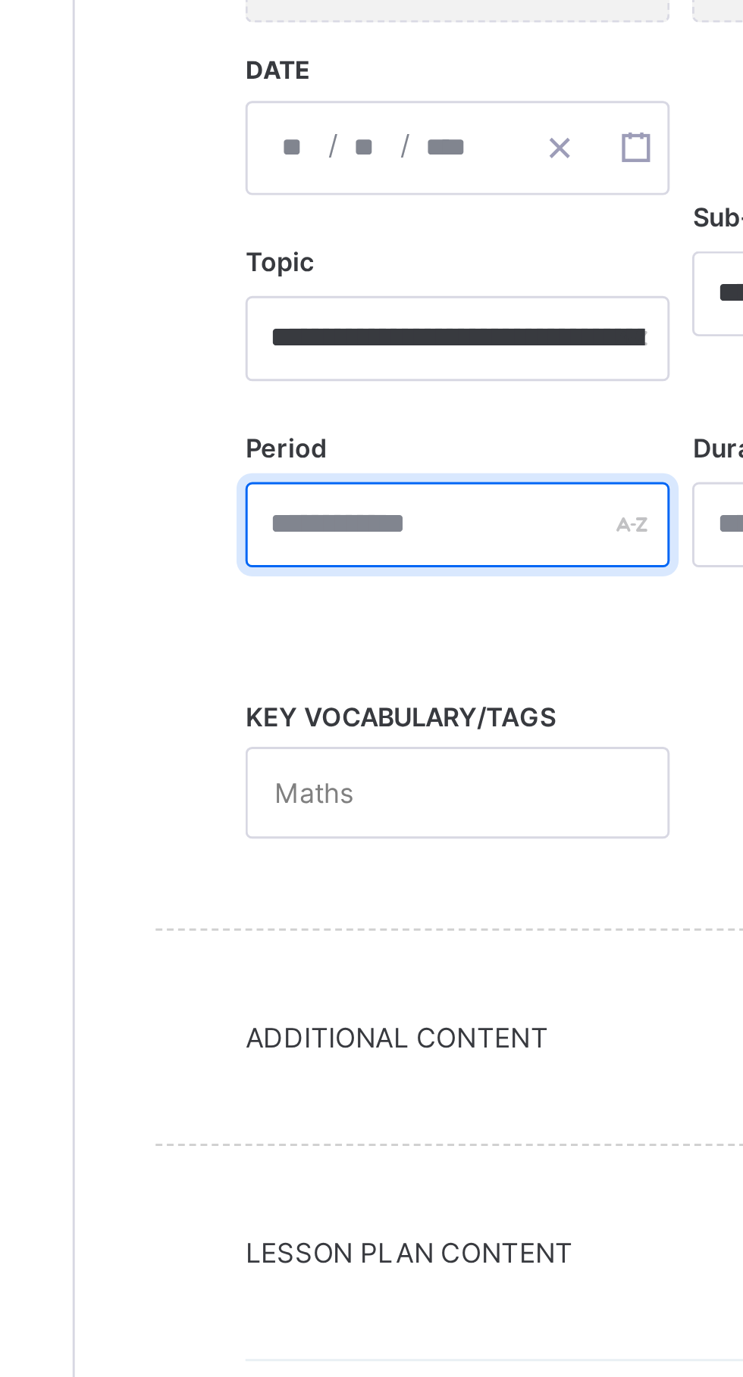
click at [317, 534] on input "text" at bounding box center [310, 538] width 143 height 29
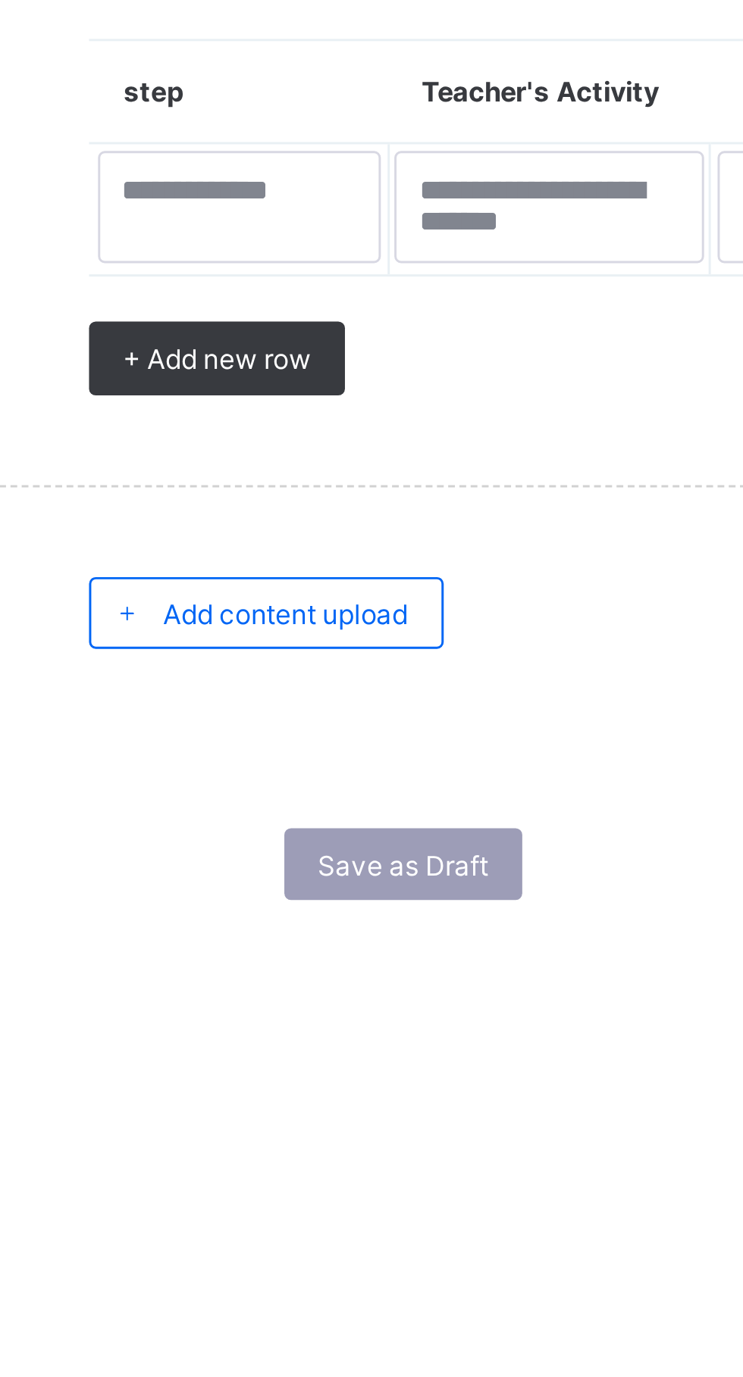
type input "*"
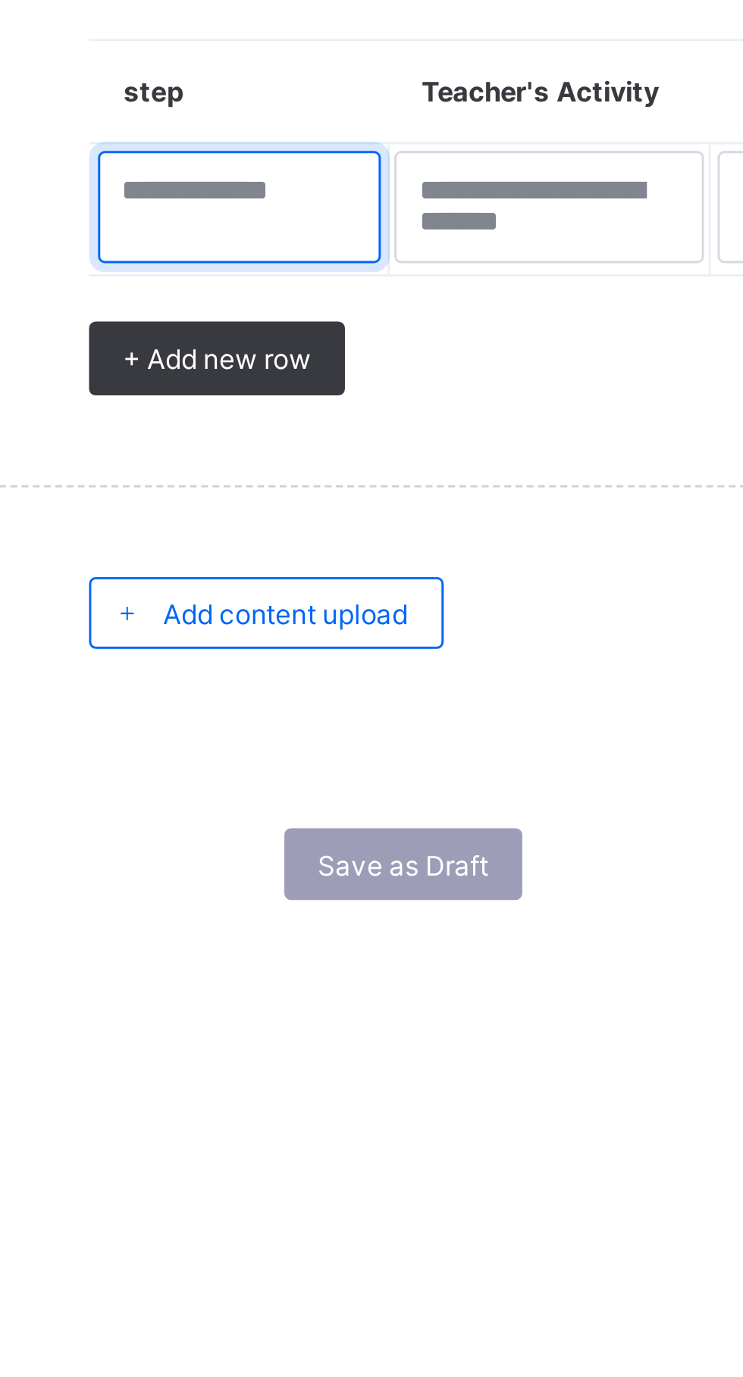
click at [286, 868] on textarea at bounding box center [290, 877] width 96 height 38
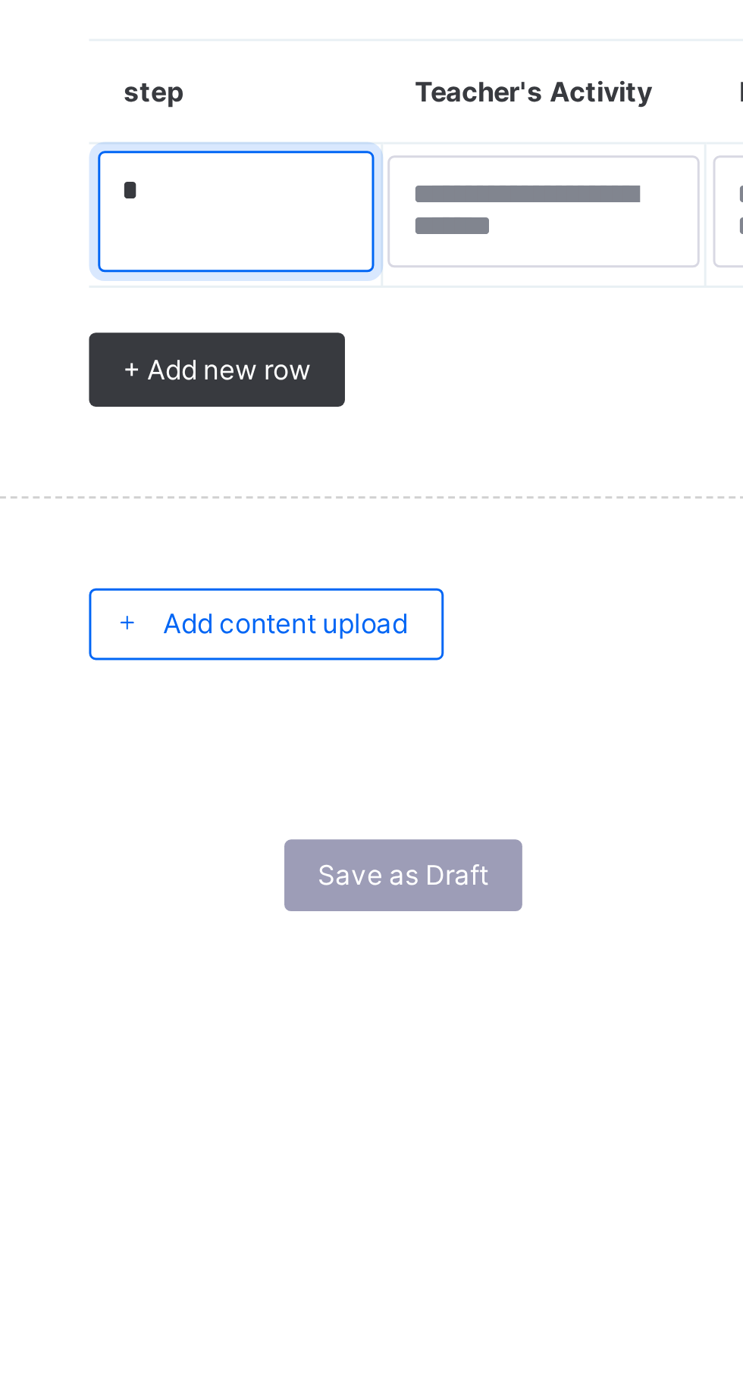
type textarea "*"
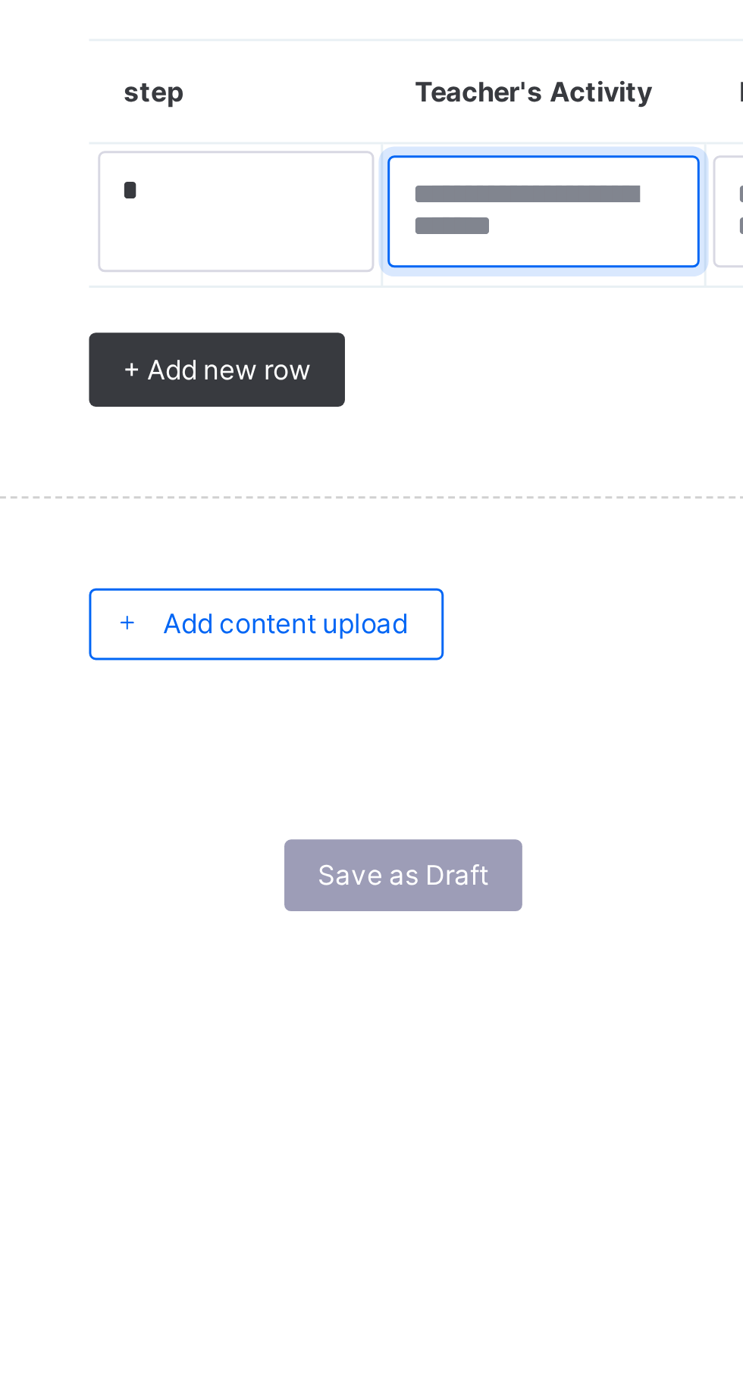
click at [401, 873] on textarea at bounding box center [392, 879] width 105 height 38
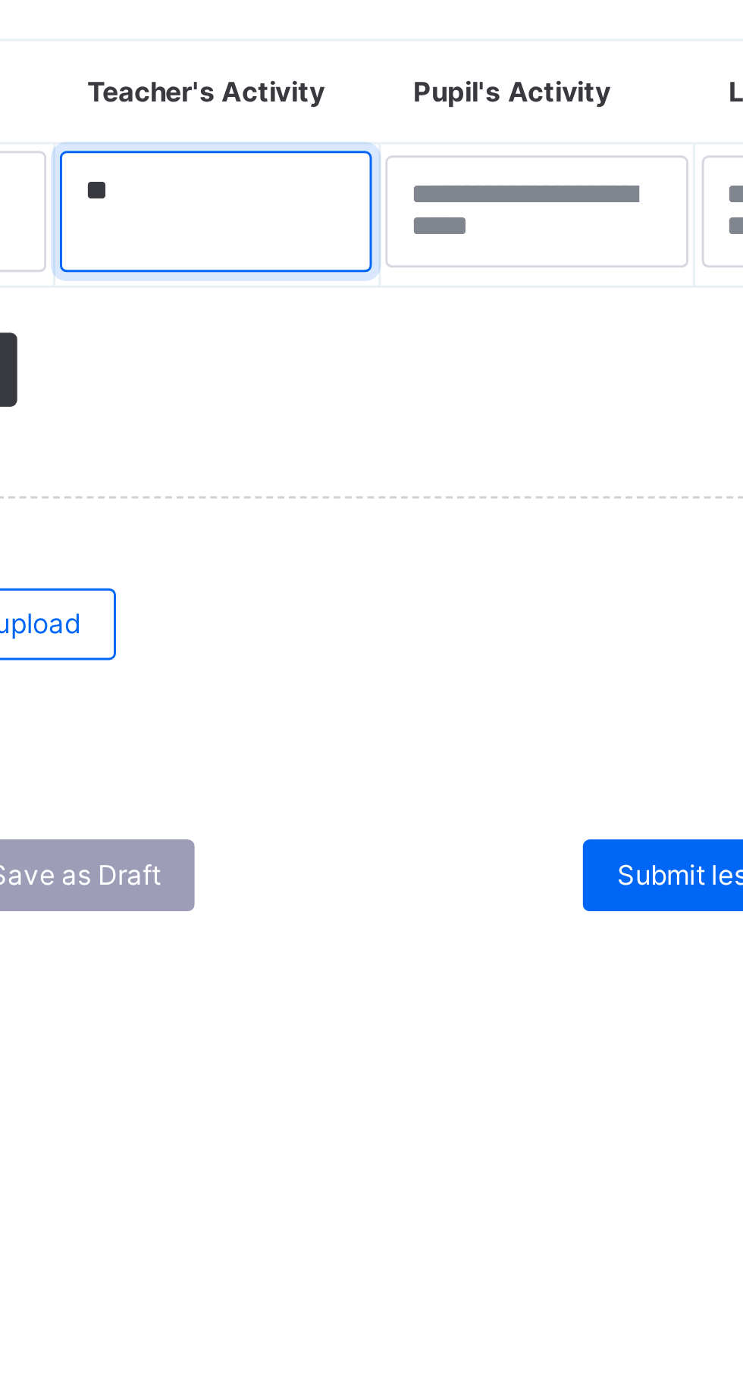
type textarea "**"
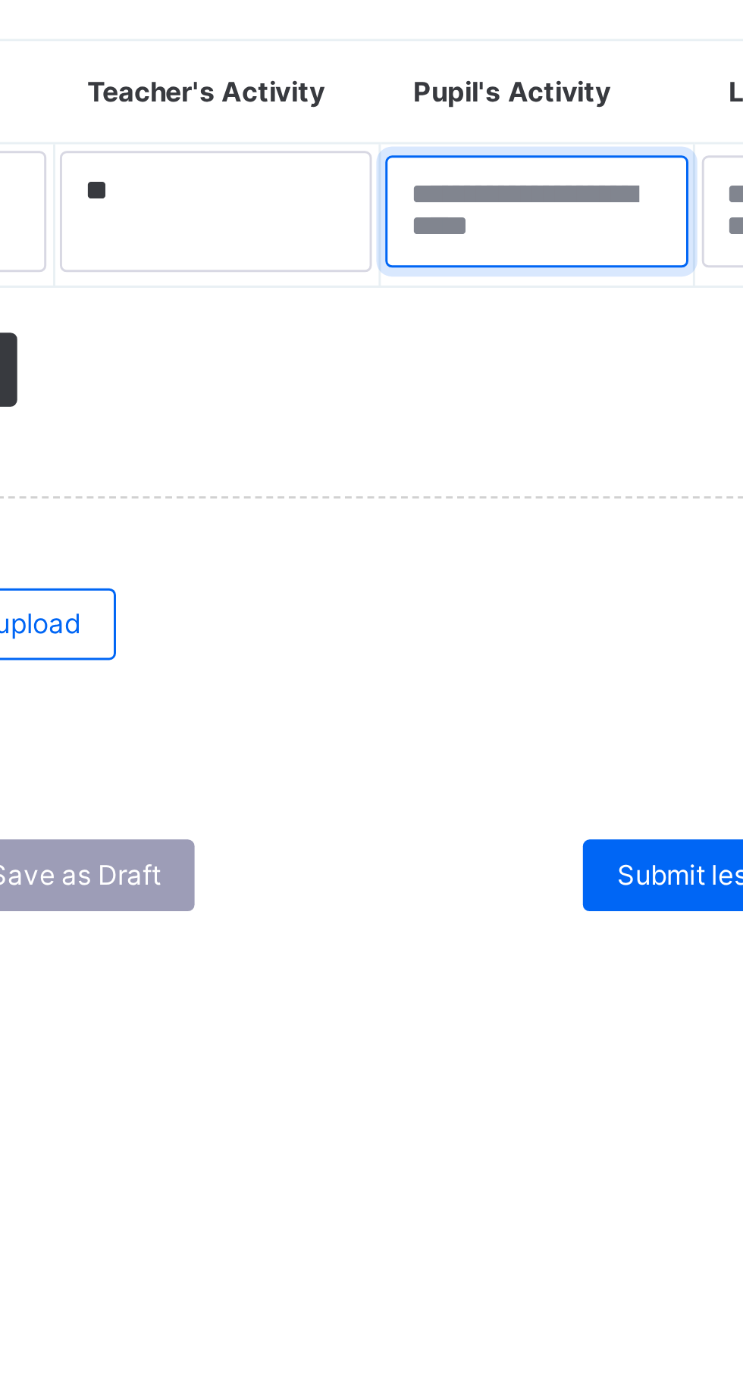
click at [500, 871] on textarea at bounding box center [501, 879] width 102 height 38
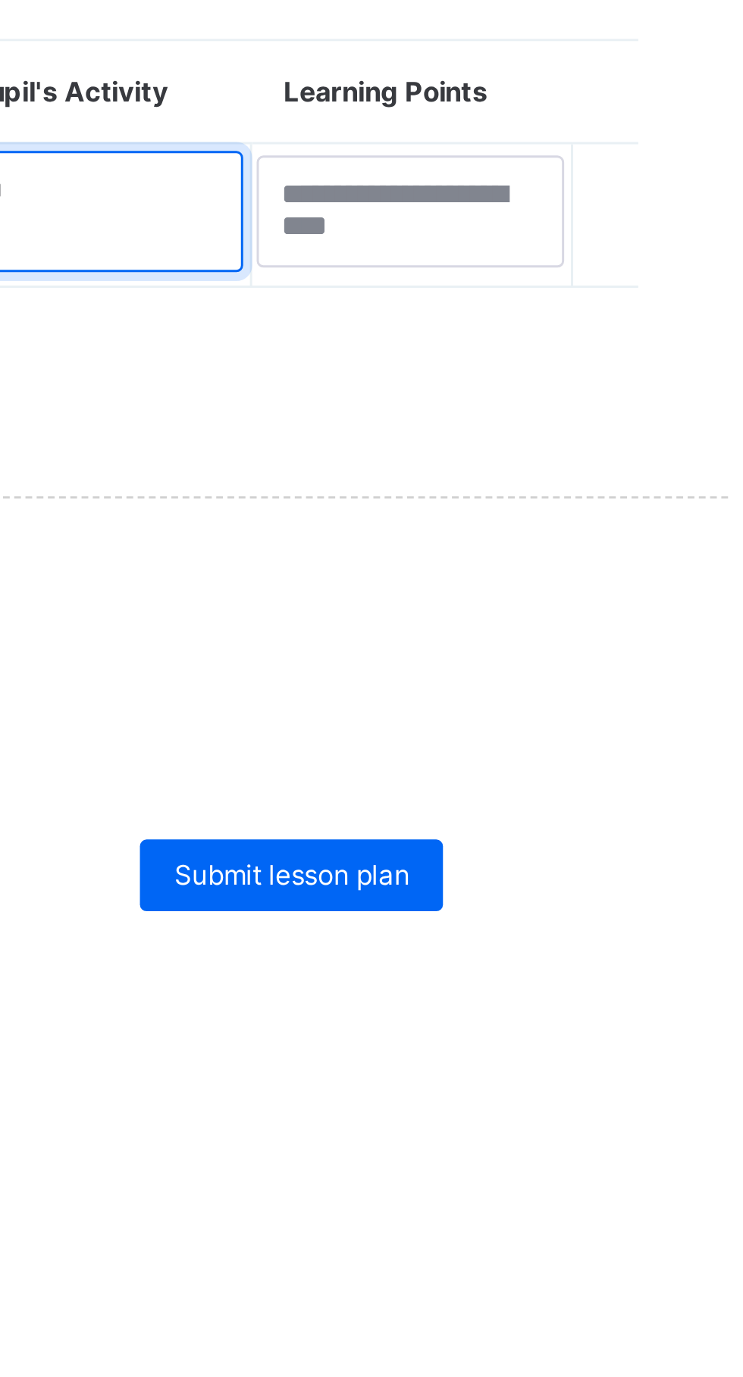
type textarea "***"
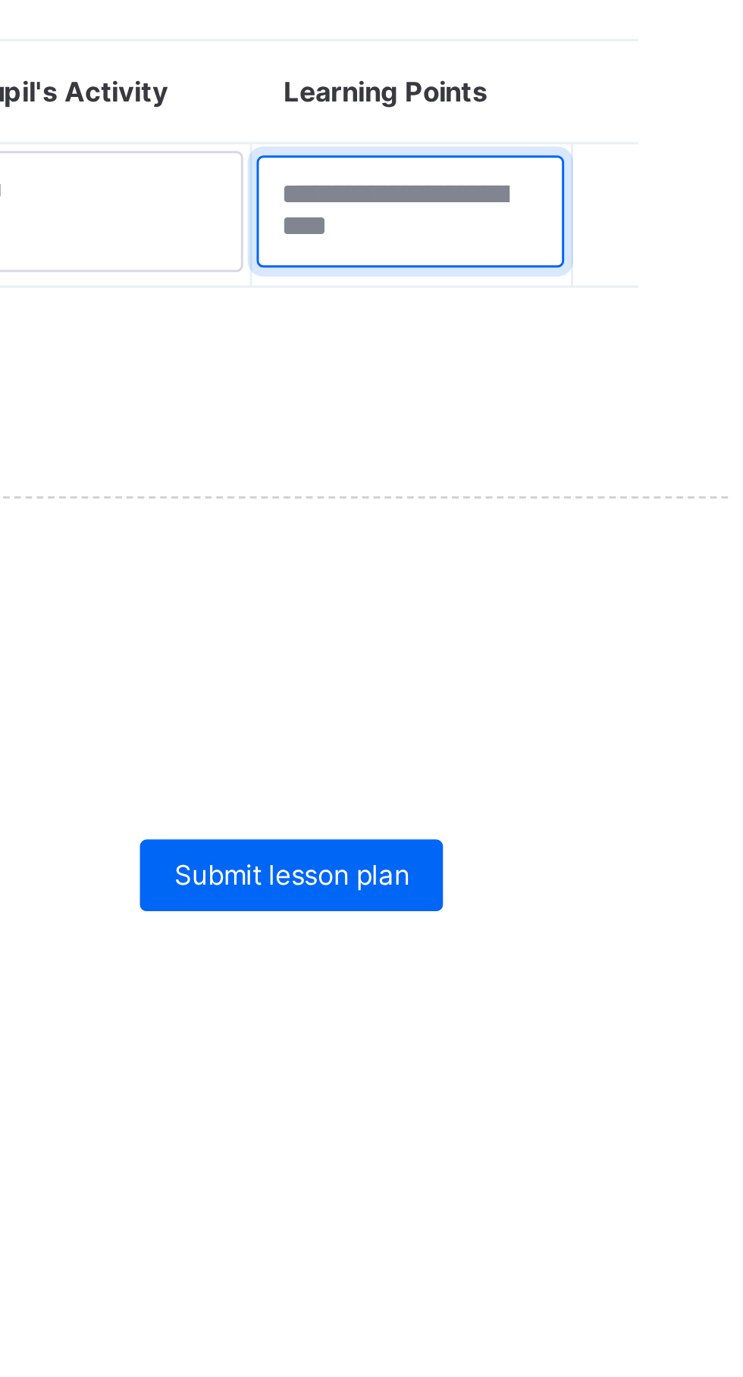
click at [612, 872] on textarea at bounding box center [608, 879] width 104 height 38
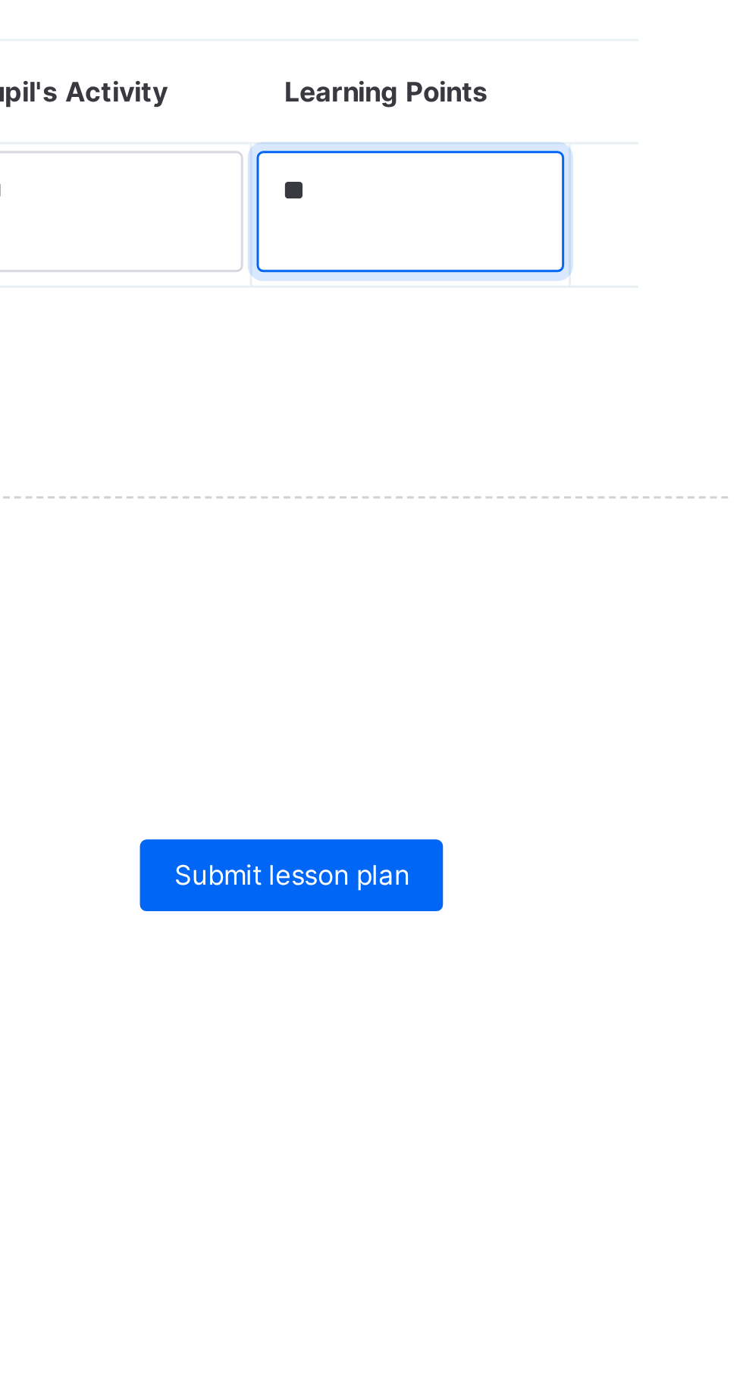
type textarea "*"
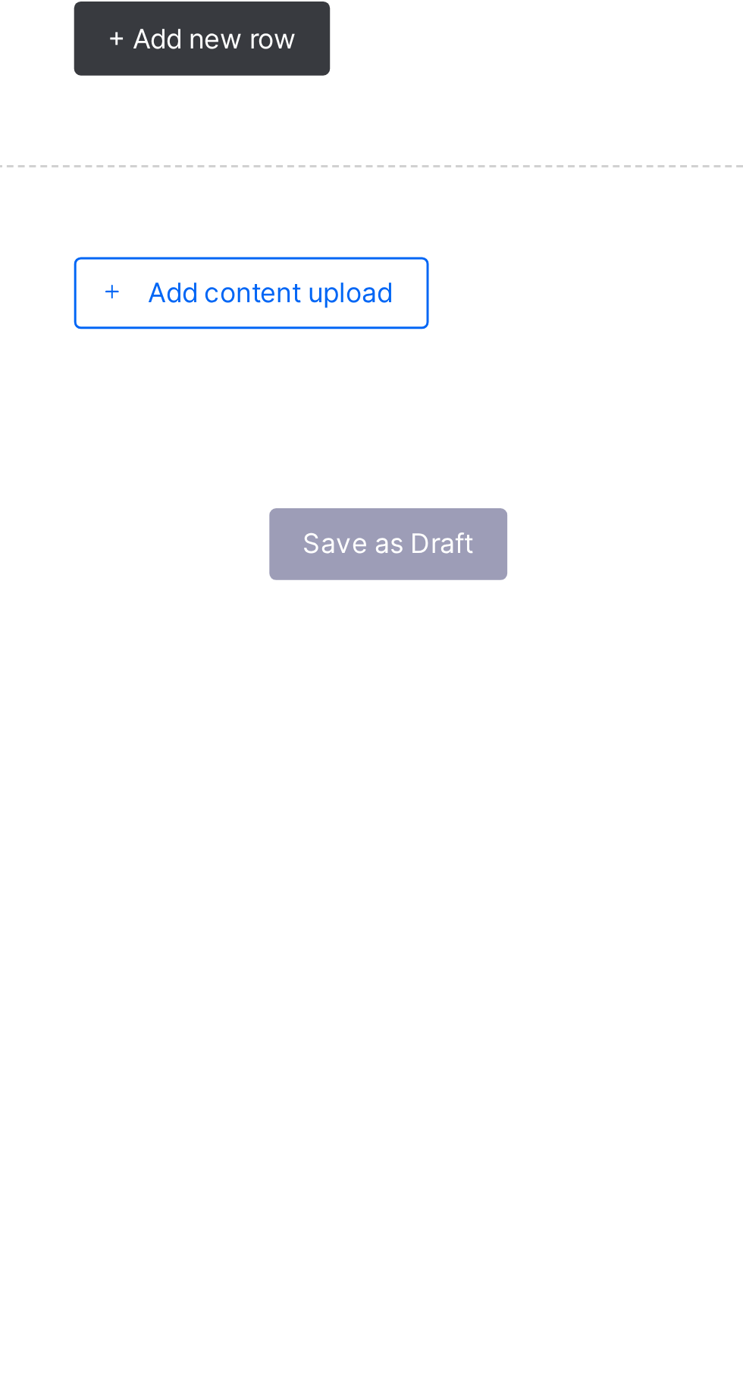
type textarea "**"
click at [301, 1007] on div "Add content upload" at bounding box center [299, 1018] width 120 height 24
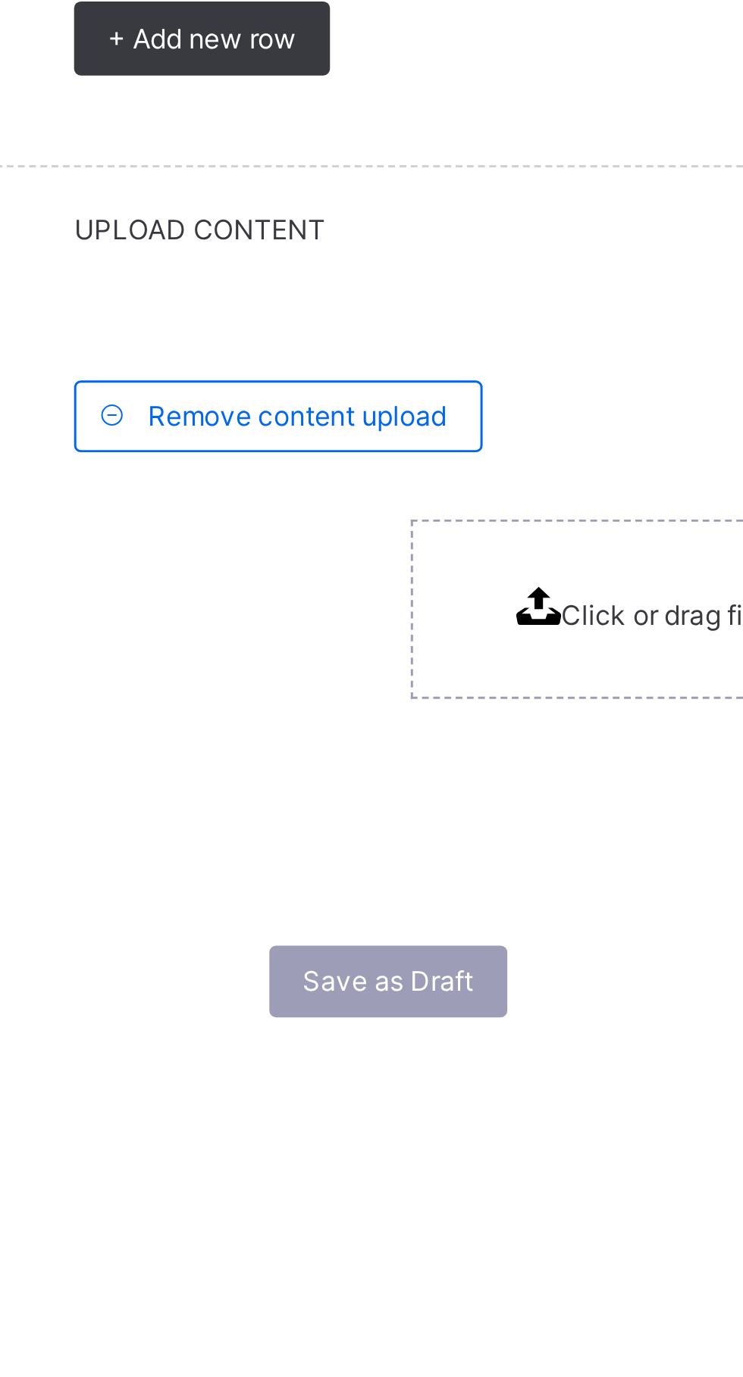
click at [426, 1118] on div "Click or drag file here to upload" at bounding box center [462, 1125] width 147 height 15
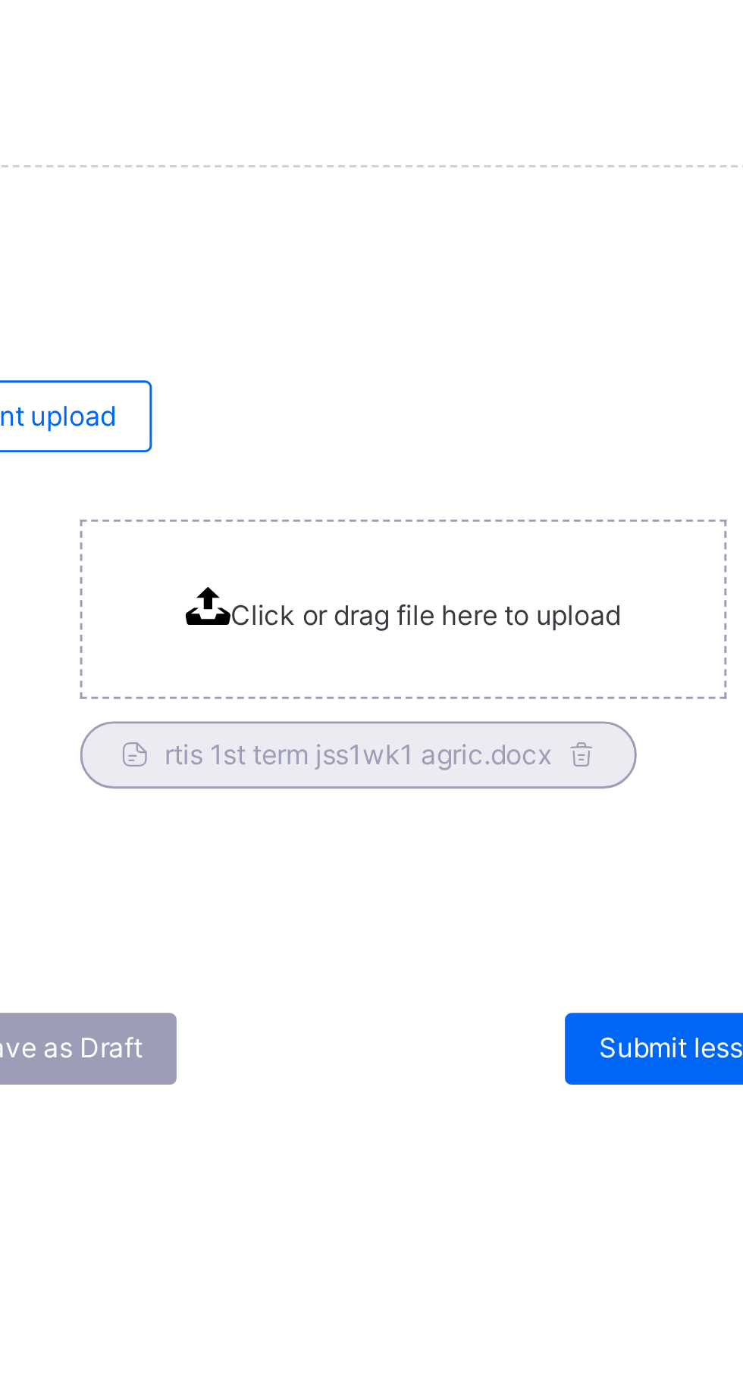
click at [547, 1268] on span "Submit lesson plan" at bounding box center [568, 1273] width 80 height 11
click at [555, 1270] on span "Submit lesson plan" at bounding box center [568, 1273] width 80 height 11
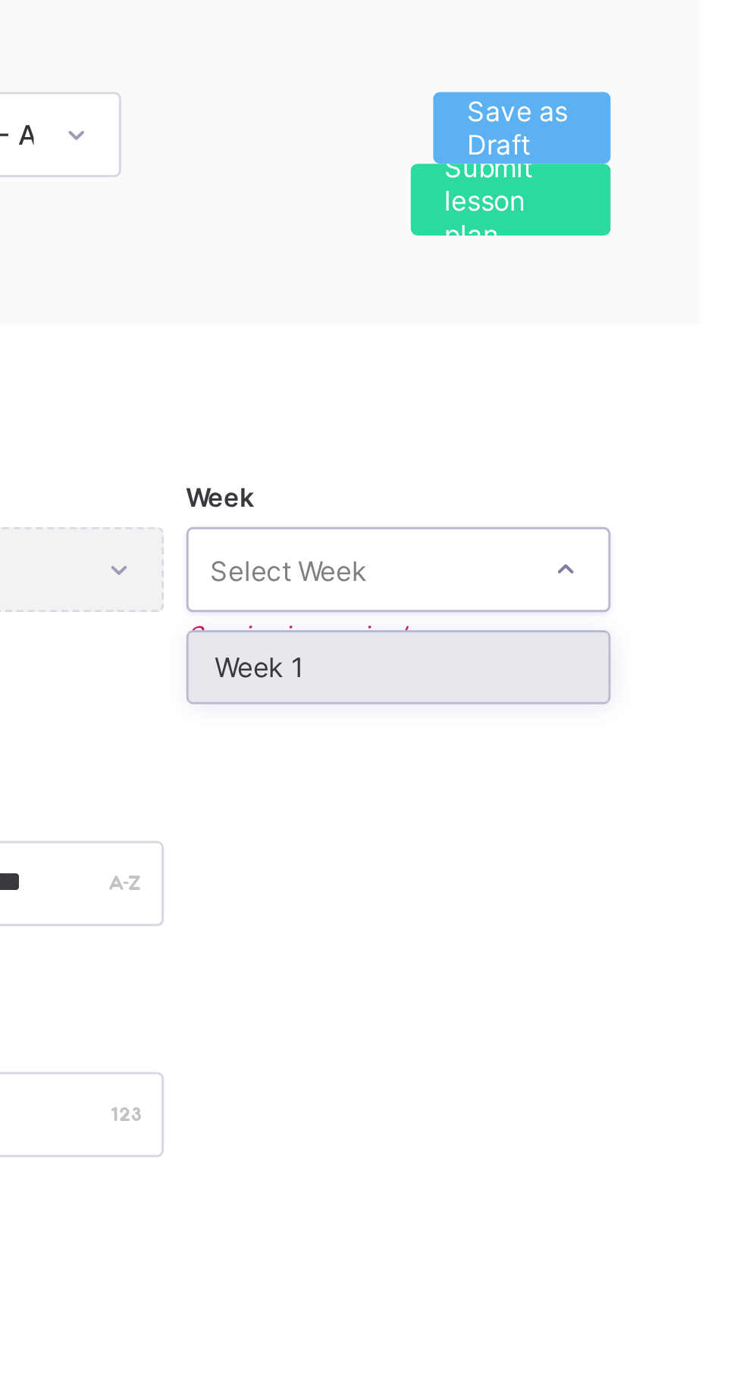
click at [606, 383] on div "Week 1" at bounding box center [613, 387] width 142 height 23
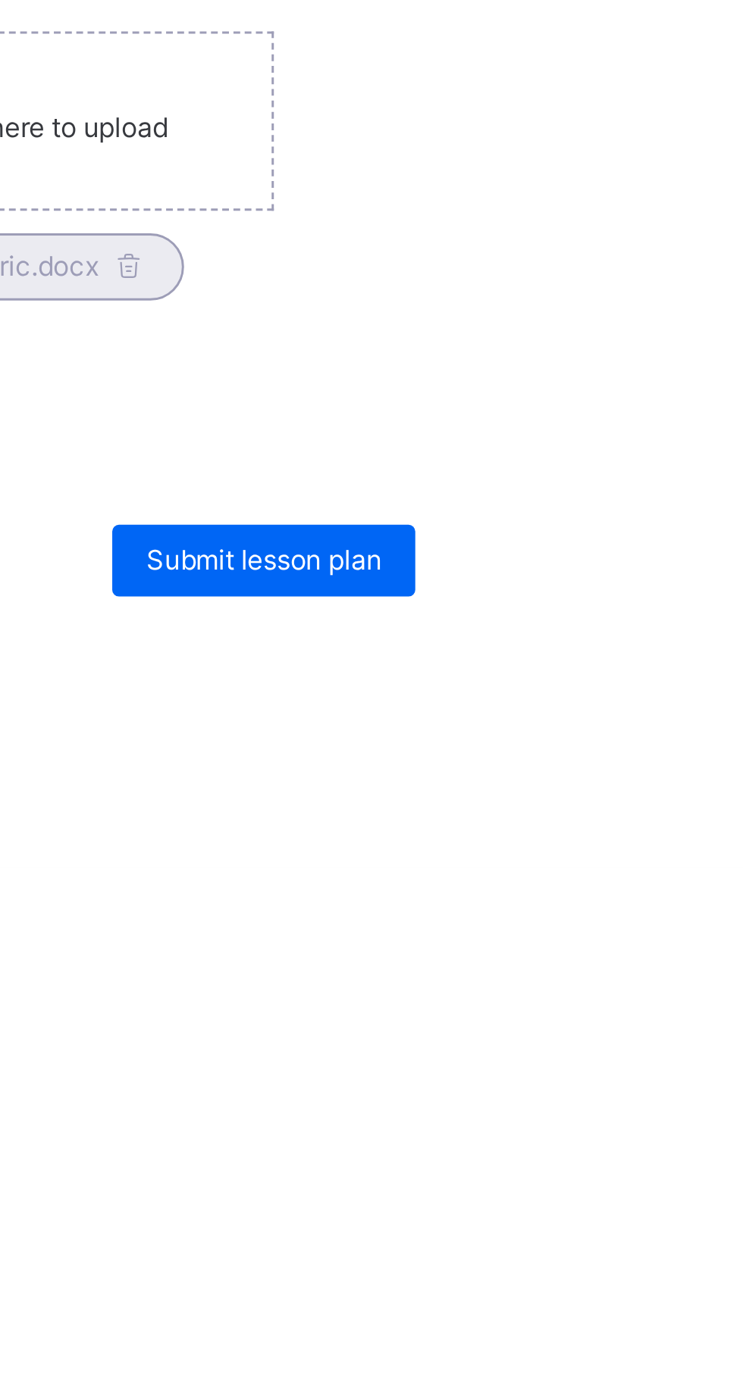
click at [574, 1262] on div "Submit lesson plan" at bounding box center [568, 1274] width 102 height 24
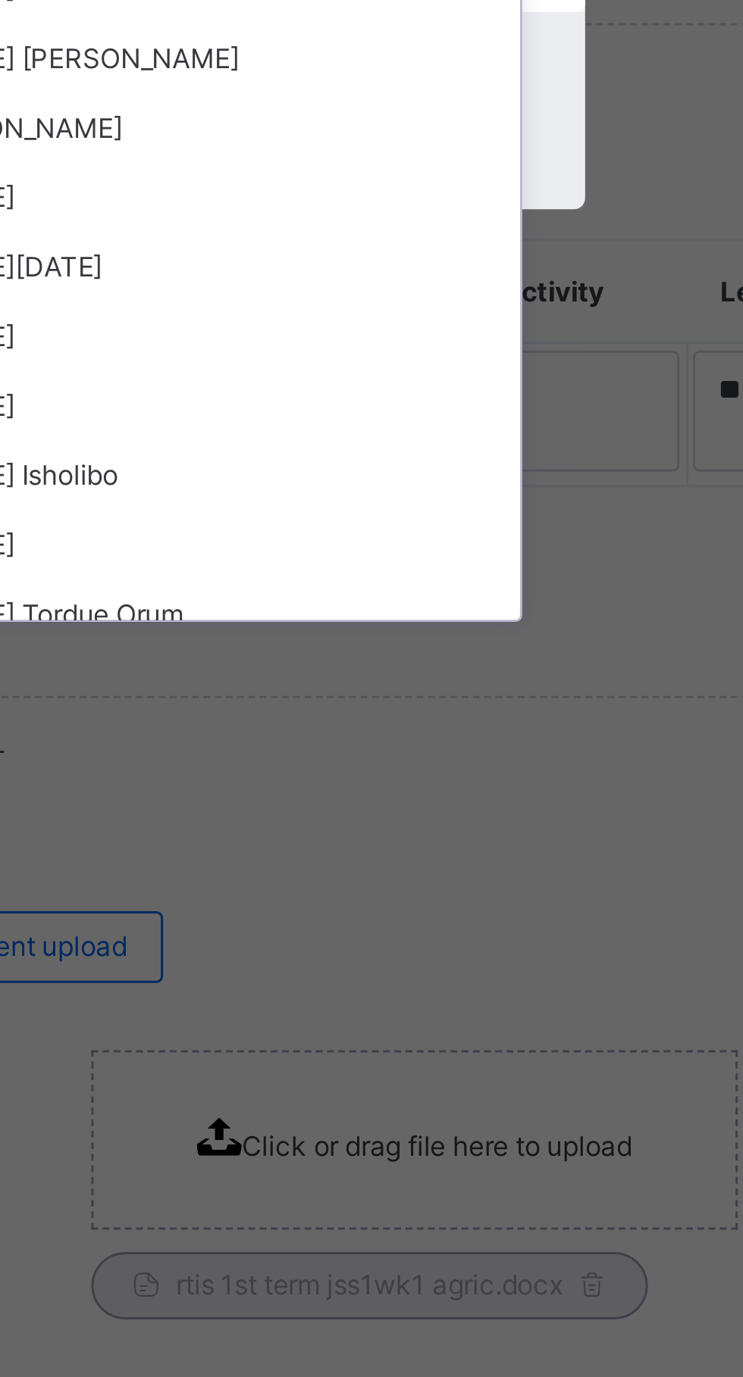
scroll to position [34, 0]
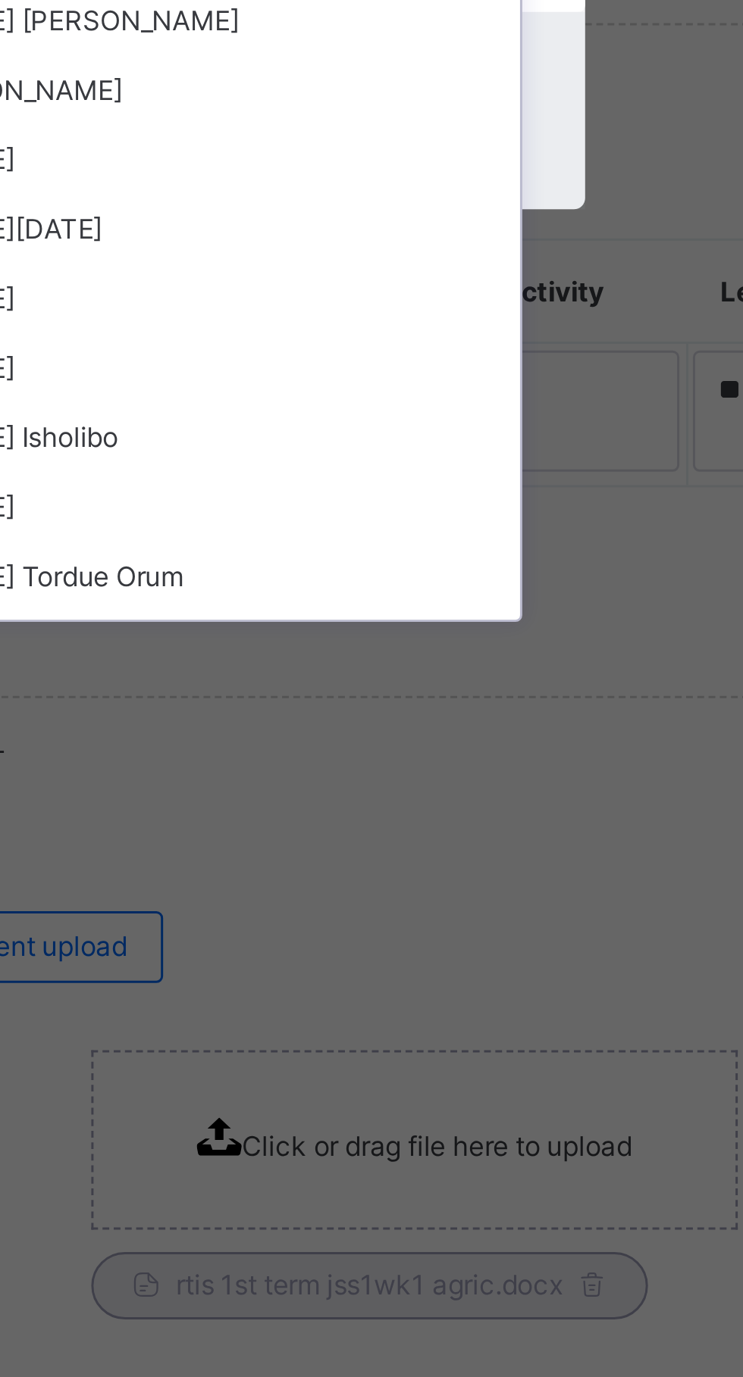
click at [459, 805] on div "Arit Eyo Abia" at bounding box center [371, 793] width 253 height 23
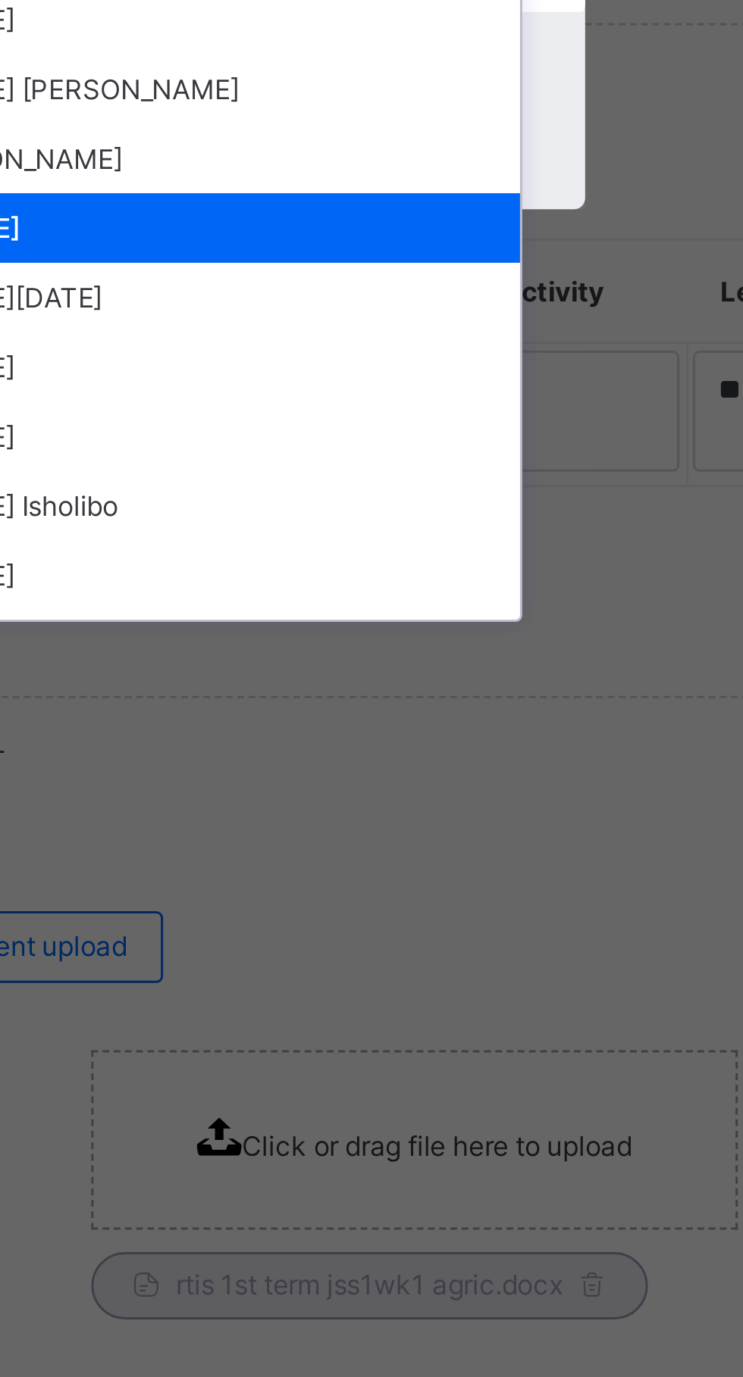
scroll to position [17, 0]
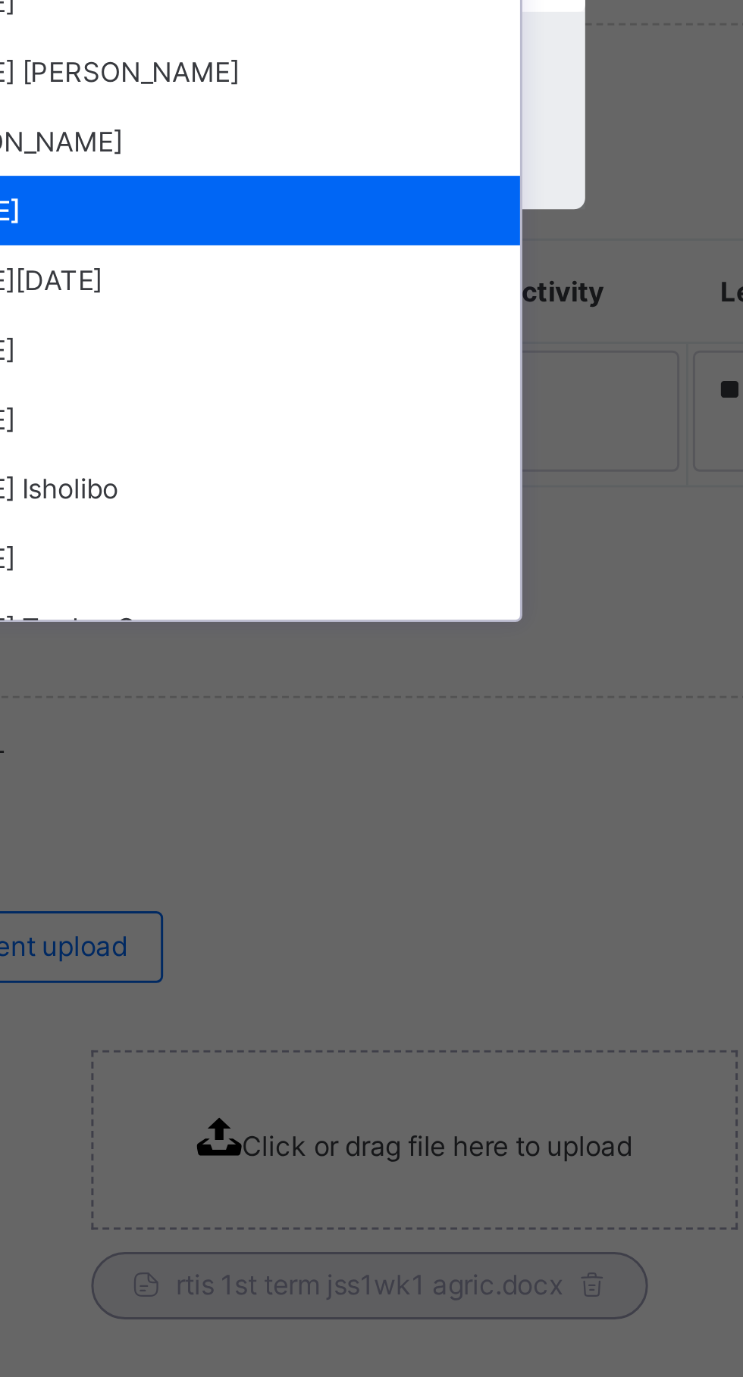
click at [469, 799] on div "Genesis Enyi Ogbewu" at bounding box center [371, 787] width 253 height 23
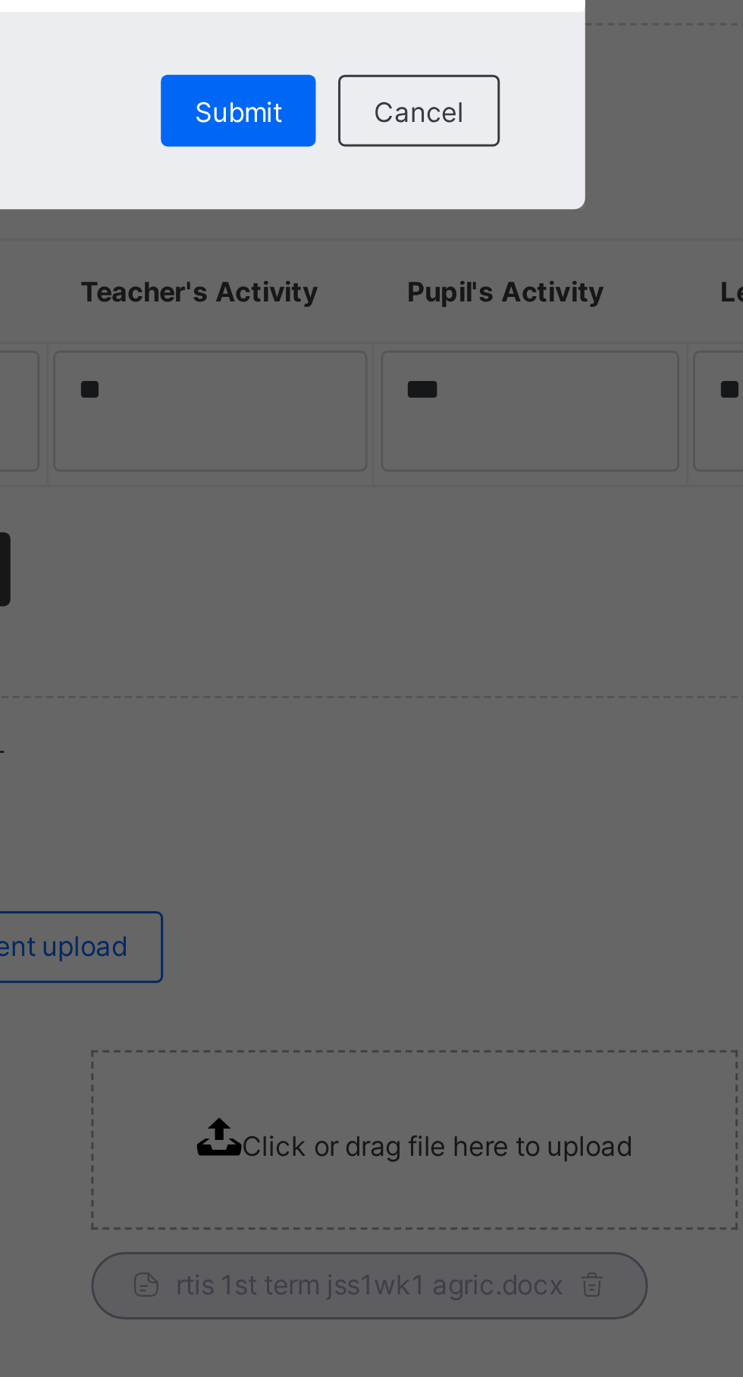
click at [417, 783] on span "Submit" at bounding box center [403, 777] width 30 height 11
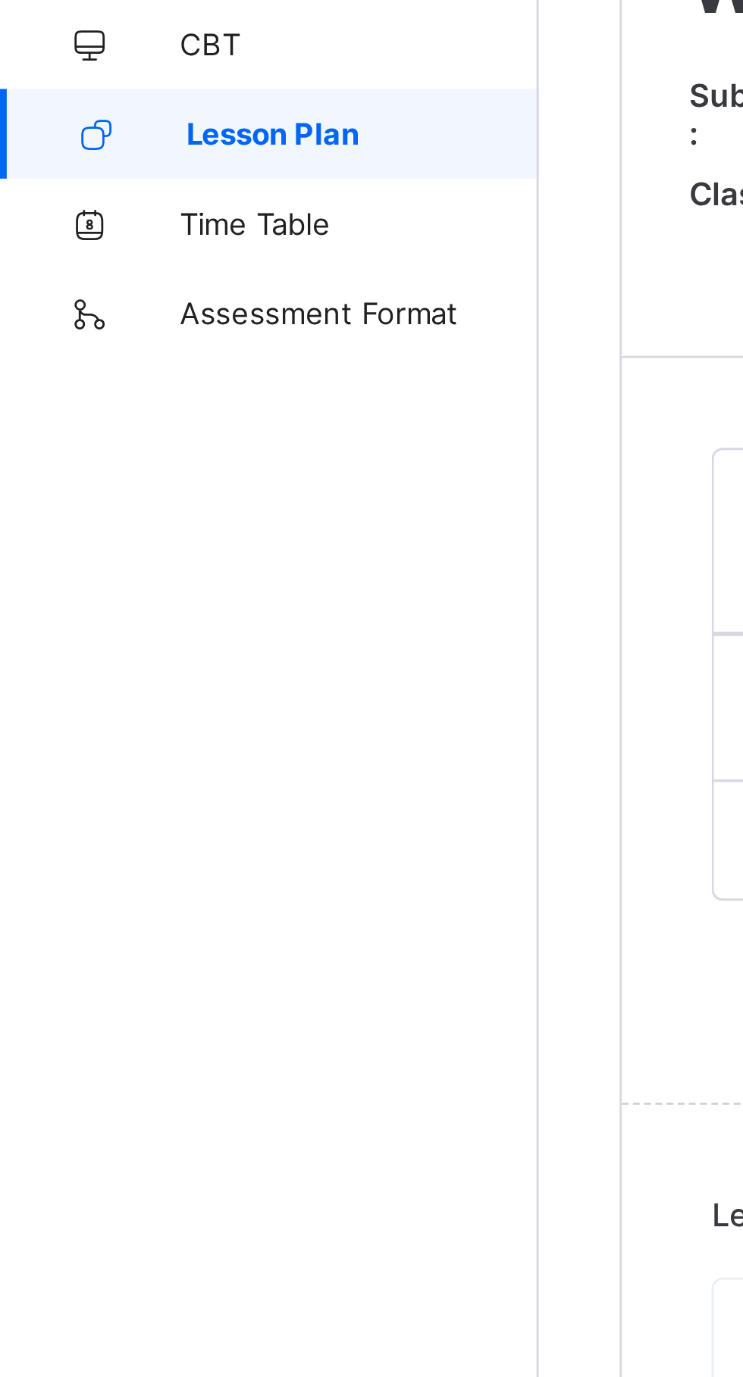
click at [108, 205] on link "Lesson Plan" at bounding box center [91, 212] width 182 height 30
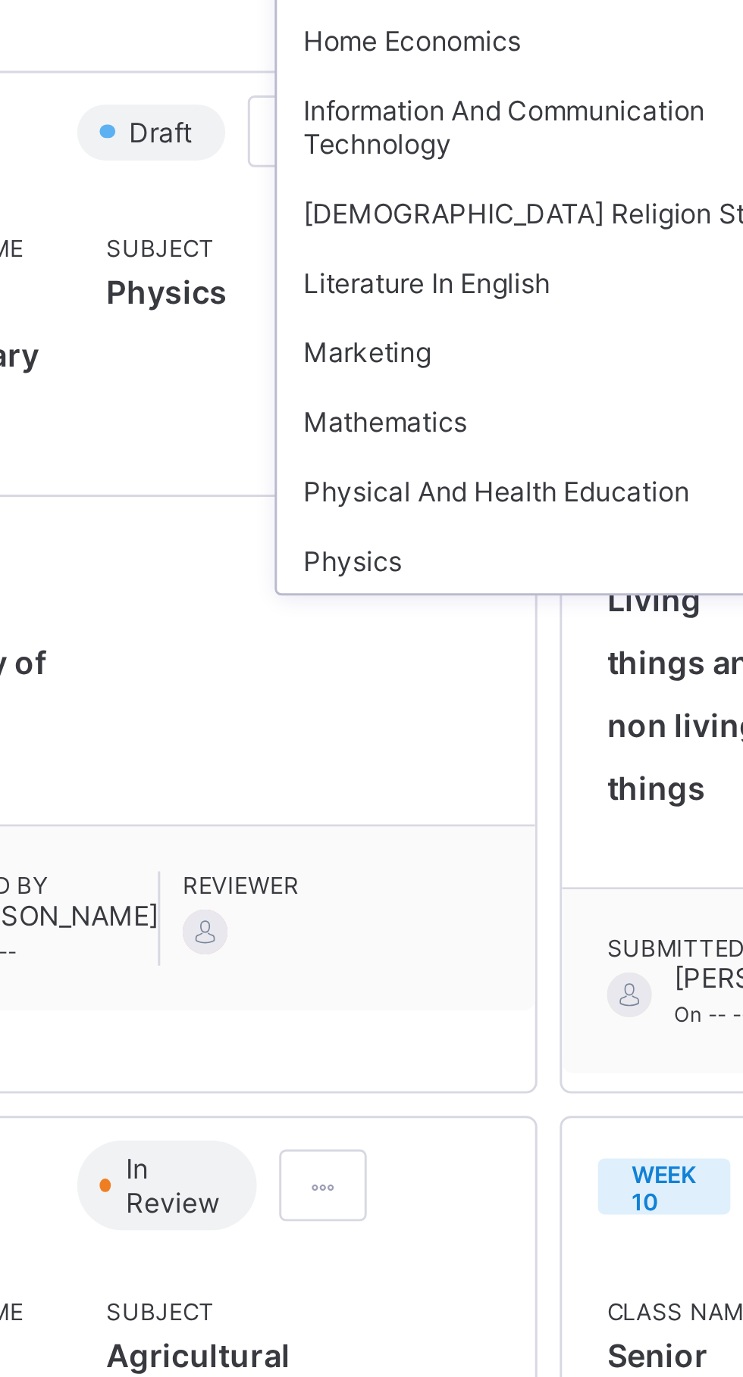
scroll to position [577, 0]
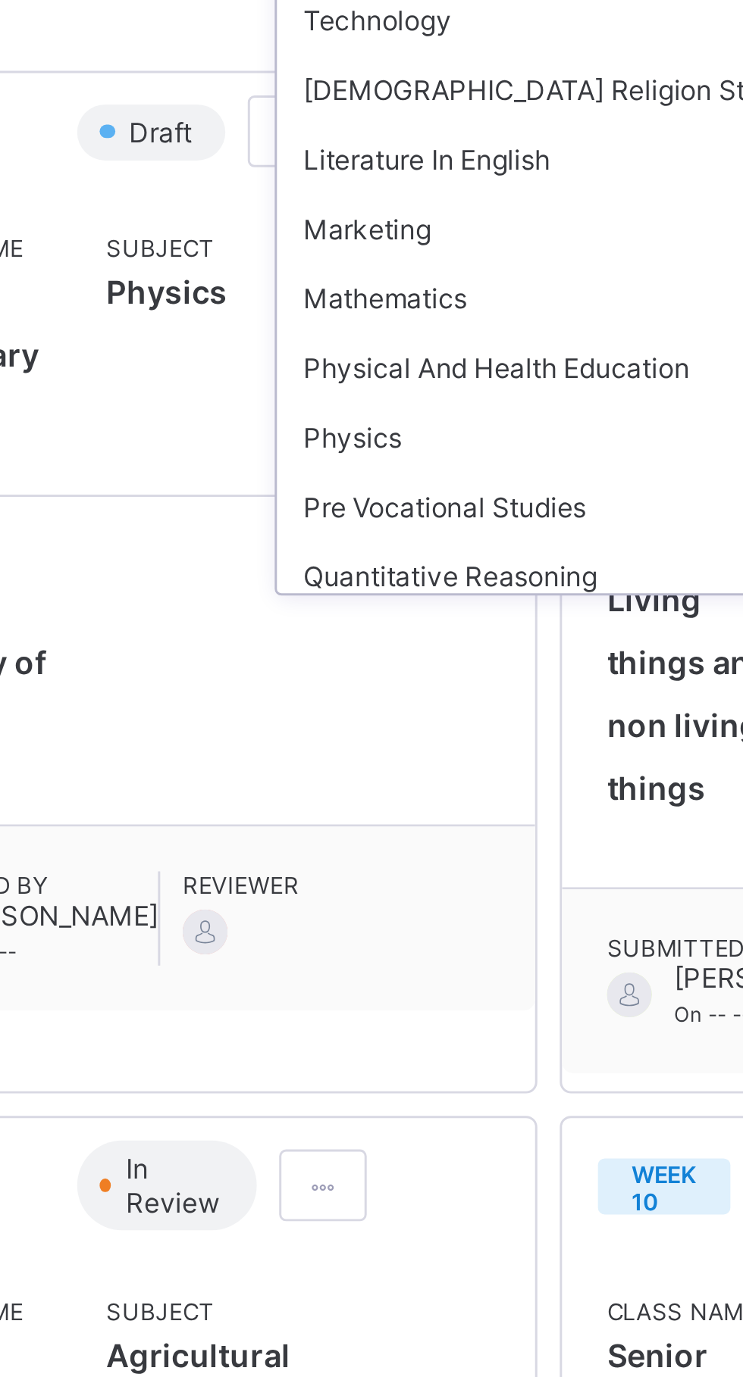
click at [416, 398] on div "Physics" at bounding box center [462, 403] width 202 height 23
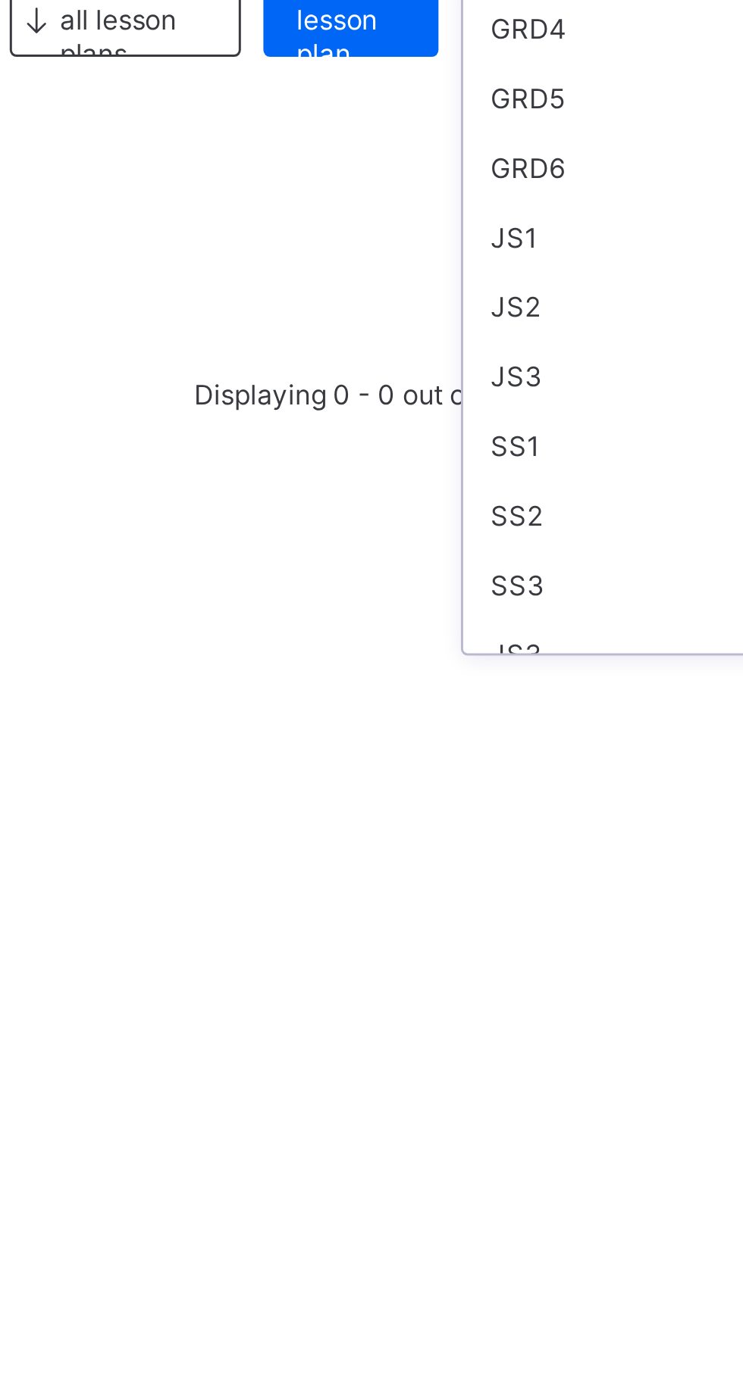
scroll to position [209, 0]
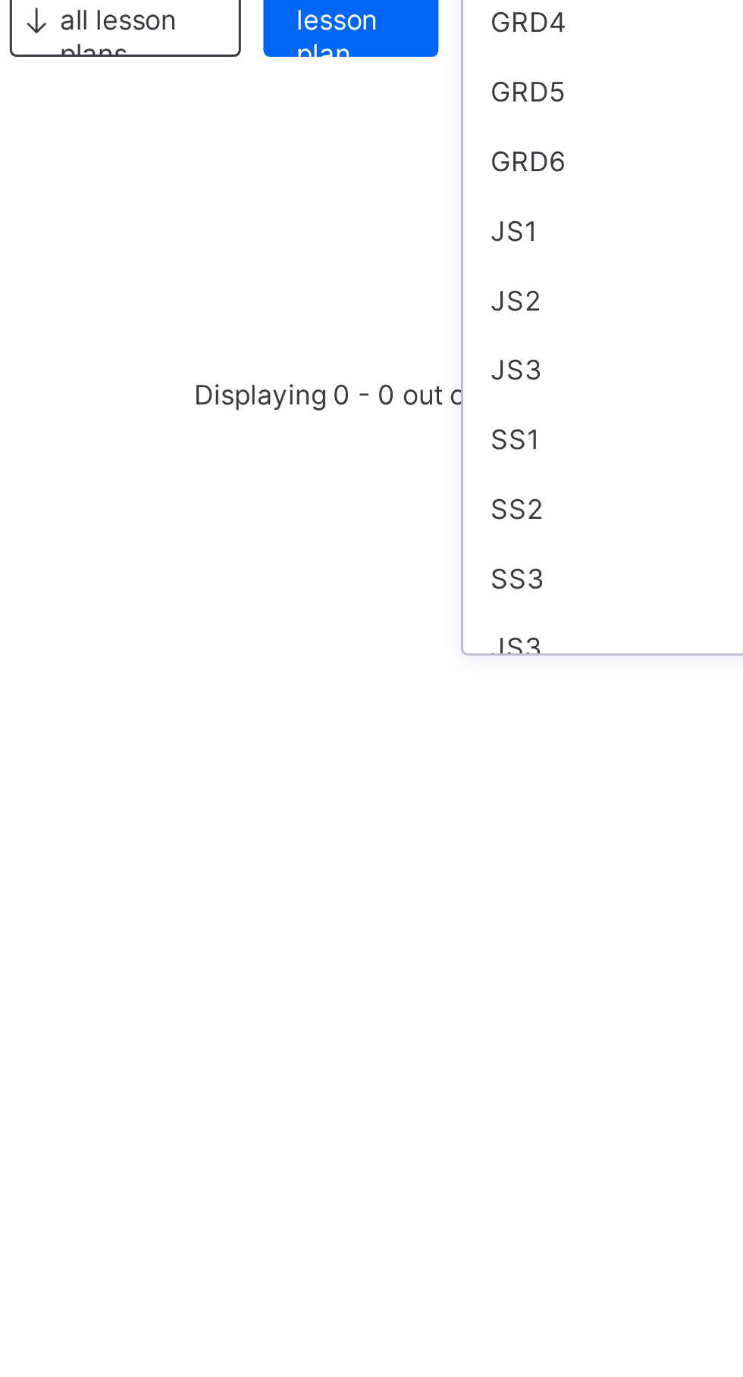
click at [608, 379] on div "SS1" at bounding box center [643, 384] width 142 height 23
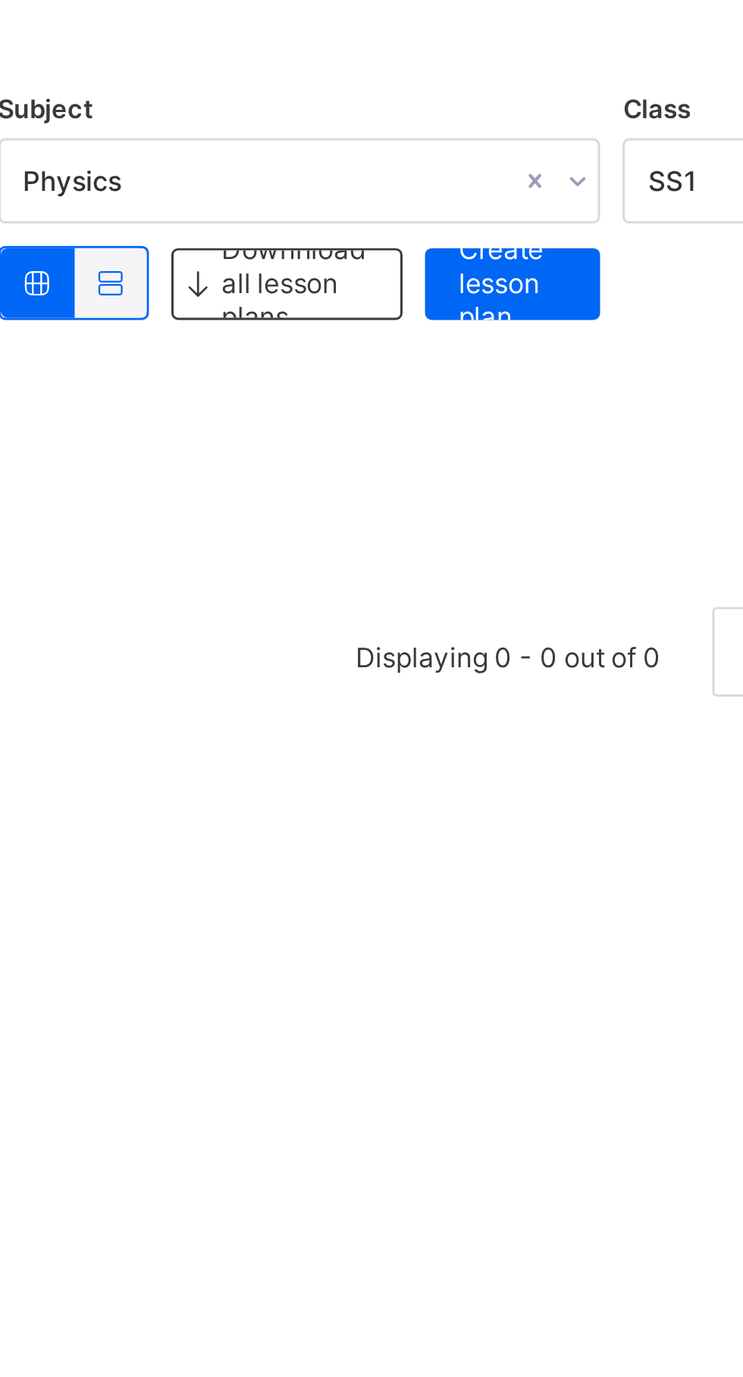
click at [541, 235] on span "Create lesson plan" at bounding box center [534, 243] width 36 height 34
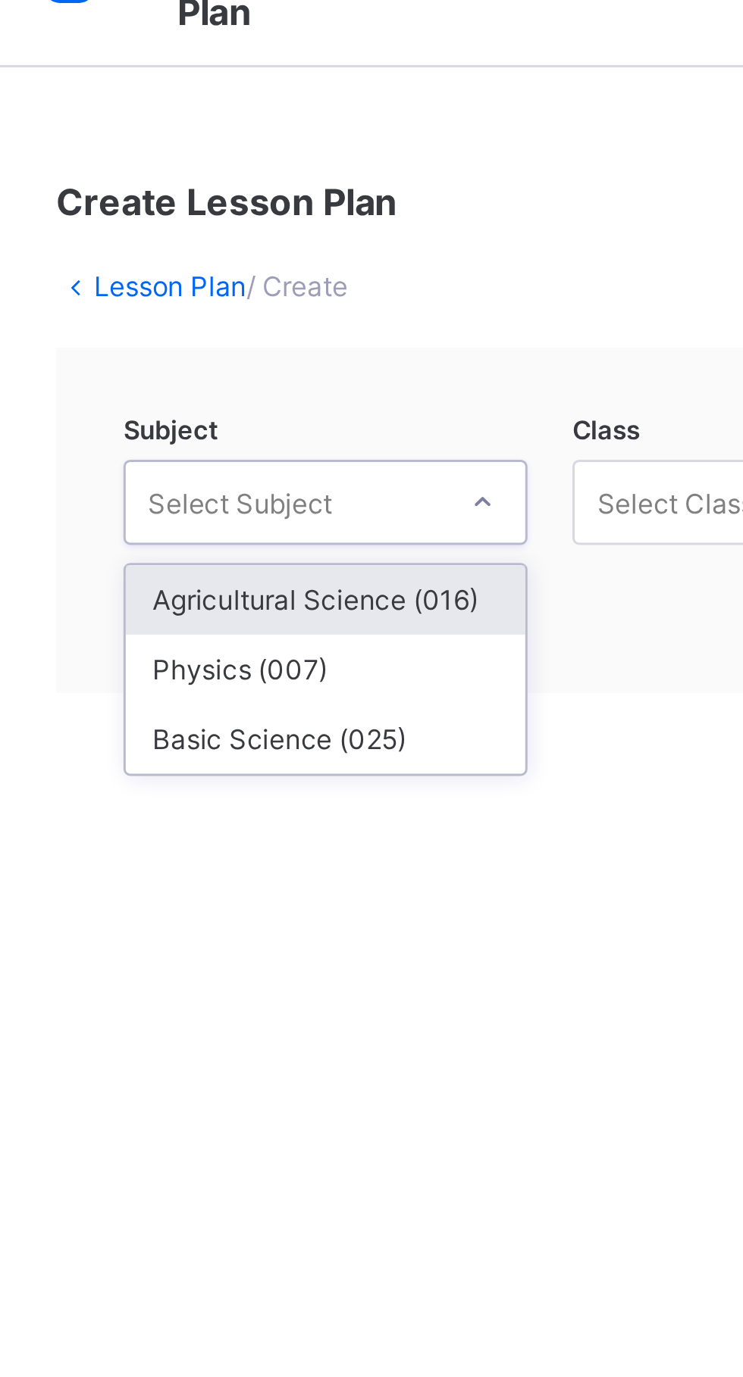
click at [298, 262] on div "Physics (007)" at bounding box center [300, 263] width 135 height 23
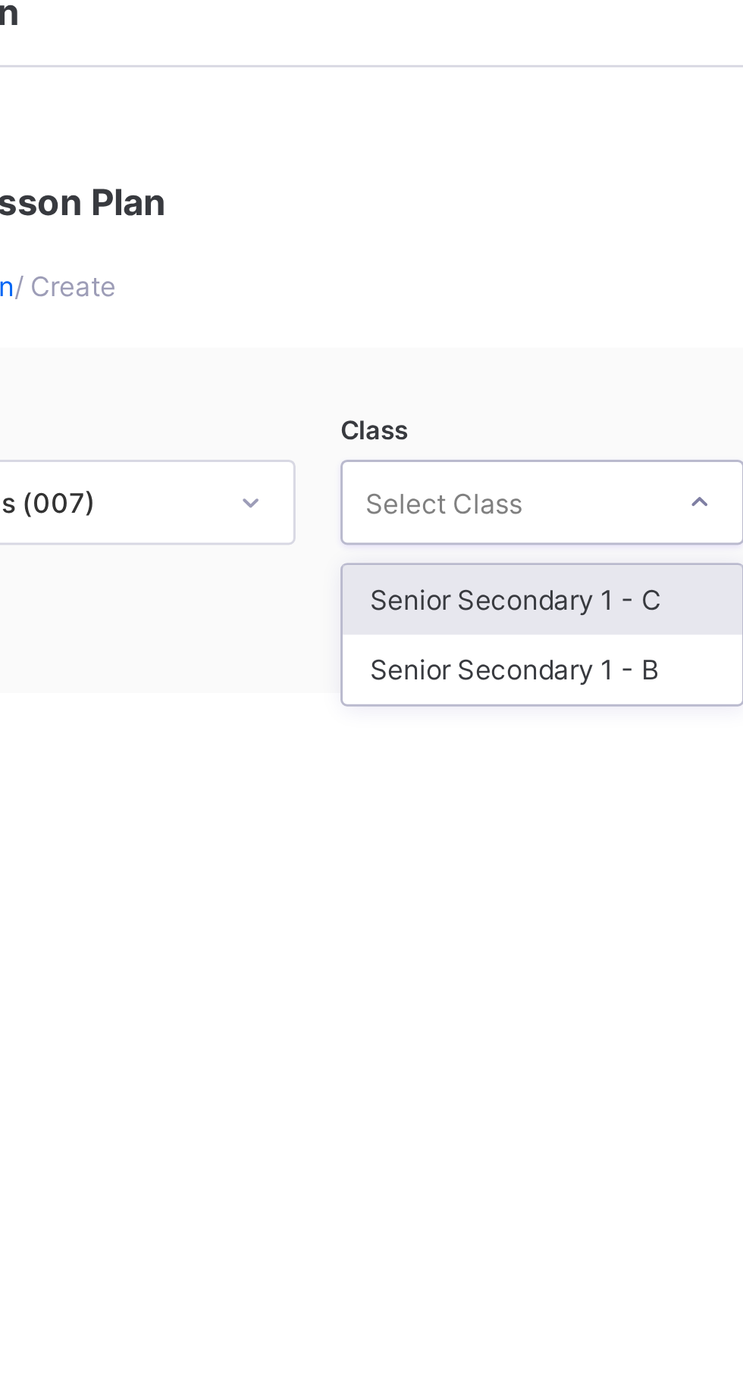
click at [483, 264] on div "Senior Secondary 1 - B" at bounding box center [451, 263] width 135 height 23
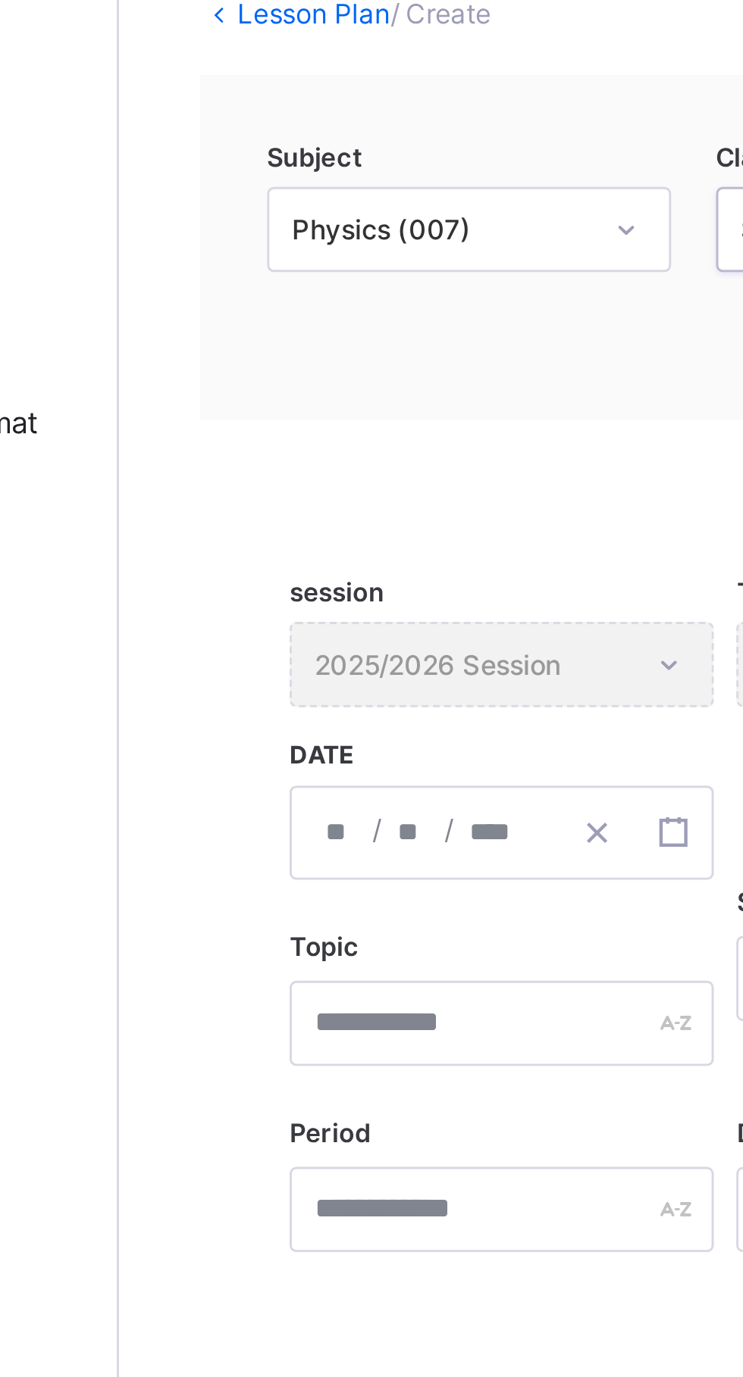
click at [258, 410] on div "/ /" at bounding box center [310, 412] width 143 height 32
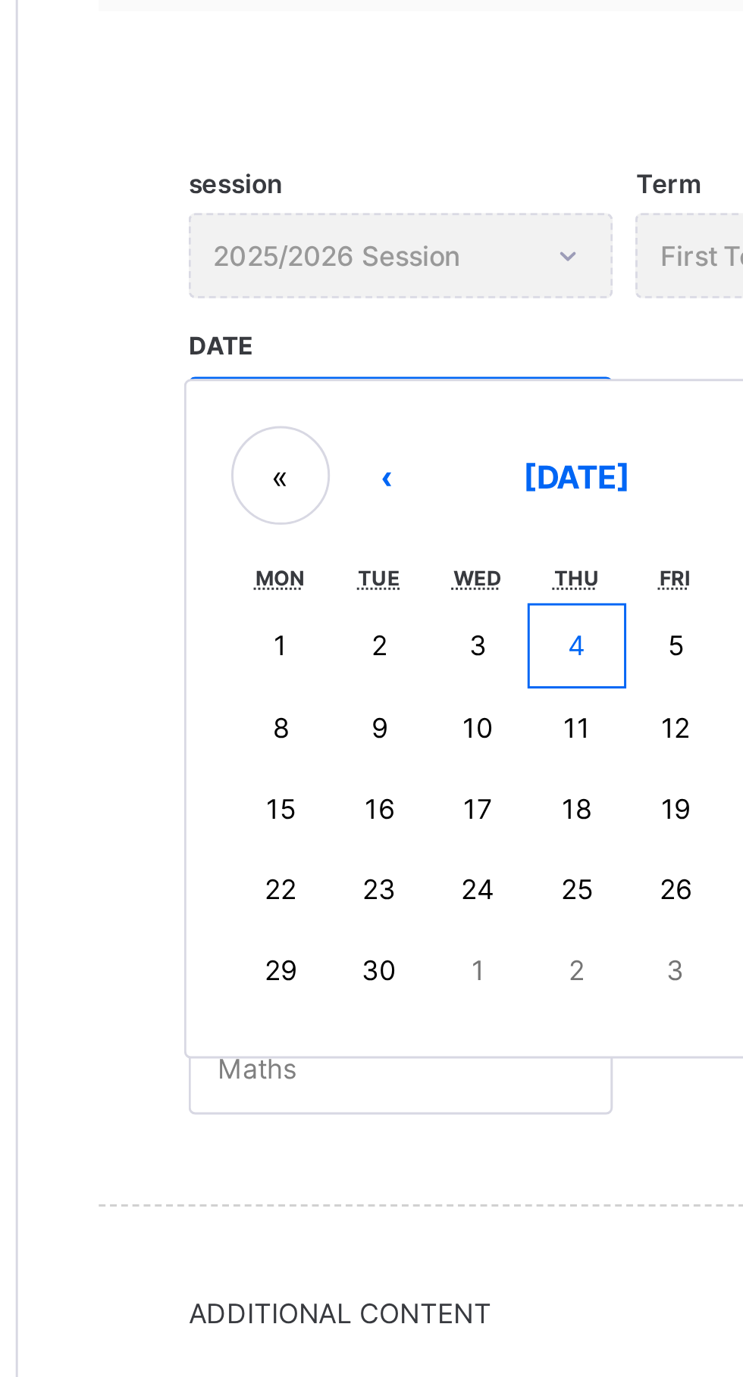
click at [267, 517] on abbr "8" at bounding box center [269, 513] width 5 height 11
type input "**********"
type input "*"
type input "****"
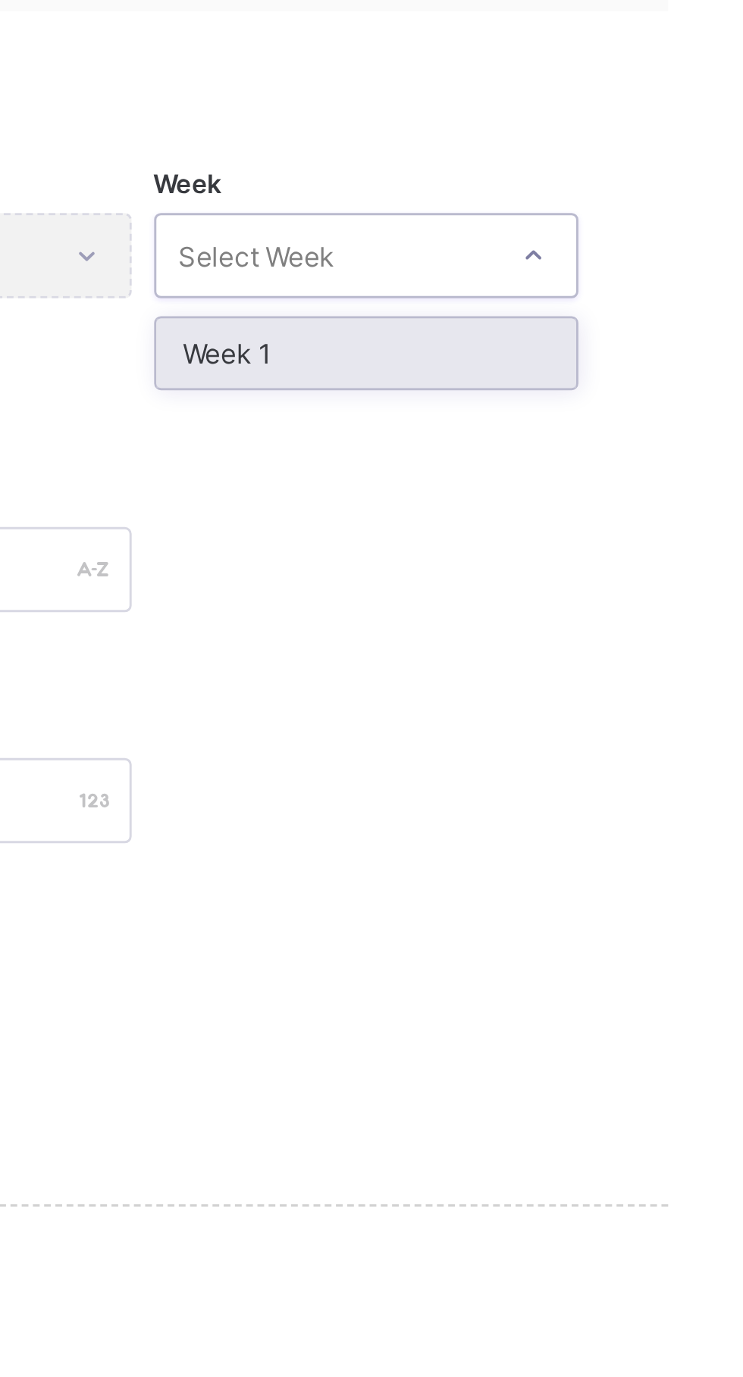
click at [592, 385] on div "Week 1" at bounding box center [613, 387] width 142 height 23
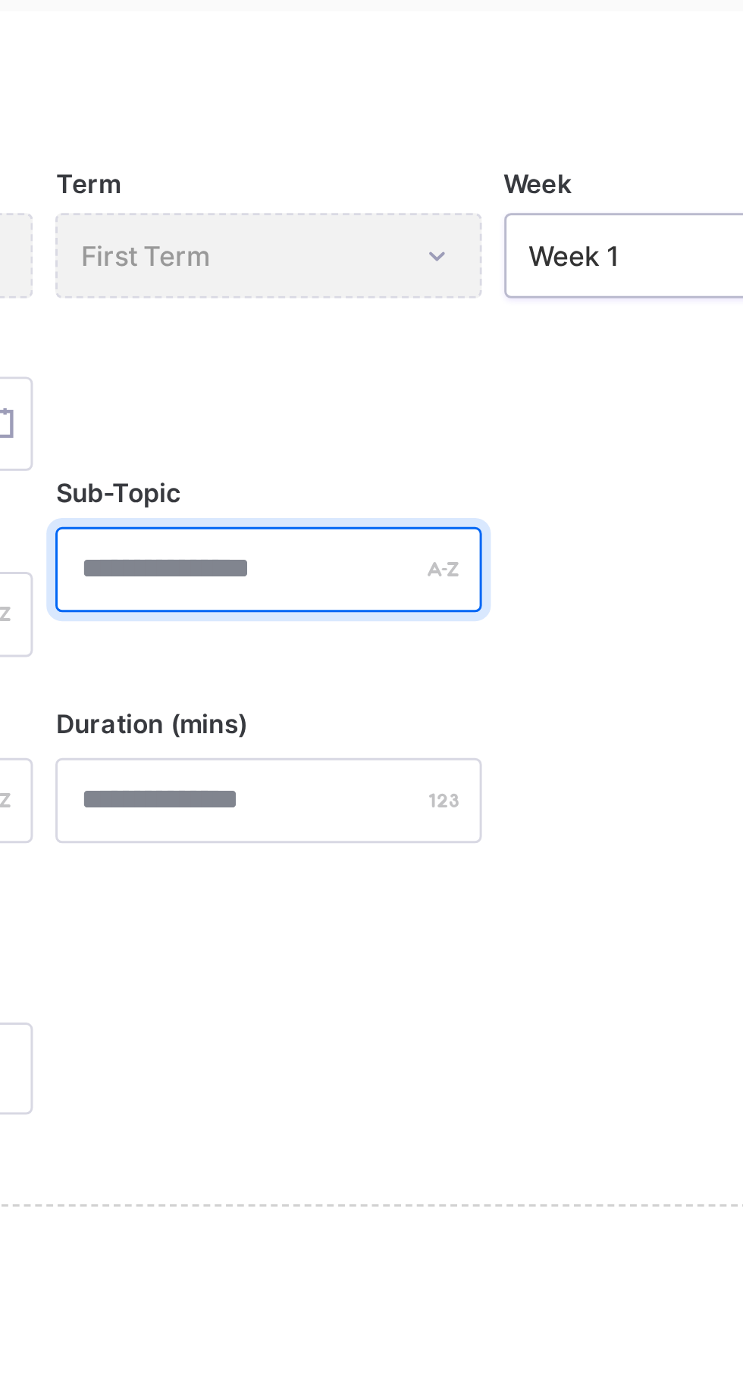
click at [464, 462] on input "text" at bounding box center [461, 460] width 143 height 29
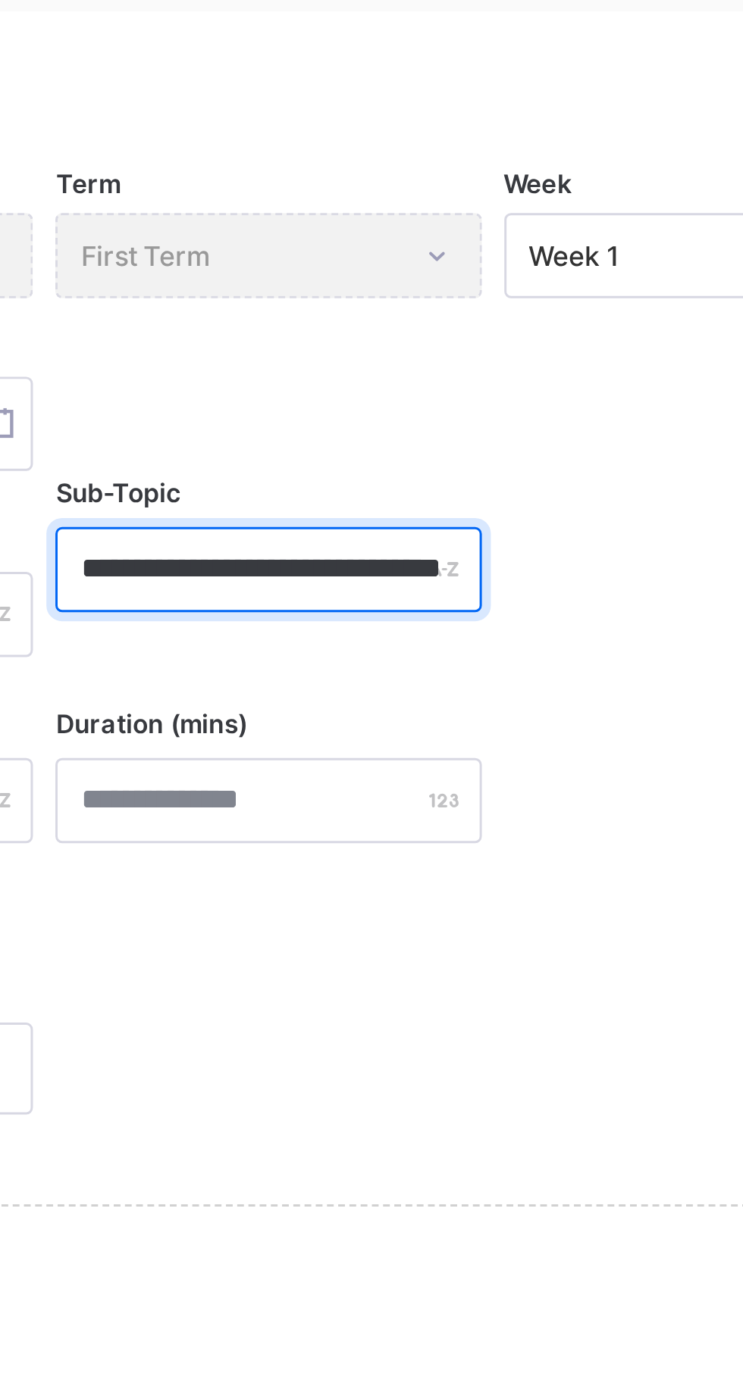
scroll to position [0, 29]
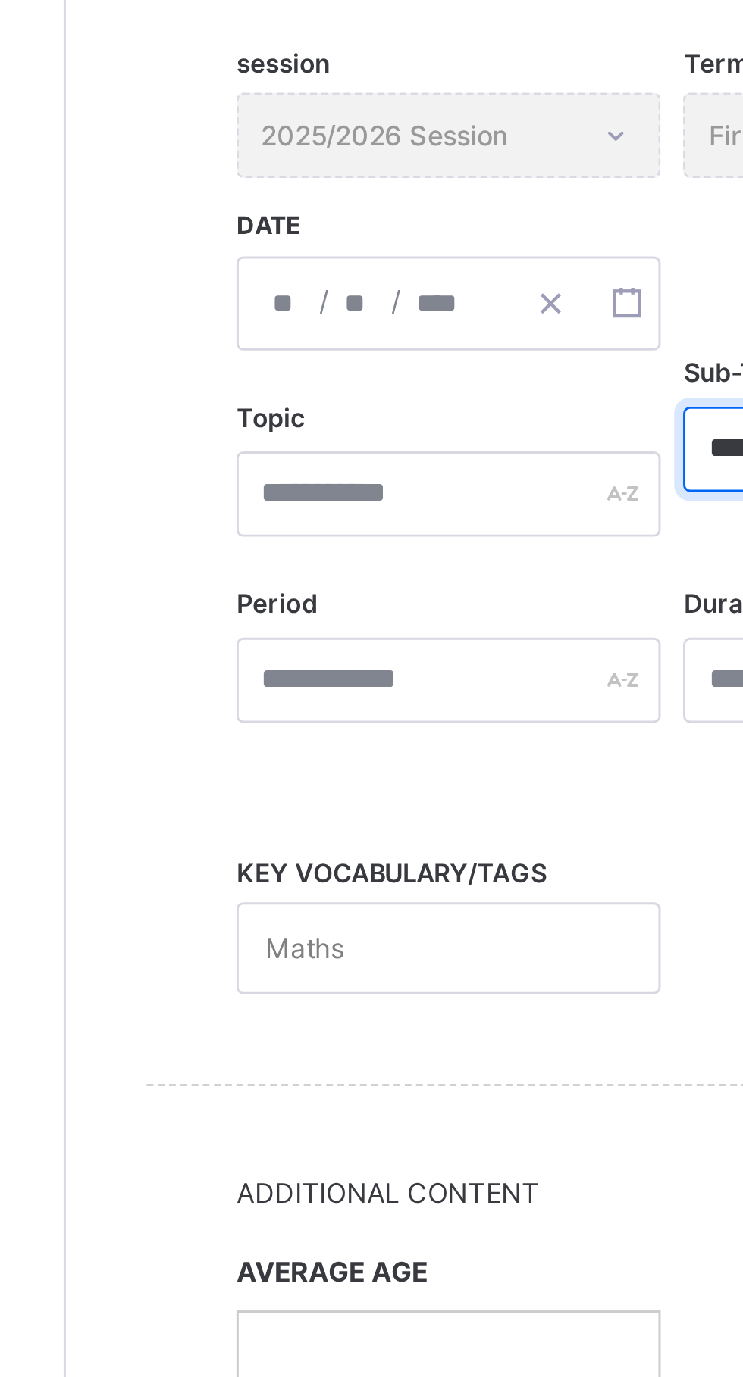
type input "**********"
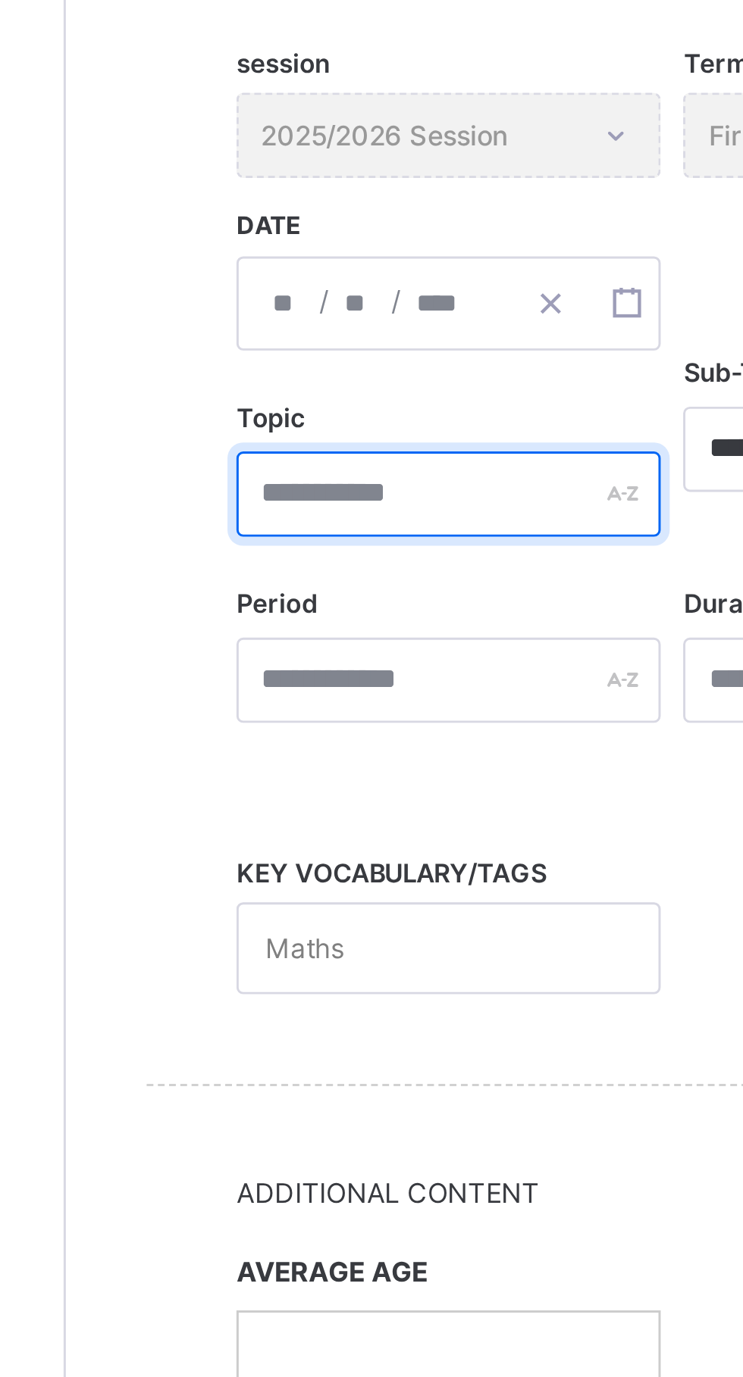
click at [316, 472] on input "text" at bounding box center [310, 475] width 143 height 29
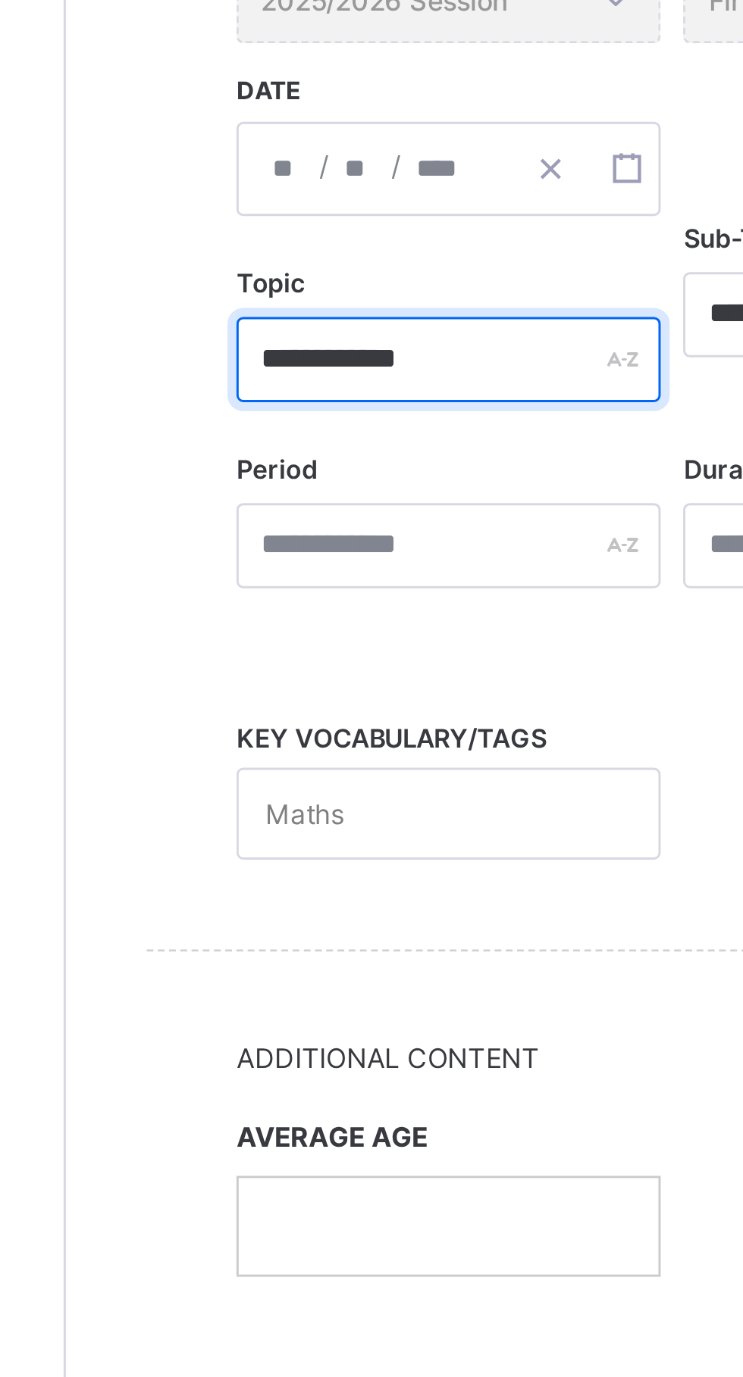
type input "**********"
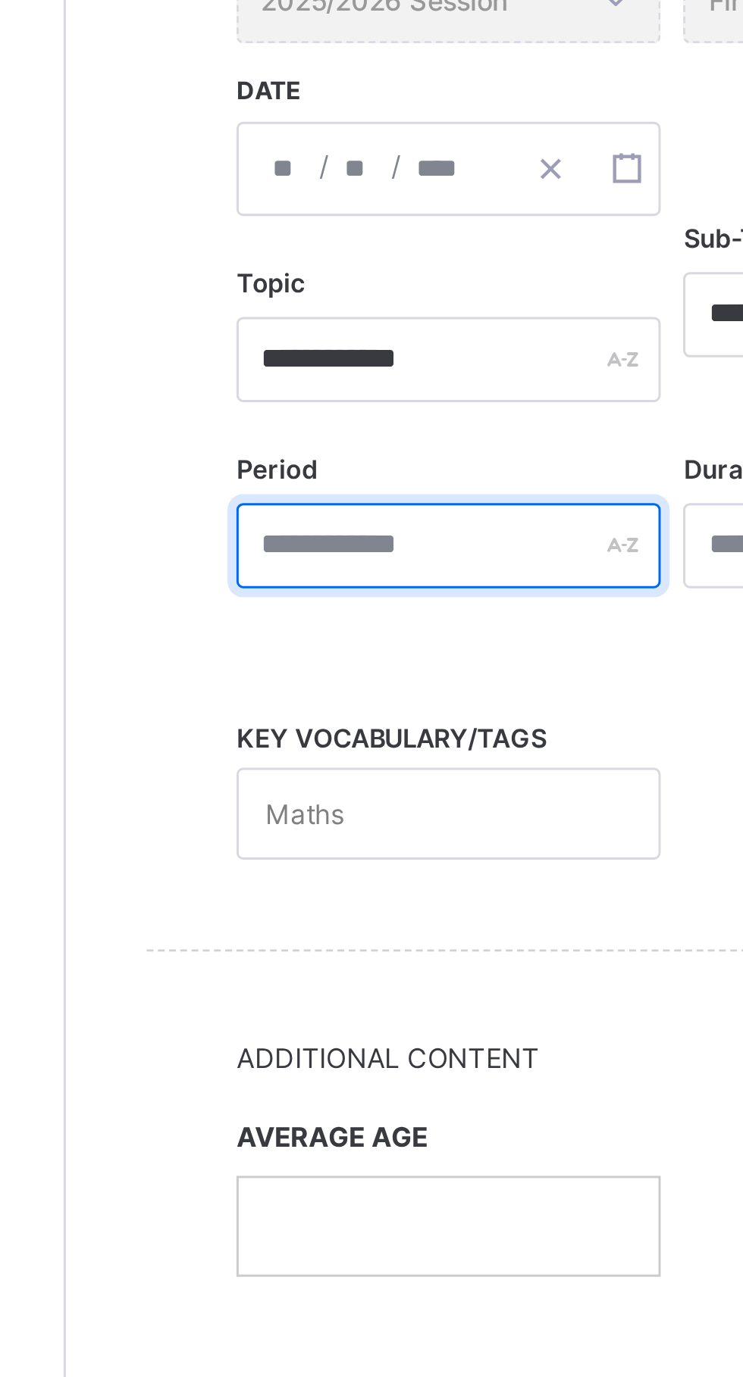
click at [295, 537] on input "text" at bounding box center [310, 538] width 143 height 29
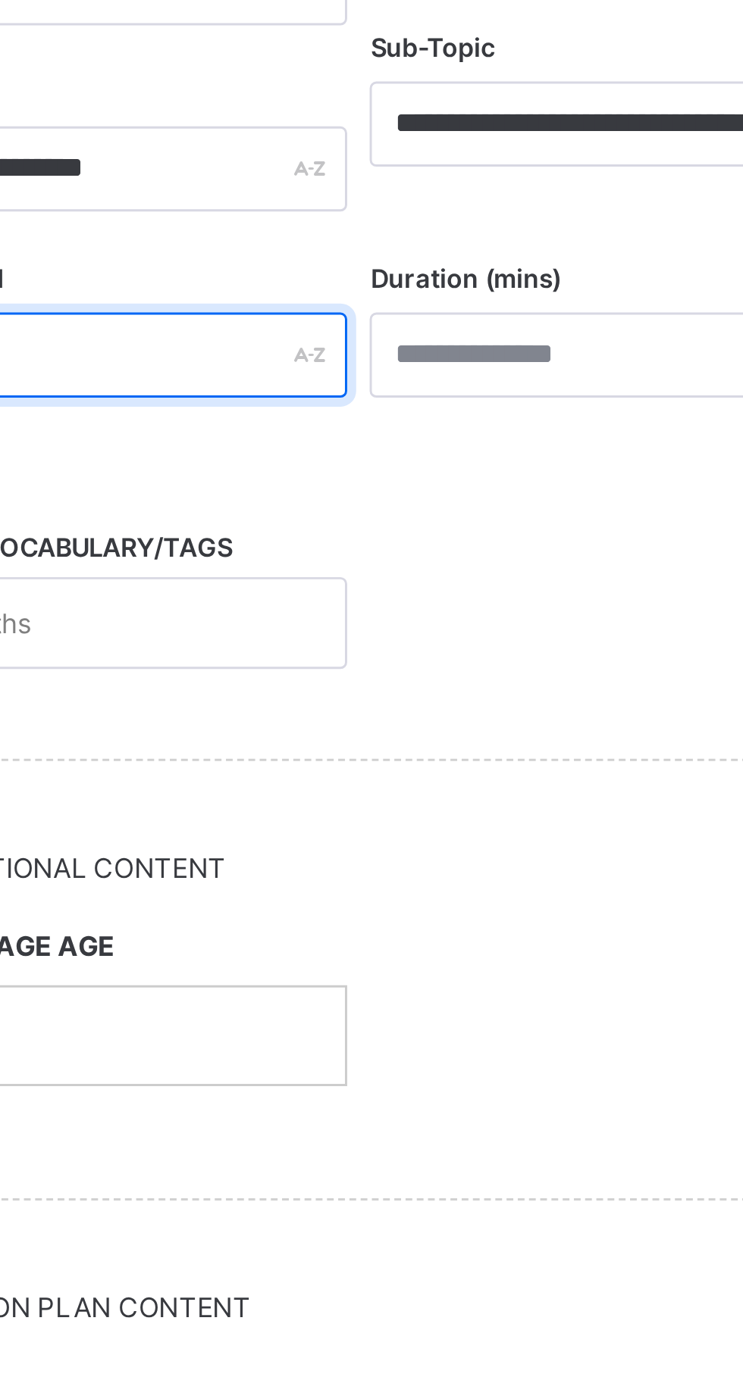
type input "*"
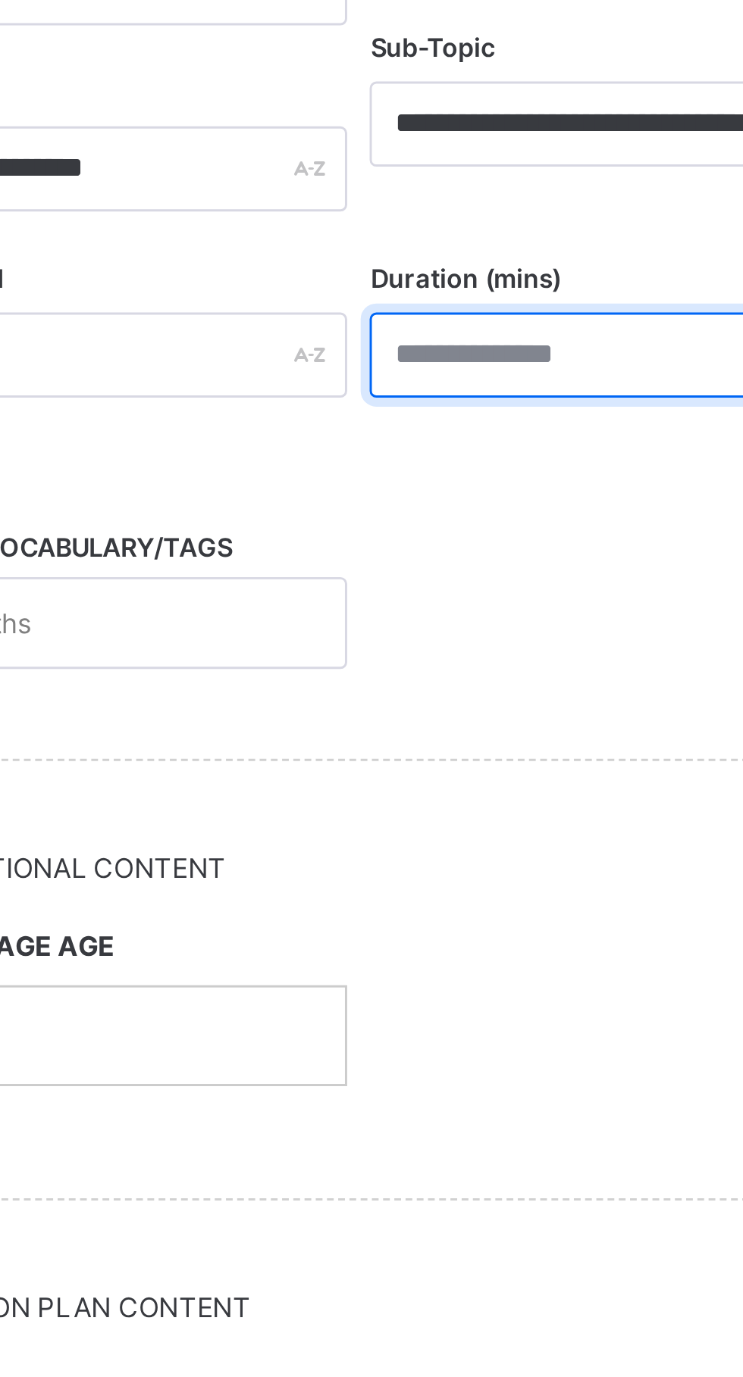
click at [437, 538] on input "number" at bounding box center [461, 538] width 143 height 29
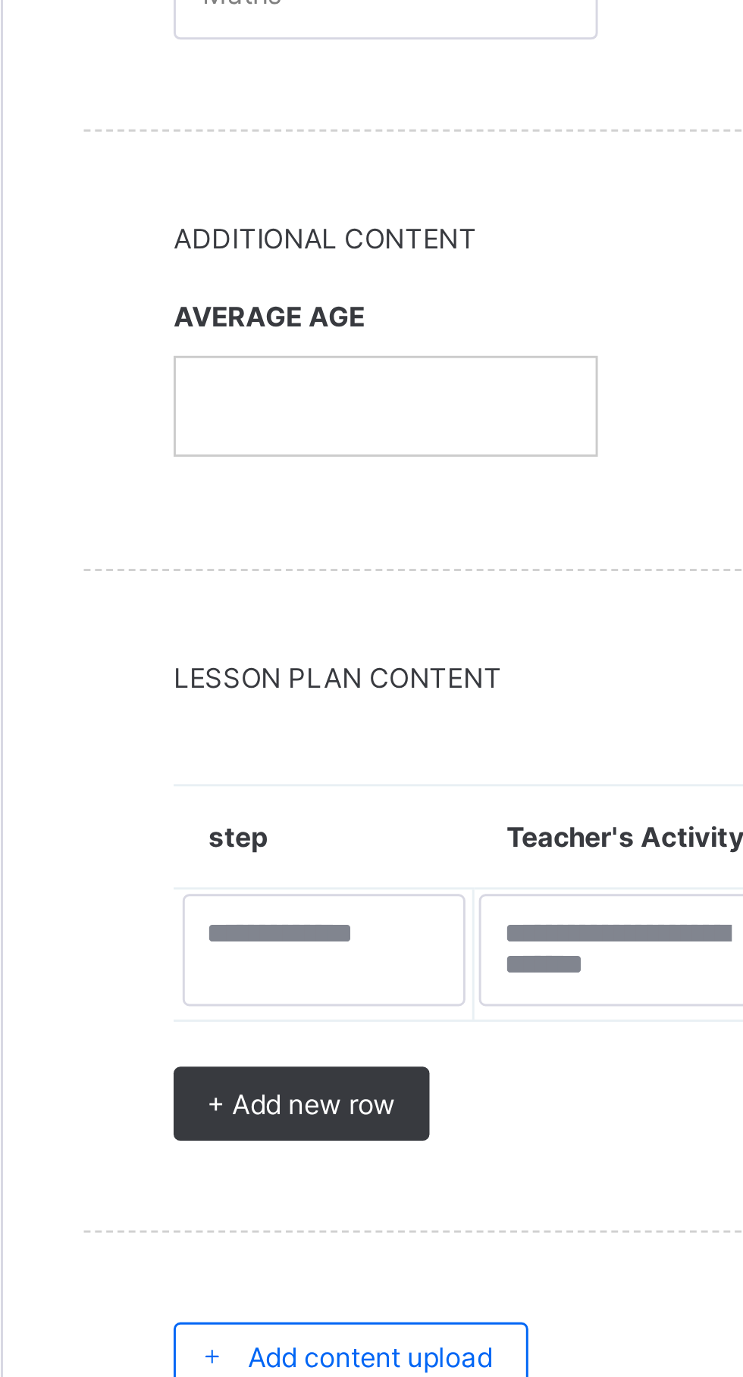
type input "**"
click at [280, 764] on p at bounding box center [311, 768] width 119 height 14
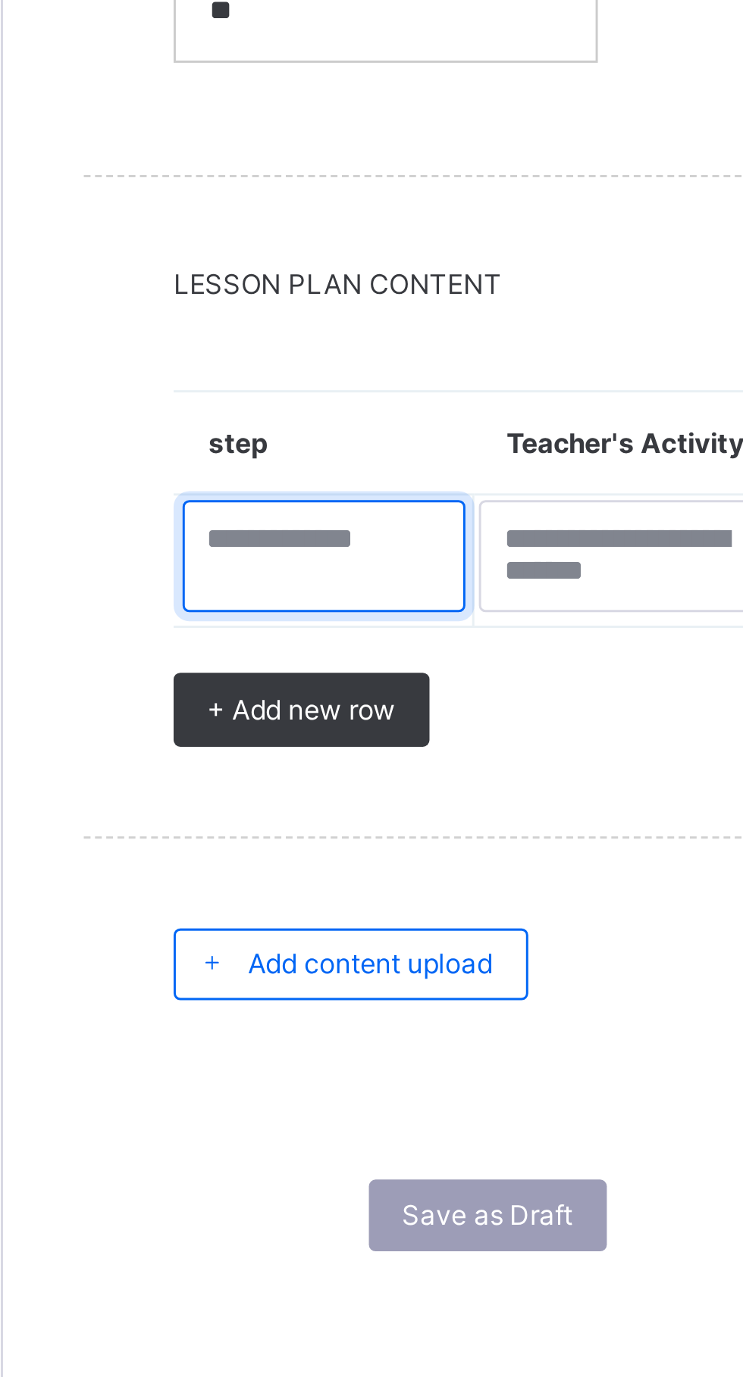
click at [291, 939] on textarea at bounding box center [290, 952] width 96 height 38
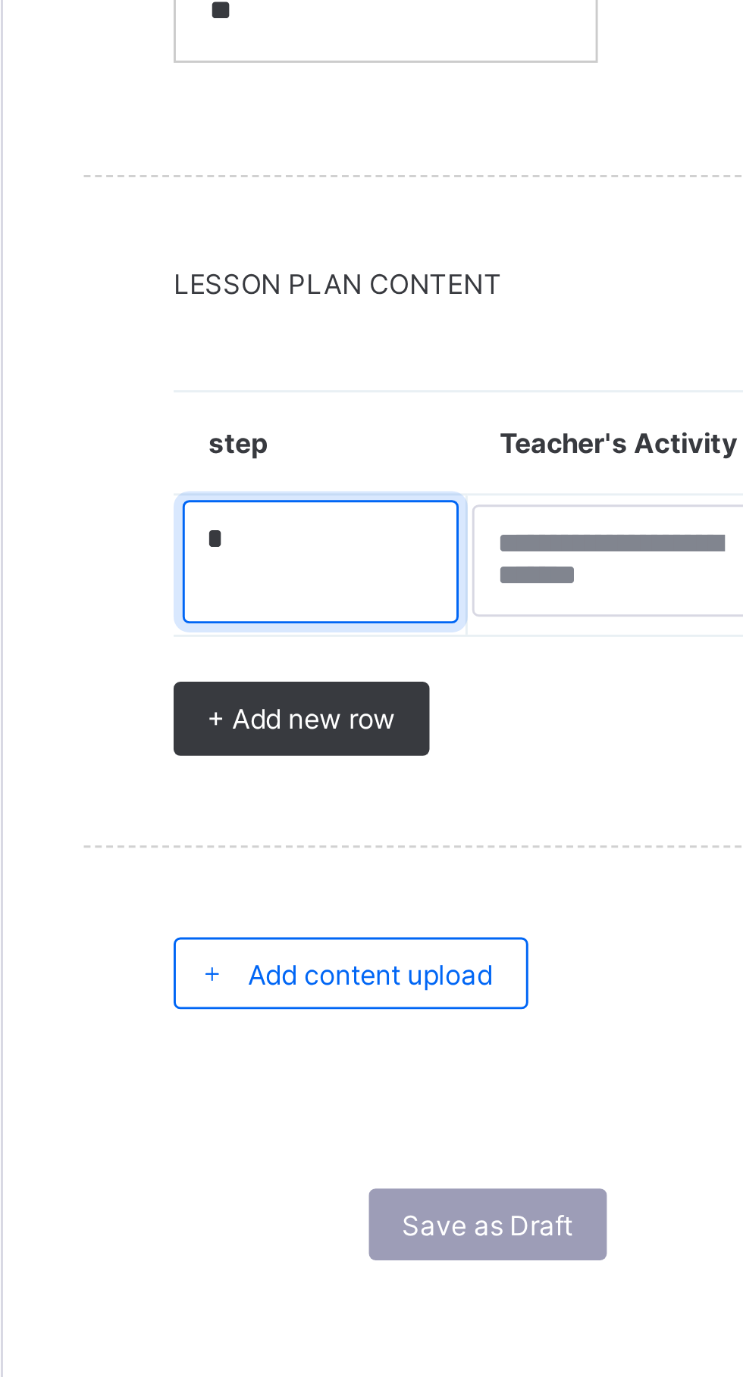
type textarea "*"
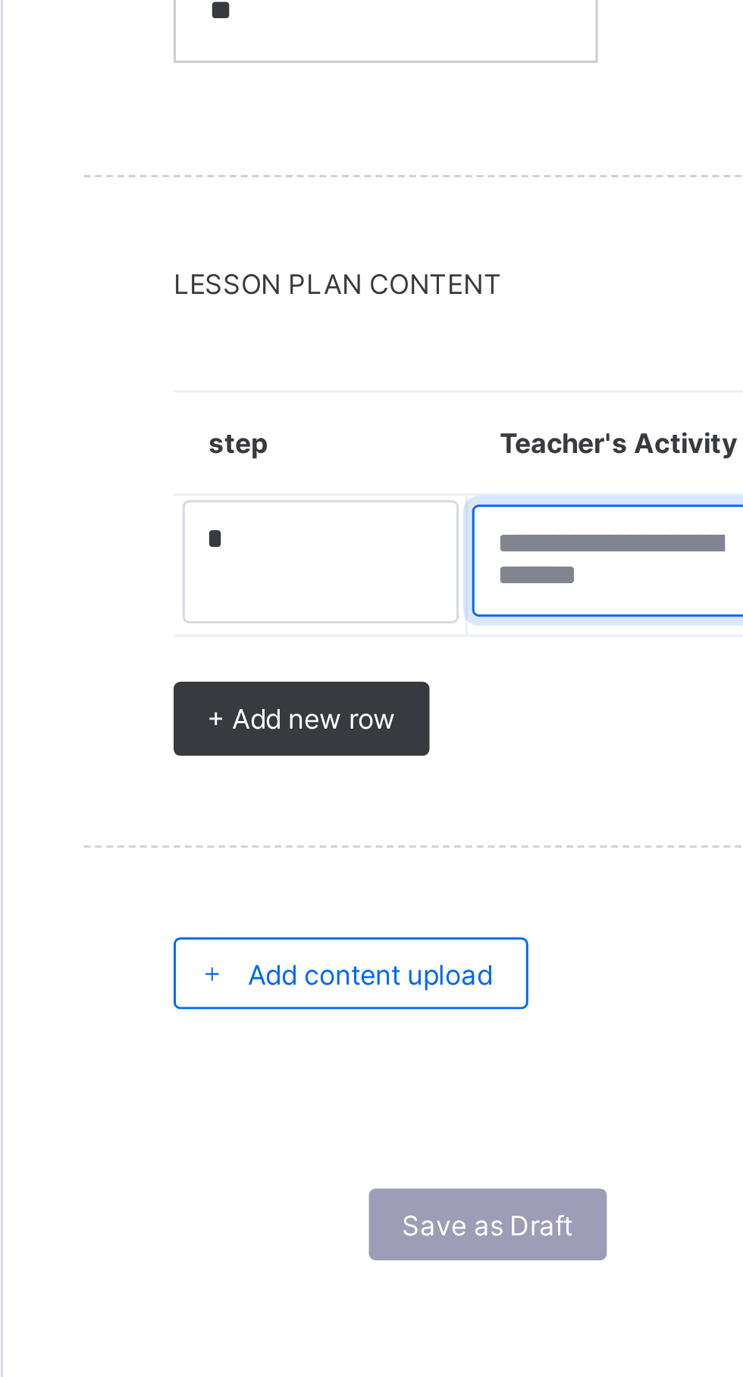
click at [384, 941] on textarea at bounding box center [392, 954] width 105 height 38
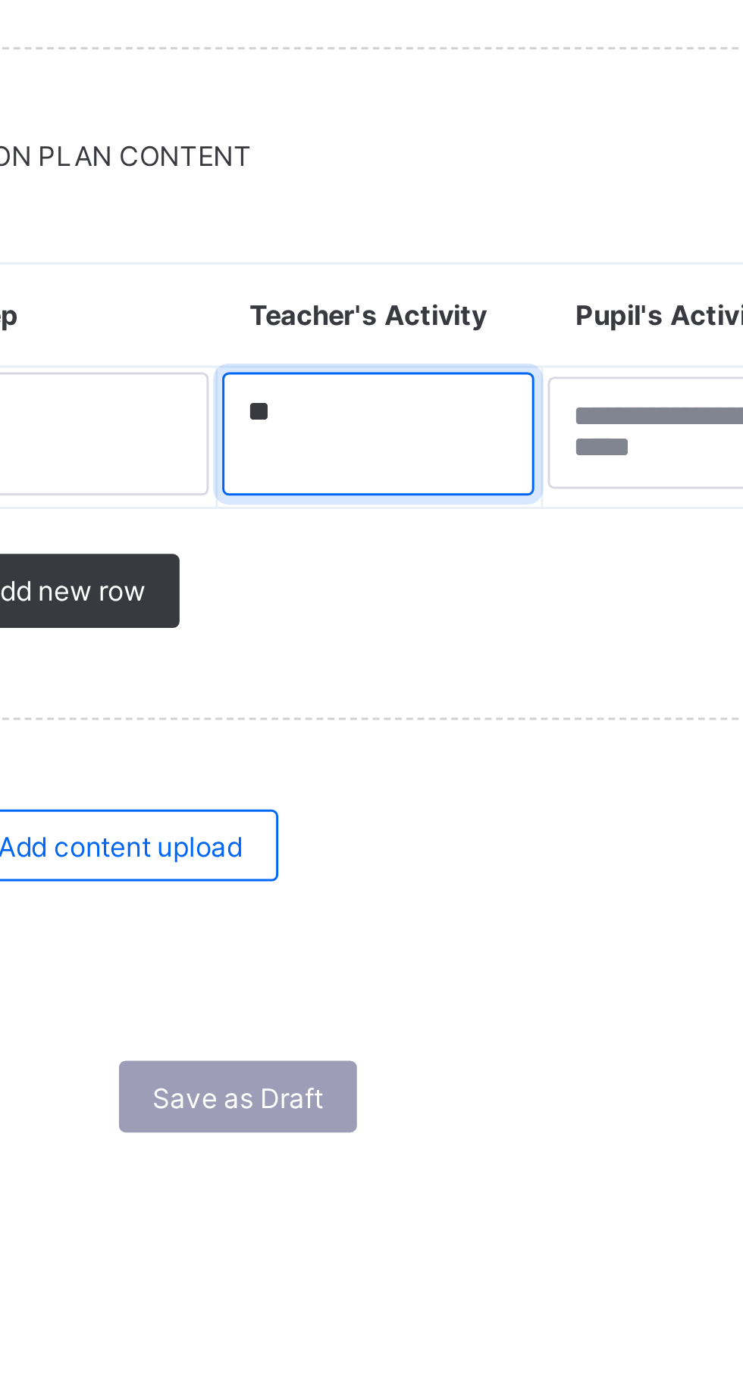
type textarea "**"
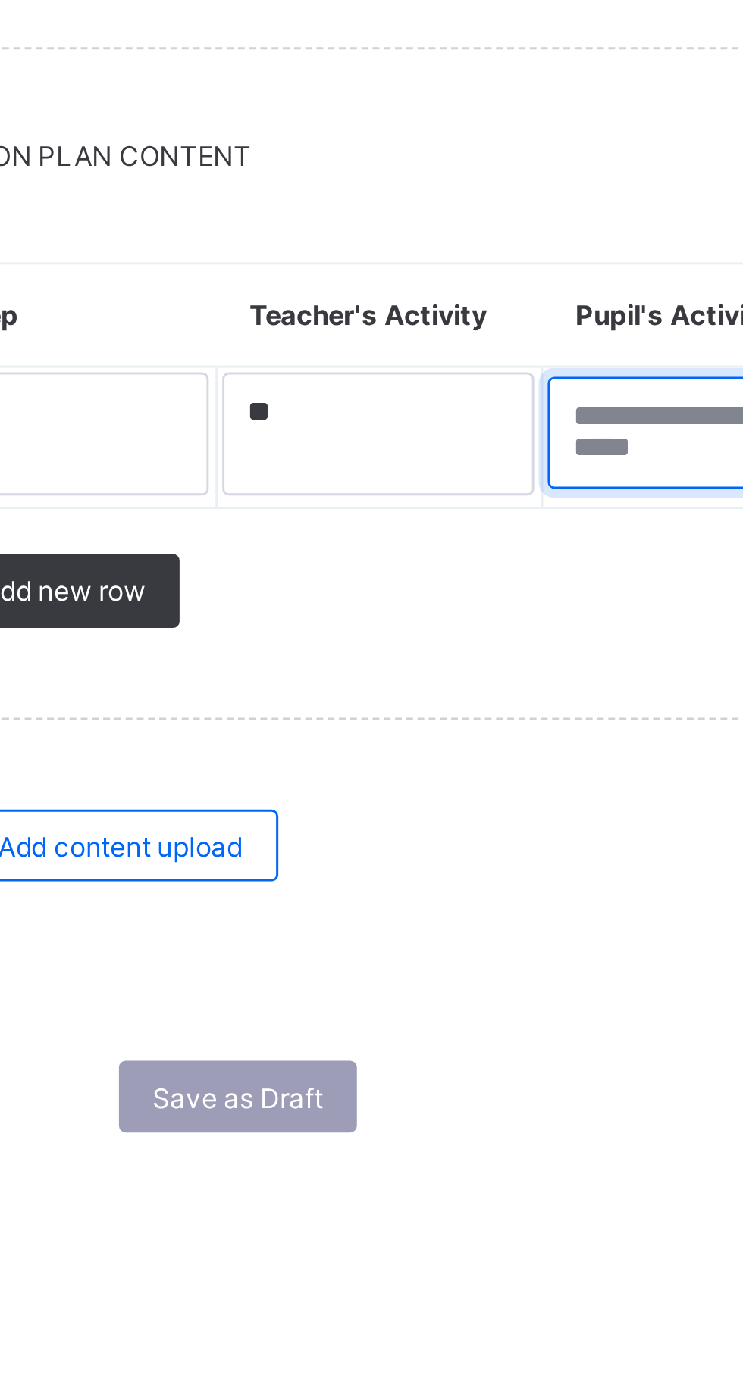
click at [483, 946] on textarea at bounding box center [501, 954] width 102 height 38
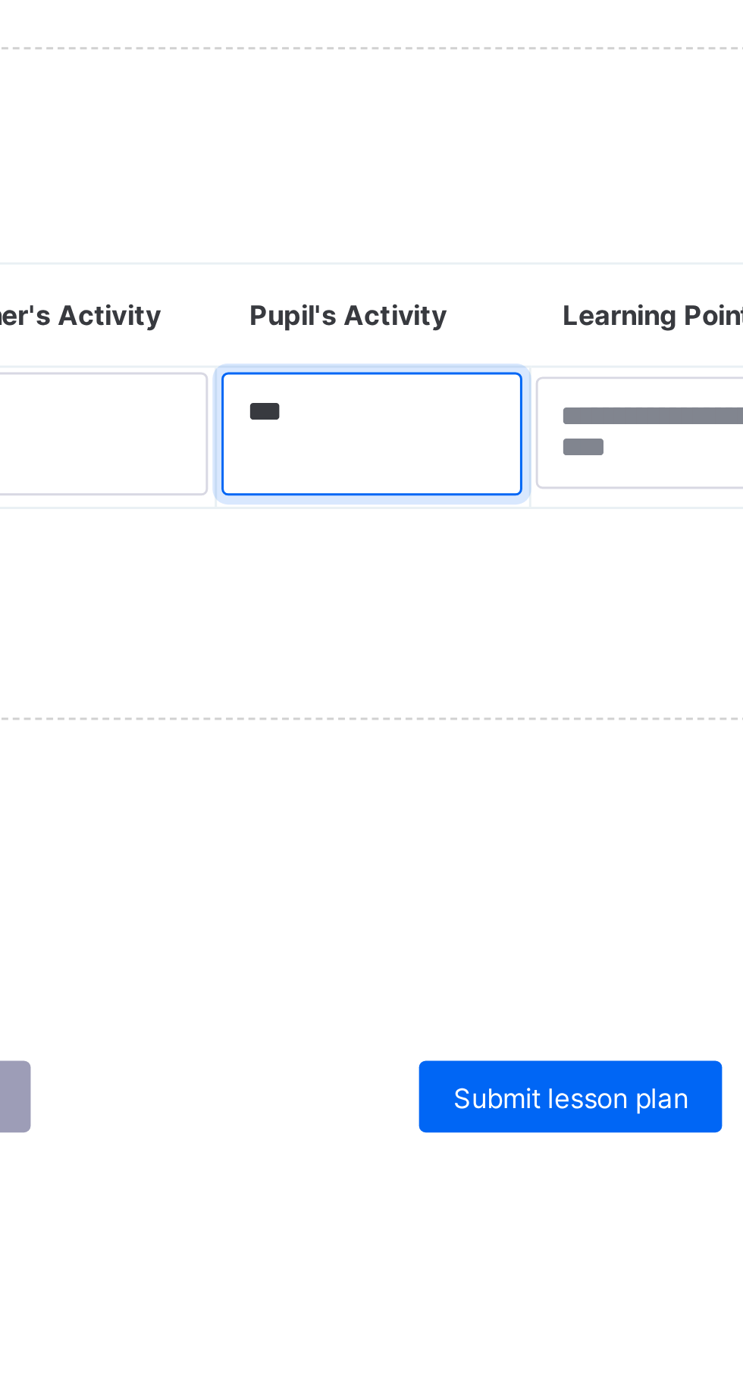
type textarea "***"
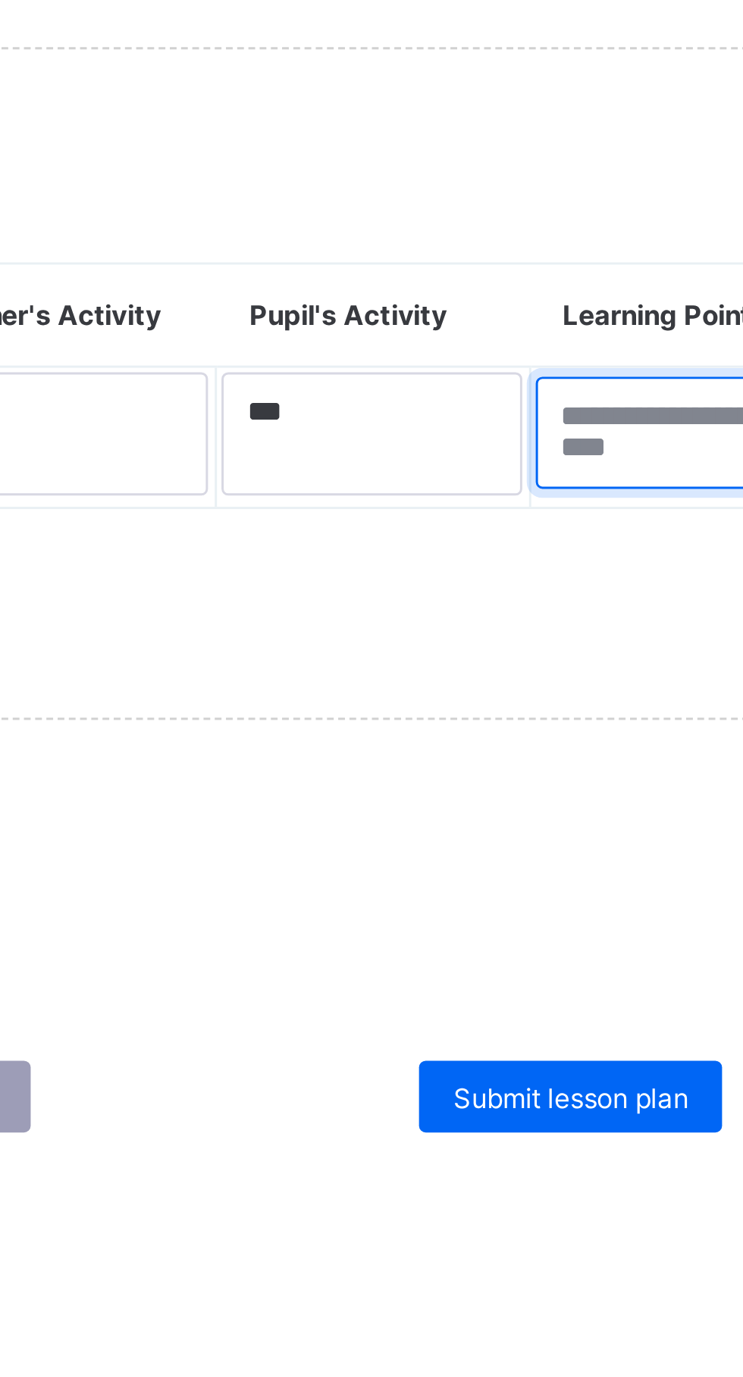
click at [592, 947] on textarea at bounding box center [608, 954] width 104 height 38
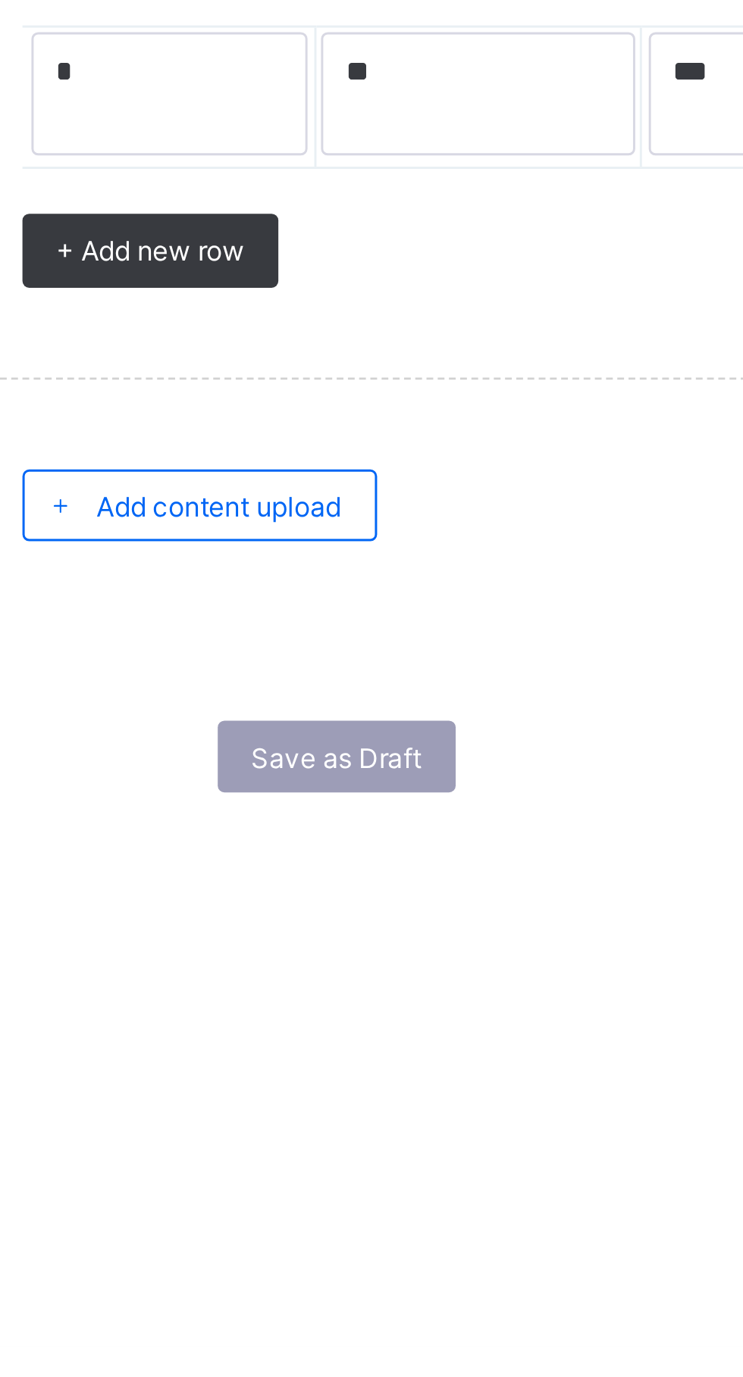
type textarea "**"
click at [303, 1088] on span "Add content upload" at bounding box center [305, 1093] width 83 height 11
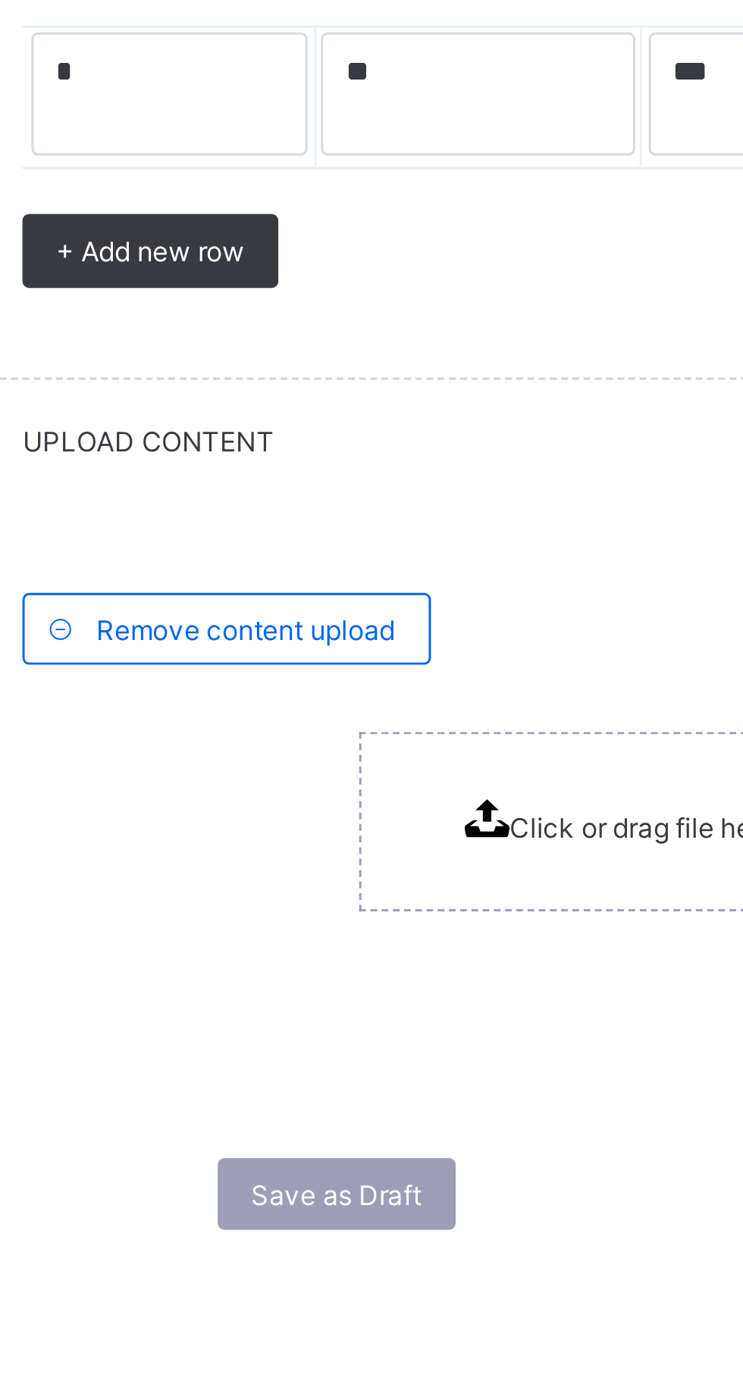
click at [289, 1066] on span "UPLOAD CONTENT" at bounding box center [462, 1071] width 446 height 11
click at [360, 1093] on div "Remove content upload Click or drag file here to upload" at bounding box center [462, 1188] width 506 height 191
click at [269, 1058] on div "UPLOAD CONTENT" at bounding box center [462, 1072] width 506 height 42
click at [271, 1061] on div "UPLOAD CONTENT" at bounding box center [462, 1072] width 506 height 42
click at [280, 1061] on div "UPLOAD CONTENT" at bounding box center [462, 1072] width 506 height 42
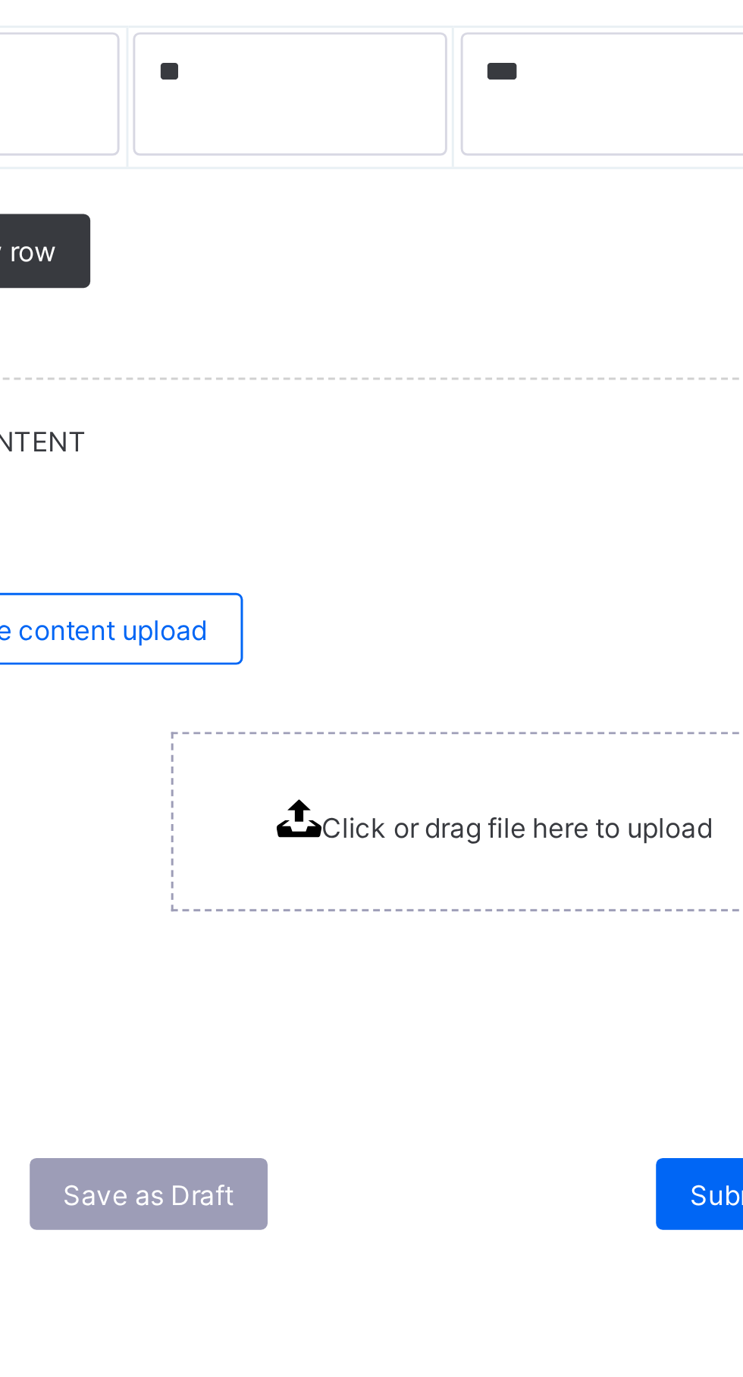
click at [484, 1202] on span "Click or drag file here to upload" at bounding box center [470, 1201] width 132 height 11
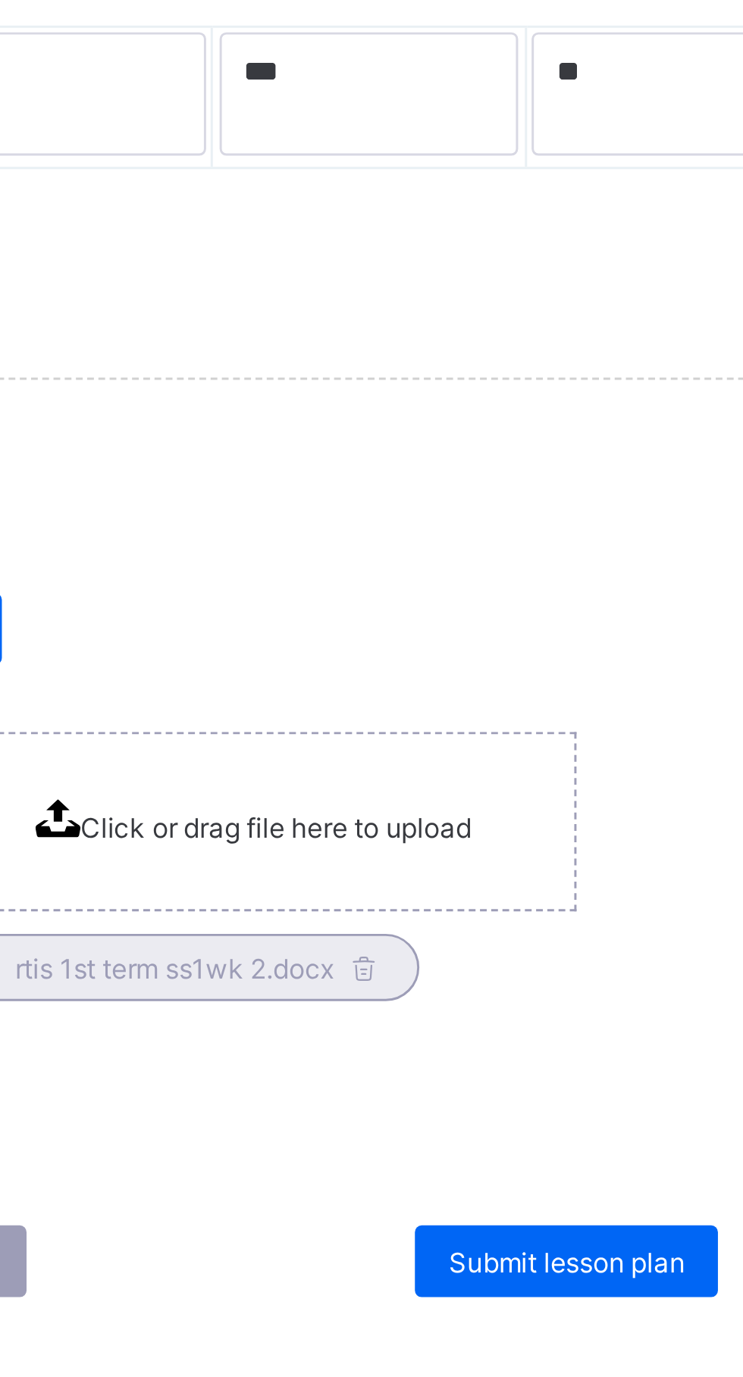
click at [586, 1343] on span "Submit lesson plan" at bounding box center [568, 1348] width 80 height 11
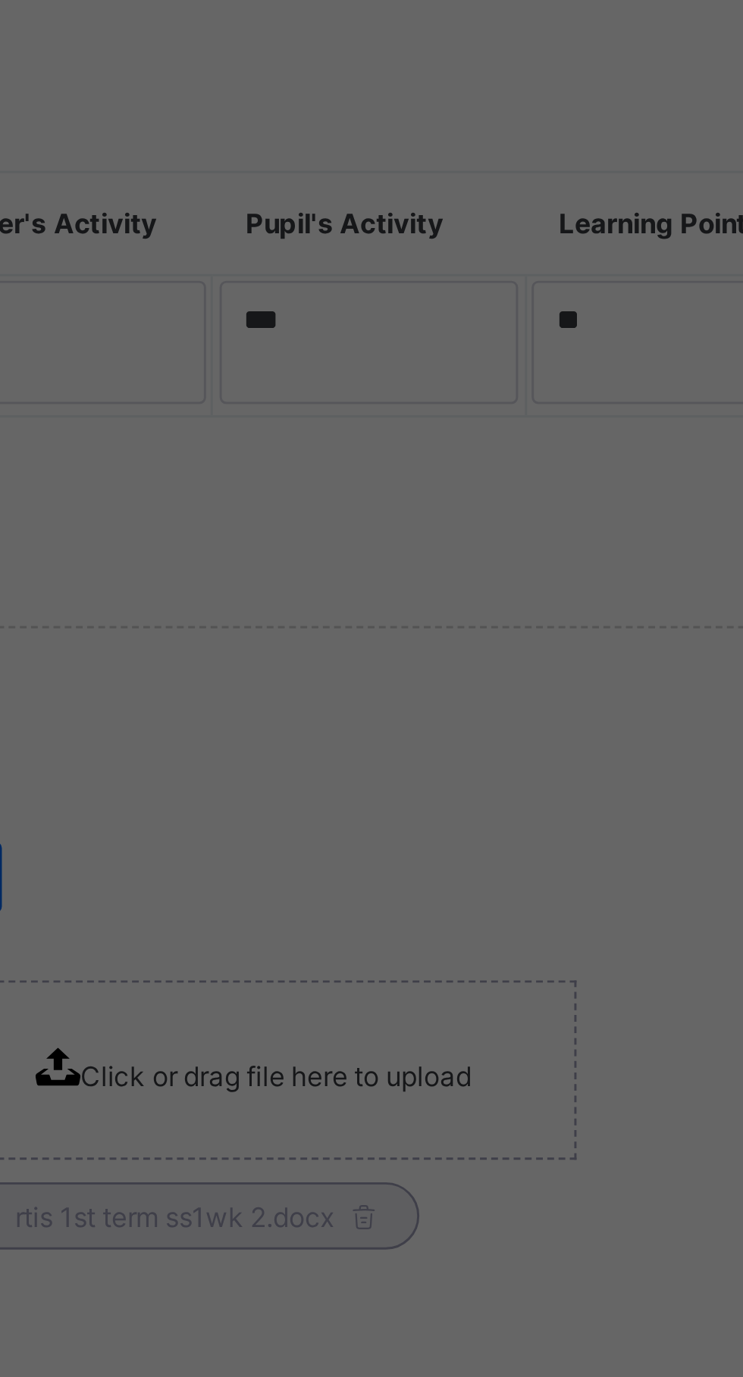
click at [417, 783] on span "Submit" at bounding box center [403, 777] width 30 height 11
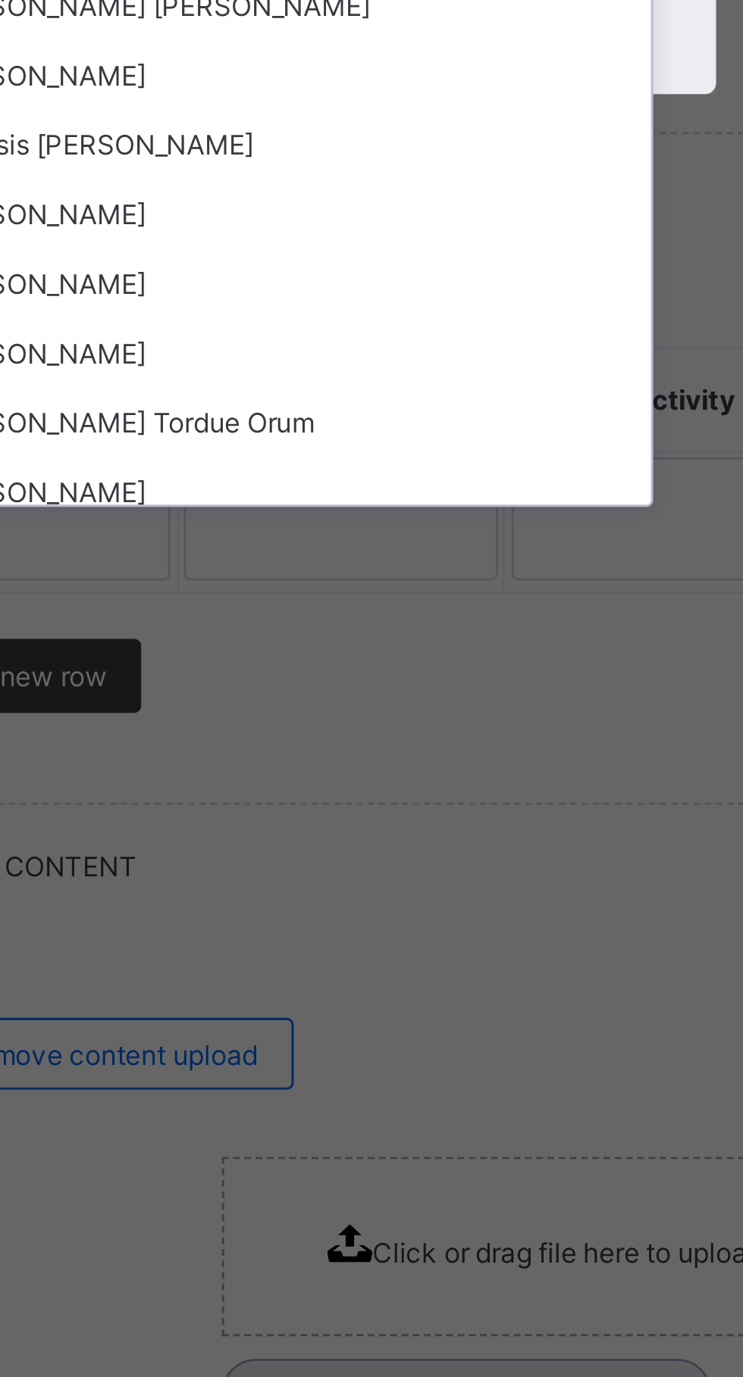
click at [395, 839] on div "Genesis Enyi Ogbewu" at bounding box center [371, 827] width 253 height 23
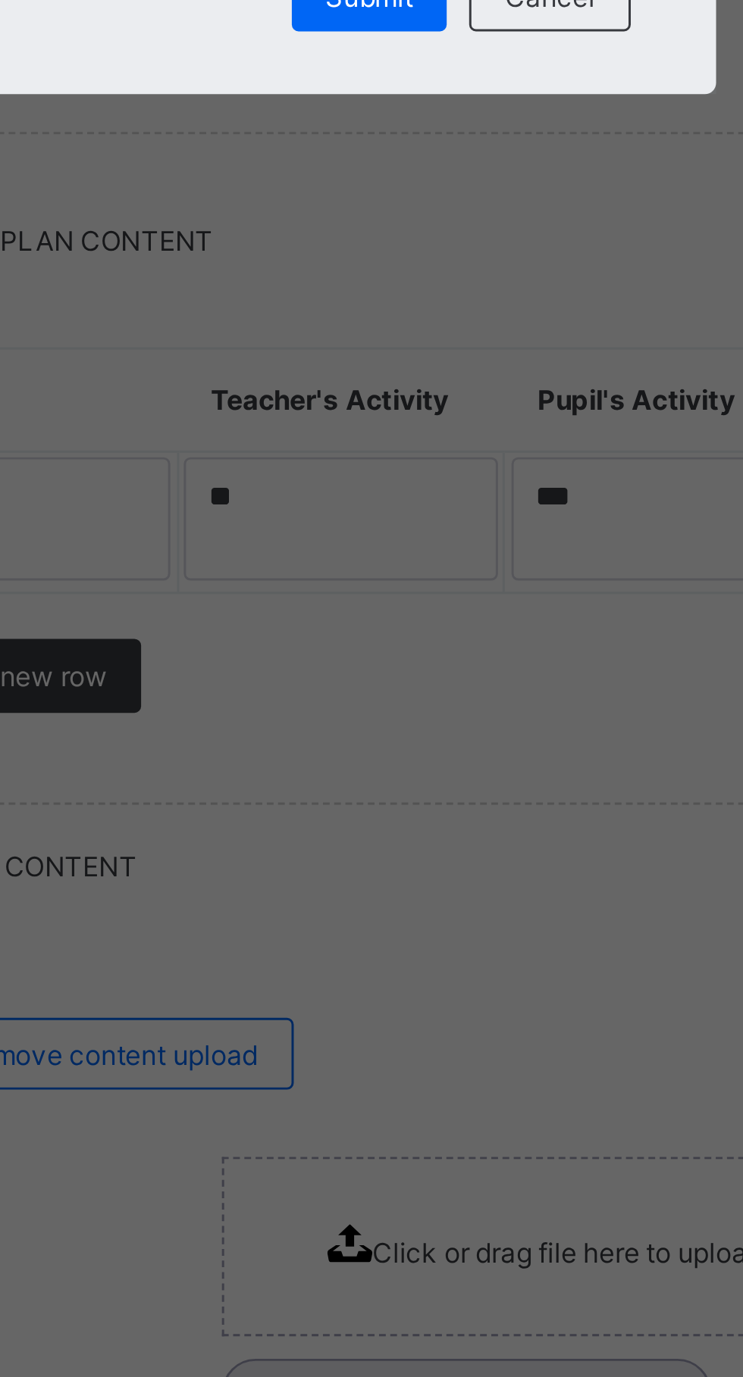
click at [417, 783] on span "Submit" at bounding box center [403, 777] width 30 height 11
